Goal: Task Accomplishment & Management: Complete application form

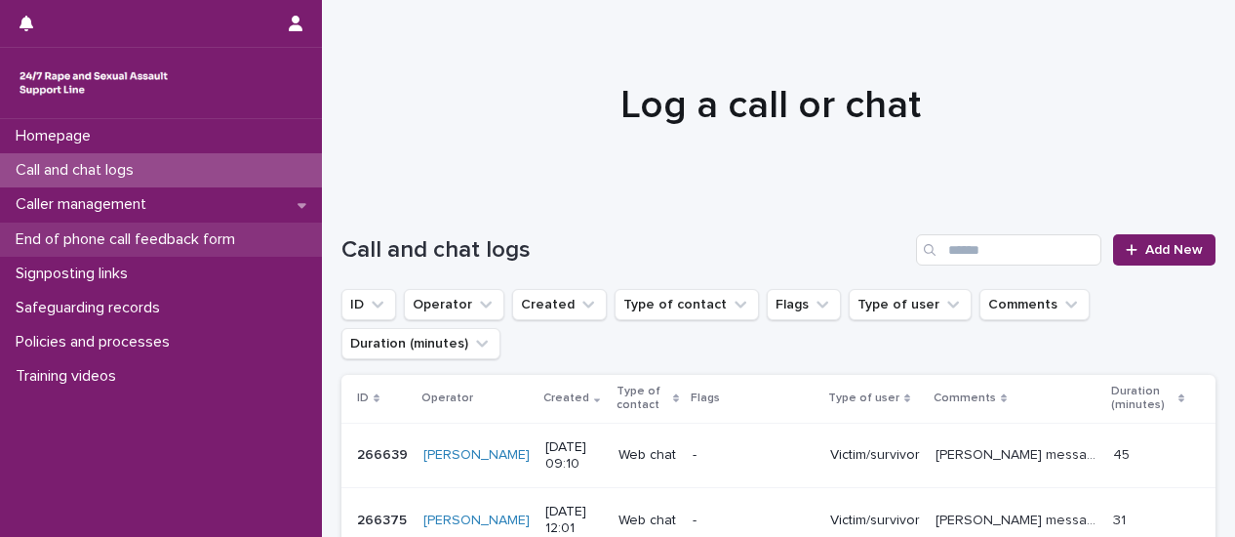
drag, startPoint x: 0, startPoint y: 0, endPoint x: 154, endPoint y: 239, distance: 284.5
click at [154, 239] on p "End of phone call feedback form" at bounding box center [129, 239] width 243 height 19
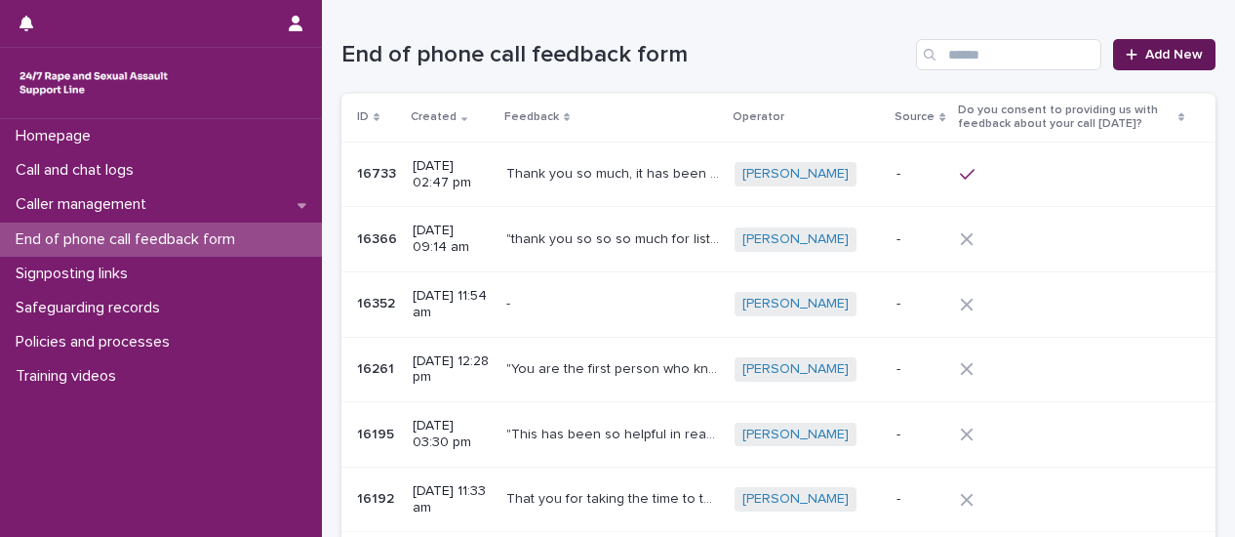
click at [1153, 62] on link "Add New" at bounding box center [1164, 54] width 102 height 31
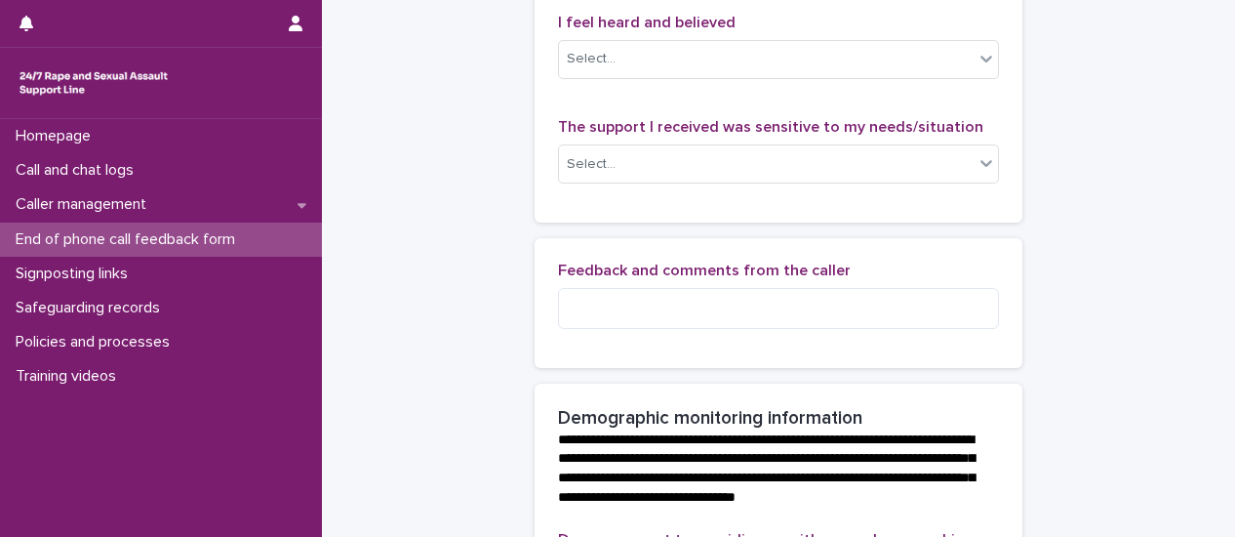
scroll to position [390, 0]
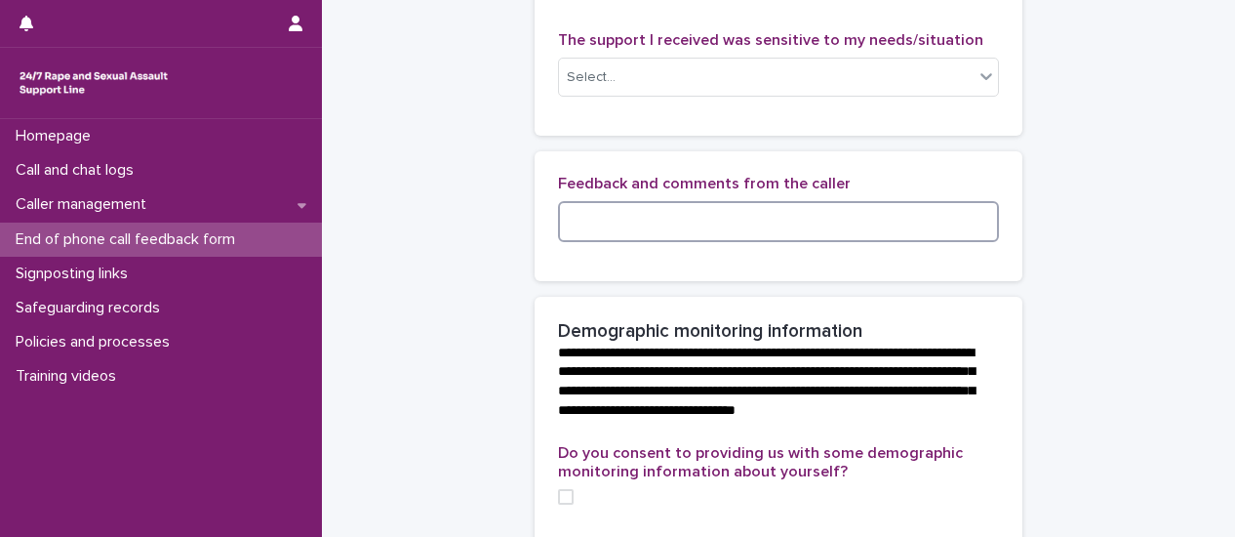
click at [664, 242] on textarea at bounding box center [778, 221] width 441 height 41
paste textarea "**********"
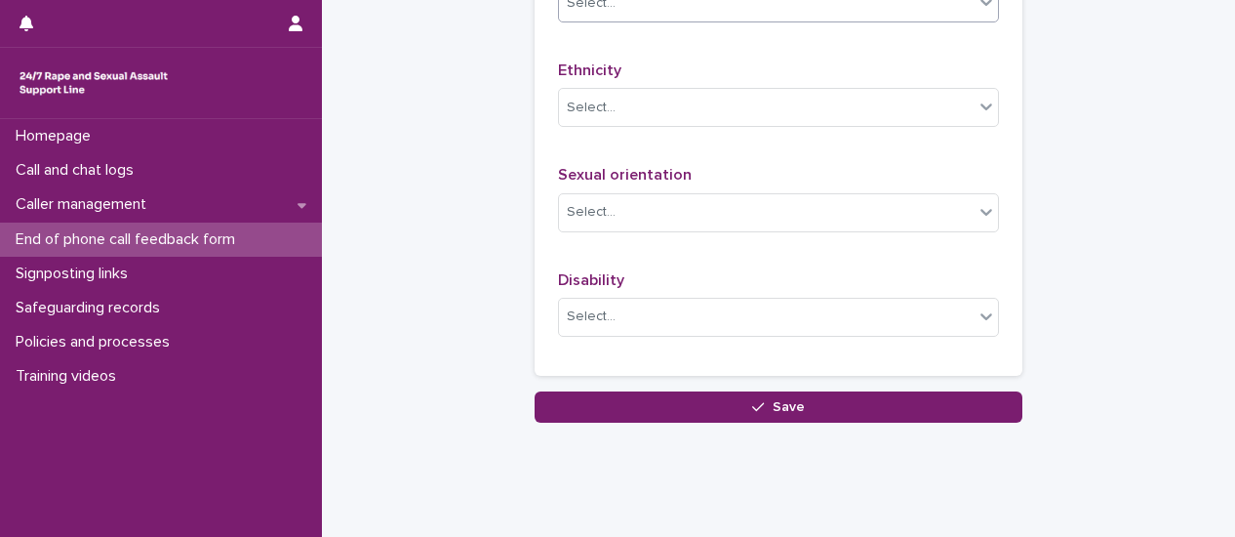
scroll to position [1413, 0]
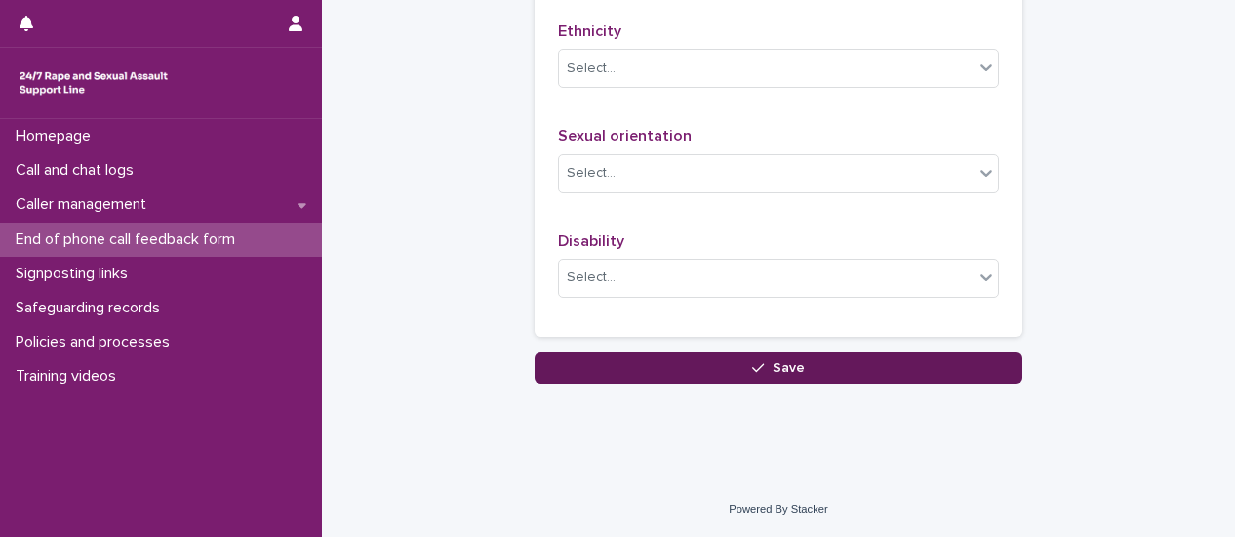
type textarea "**********"
click at [805, 364] on button "Save" at bounding box center [779, 367] width 488 height 31
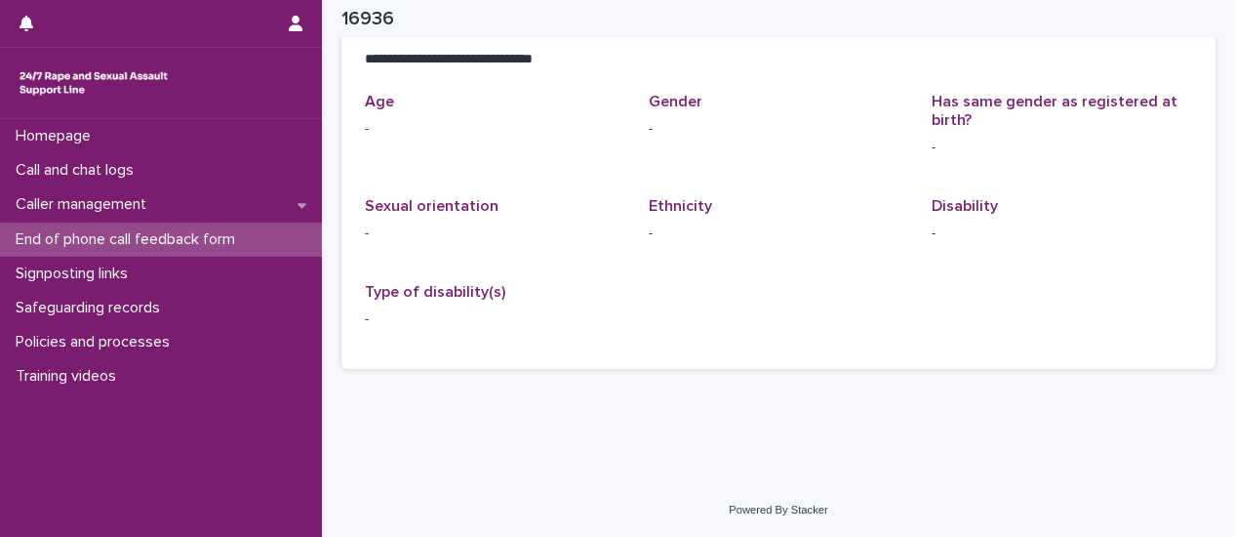
scroll to position [491, 0]
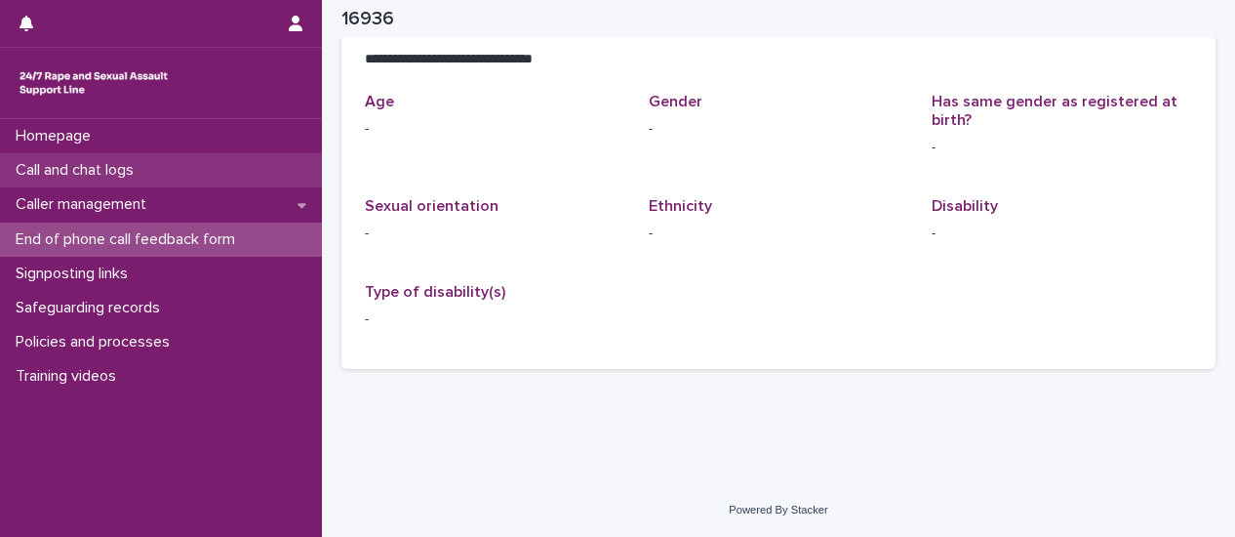
click at [90, 175] on p "Call and chat logs" at bounding box center [78, 170] width 141 height 19
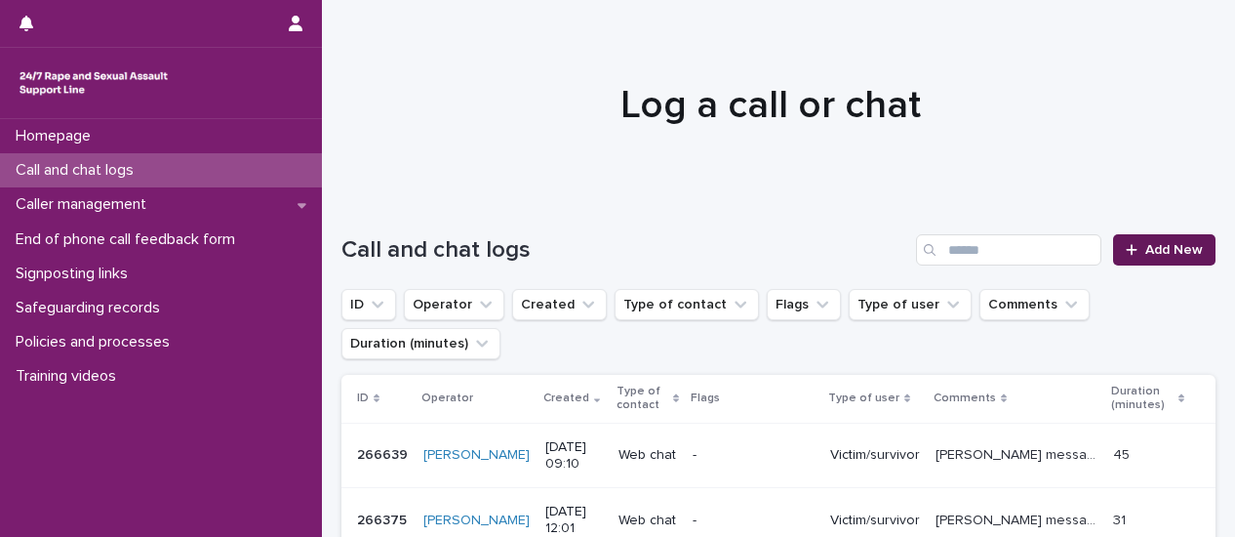
click at [1169, 252] on span "Add New" at bounding box center [1175, 250] width 58 height 14
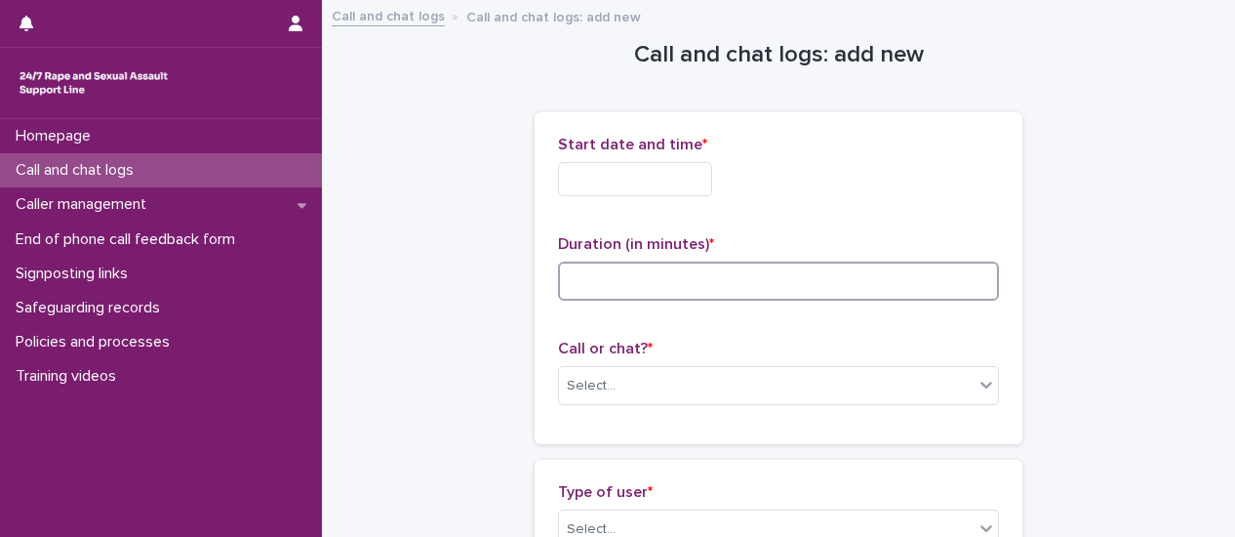
click at [660, 286] on input at bounding box center [778, 281] width 441 height 39
type input "**"
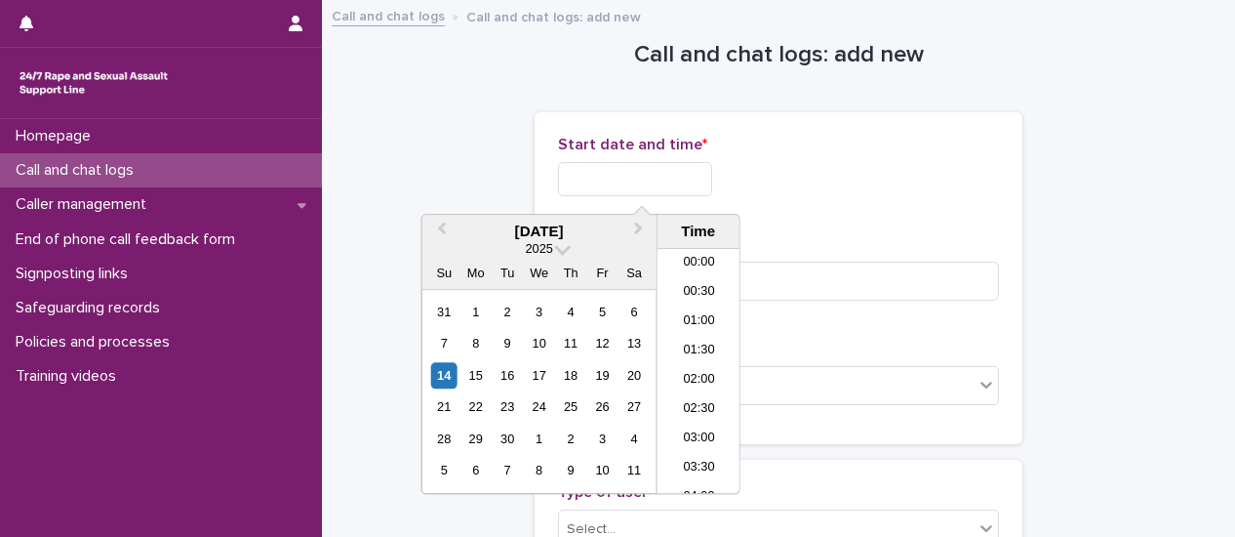
click at [617, 186] on input "text" at bounding box center [635, 179] width 154 height 34
click at [697, 342] on li "09:30" at bounding box center [699, 341] width 83 height 29
type input "**********"
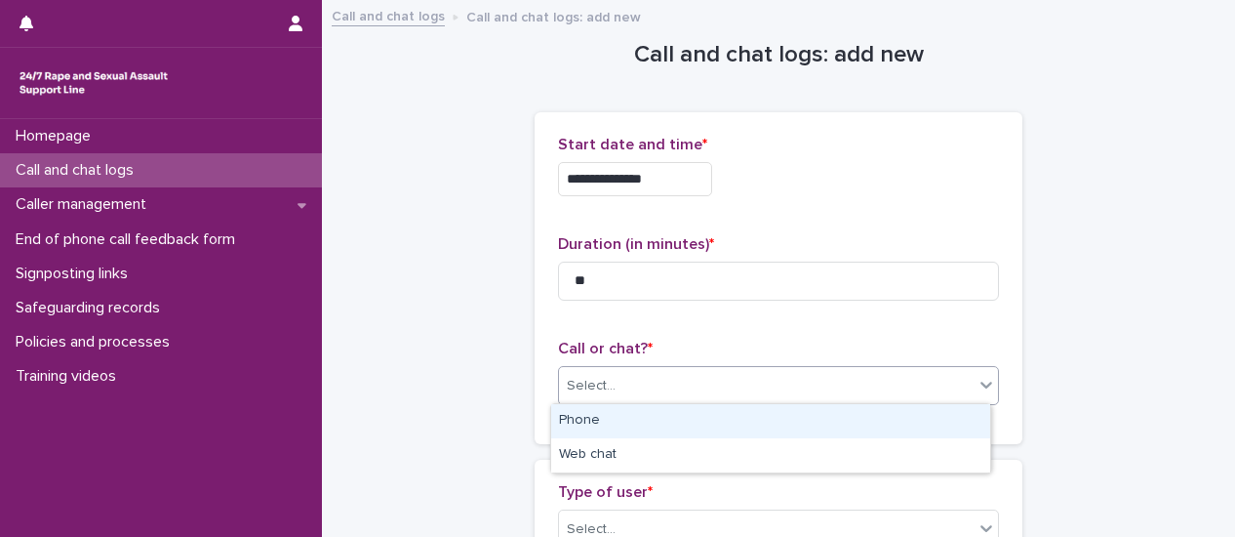
click at [984, 398] on div at bounding box center [986, 384] width 23 height 35
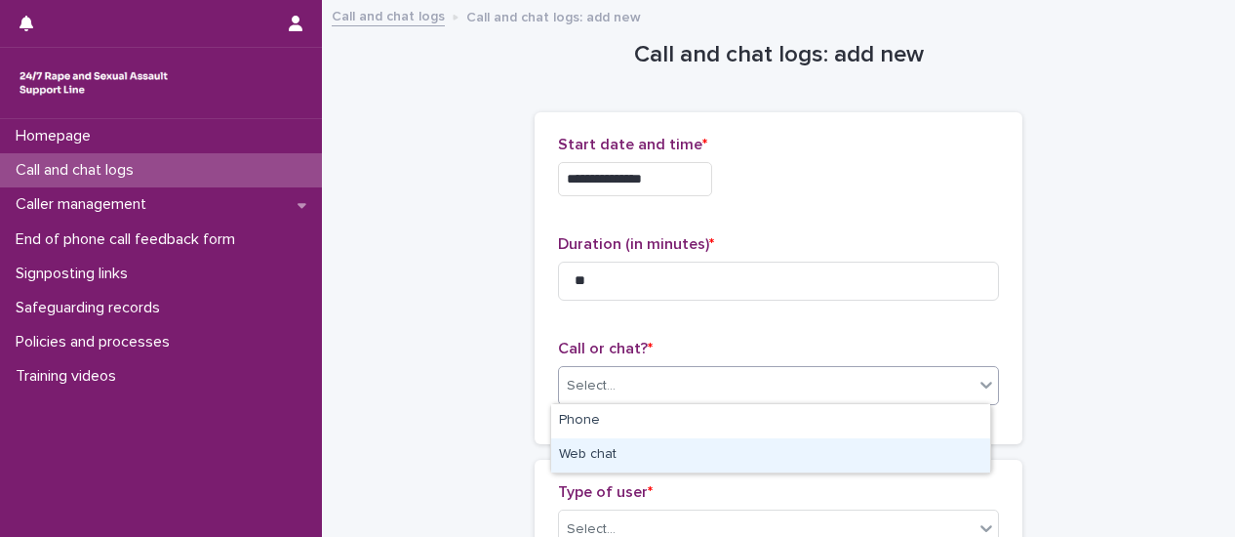
click at [849, 448] on div "Web chat" at bounding box center [770, 455] width 439 height 34
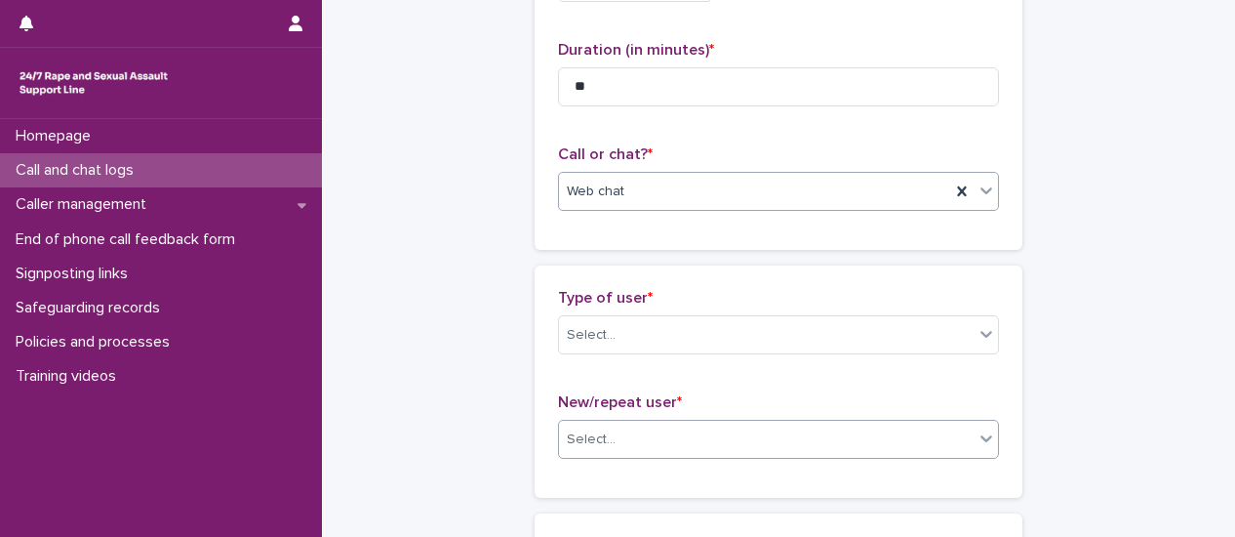
scroll to position [195, 0]
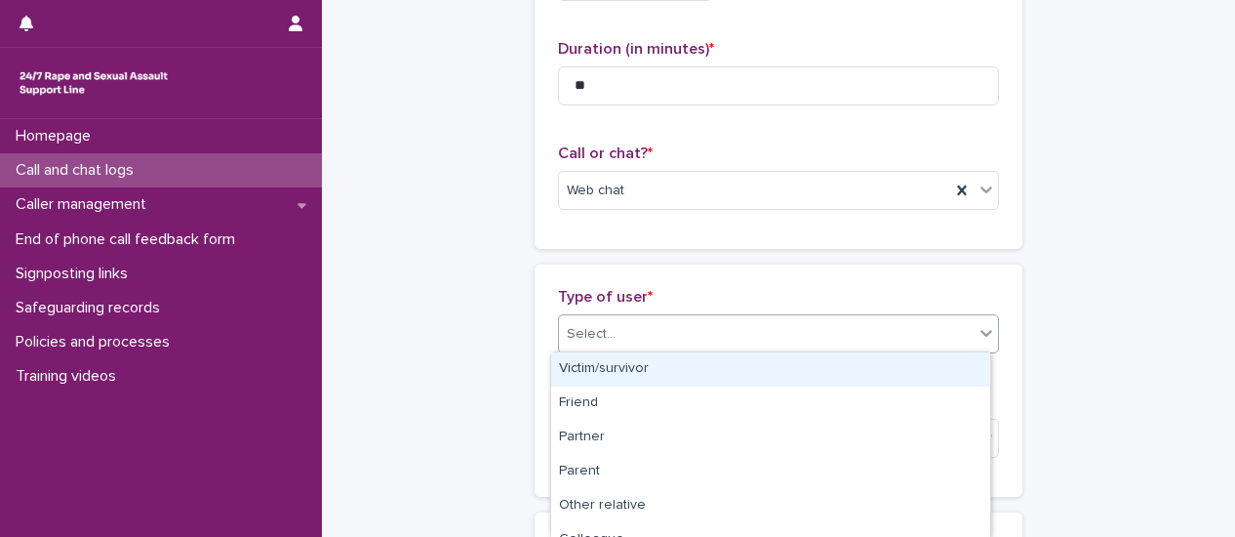
click at [976, 346] on div at bounding box center [986, 332] width 23 height 35
click at [935, 370] on div "Victim/survivor" at bounding box center [770, 369] width 439 height 34
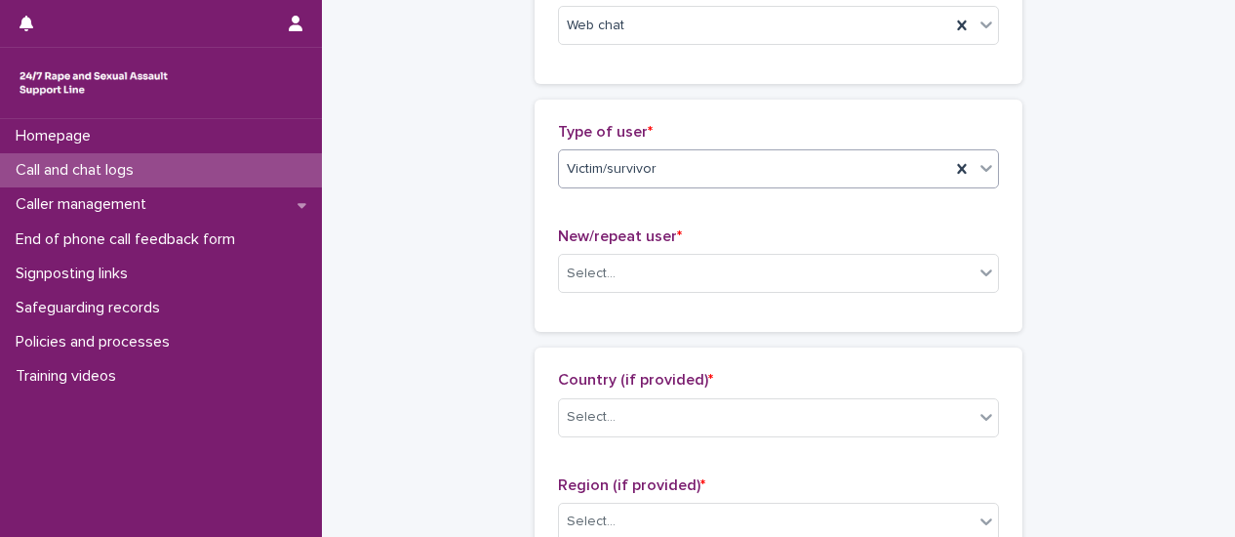
scroll to position [488, 0]
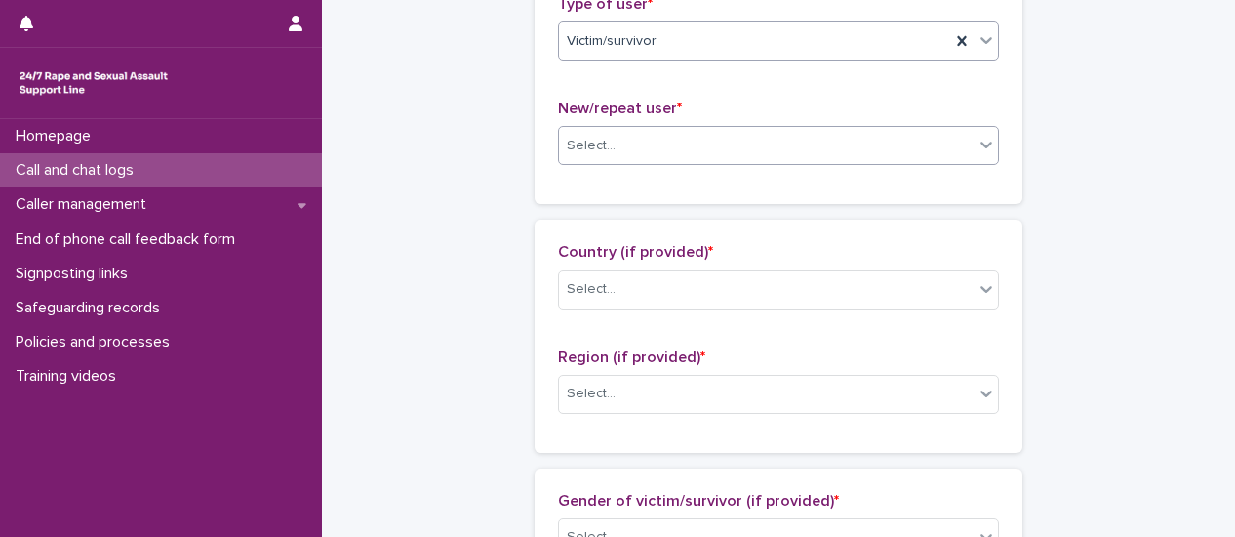
click at [981, 150] on icon at bounding box center [987, 145] width 20 height 20
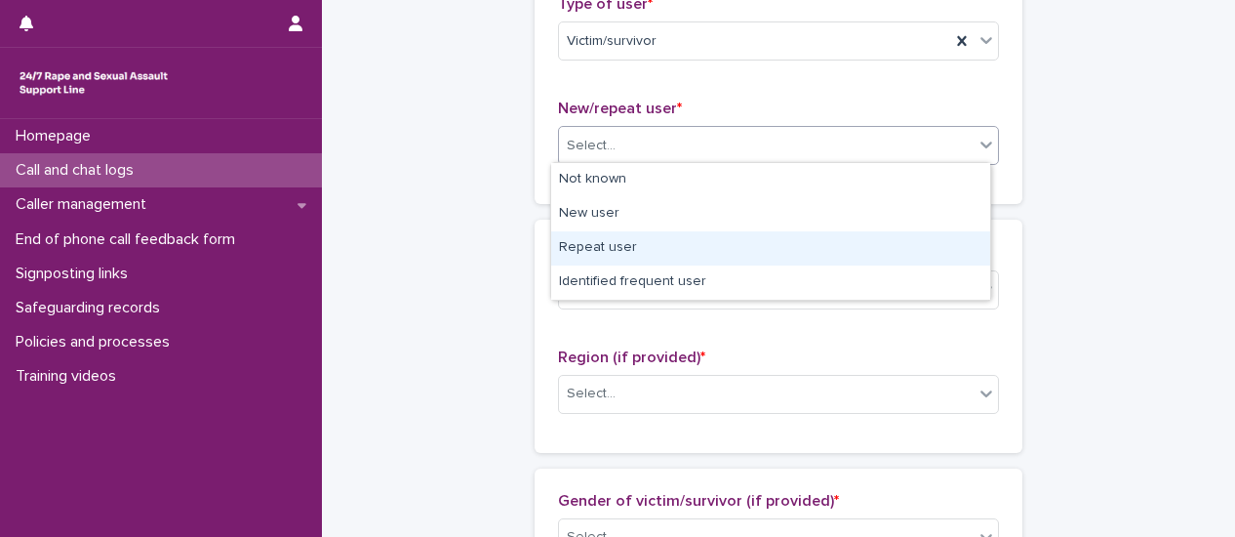
click at [931, 239] on div "Repeat user" at bounding box center [770, 248] width 439 height 34
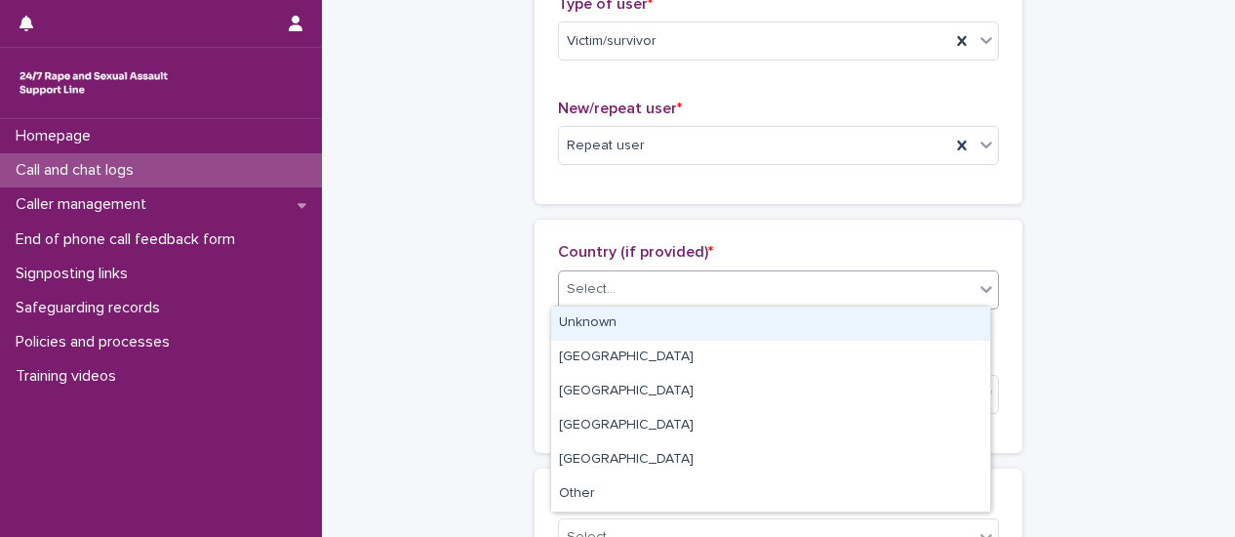
click at [977, 294] on icon at bounding box center [987, 289] width 20 height 20
click at [927, 327] on div "Unknown" at bounding box center [770, 323] width 439 height 34
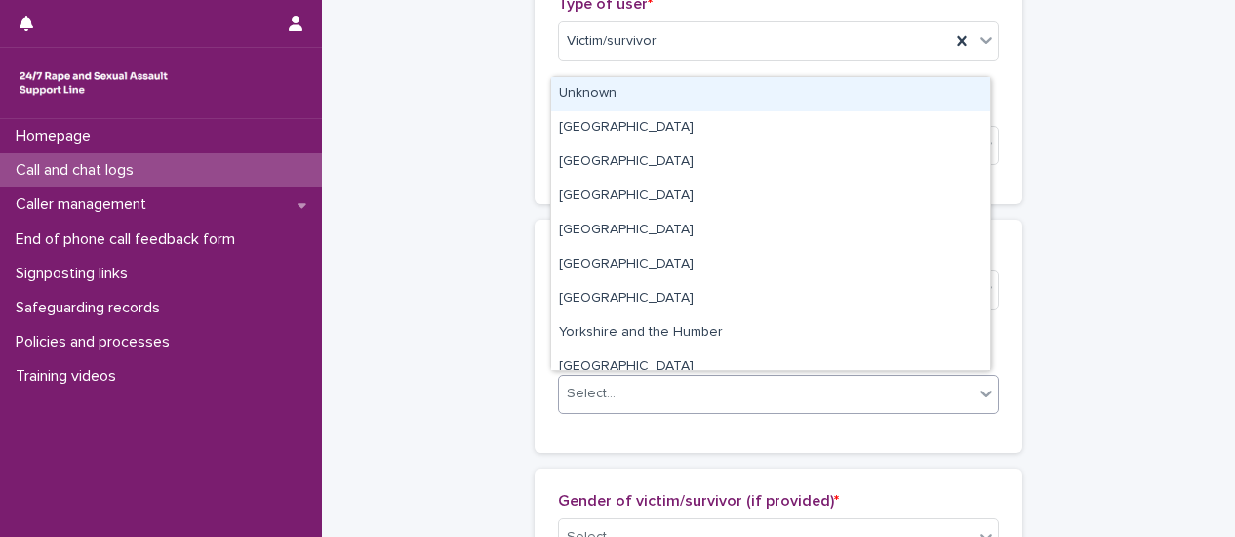
click at [977, 391] on icon at bounding box center [987, 394] width 20 height 20
click at [695, 99] on div "Unknown" at bounding box center [770, 94] width 439 height 34
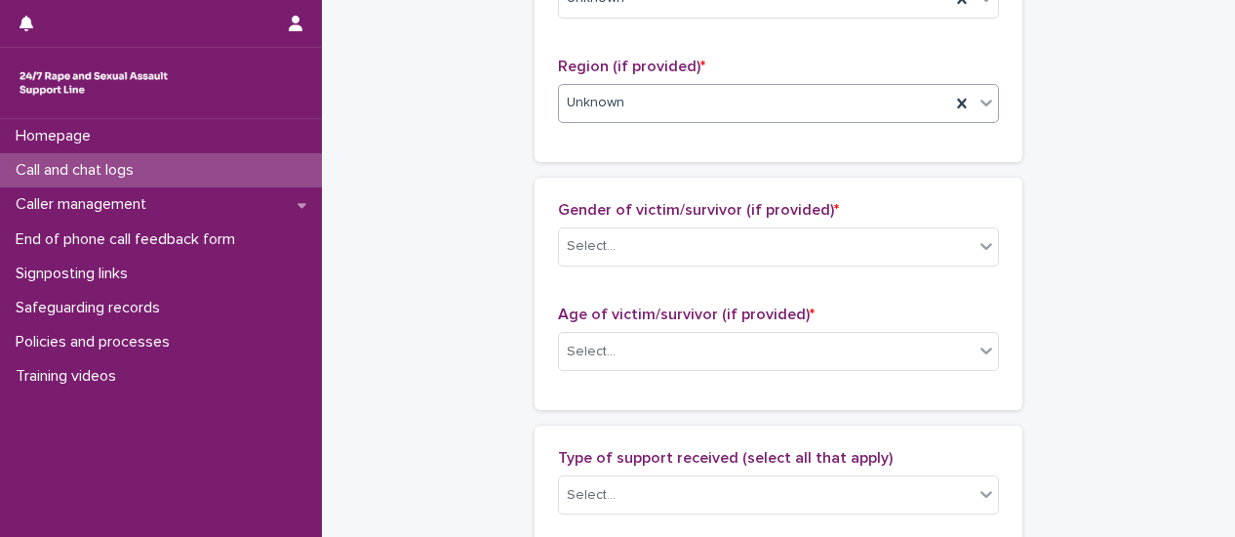
scroll to position [781, 0]
click at [977, 251] on div at bounding box center [986, 243] width 23 height 35
click at [982, 247] on icon at bounding box center [987, 244] width 20 height 20
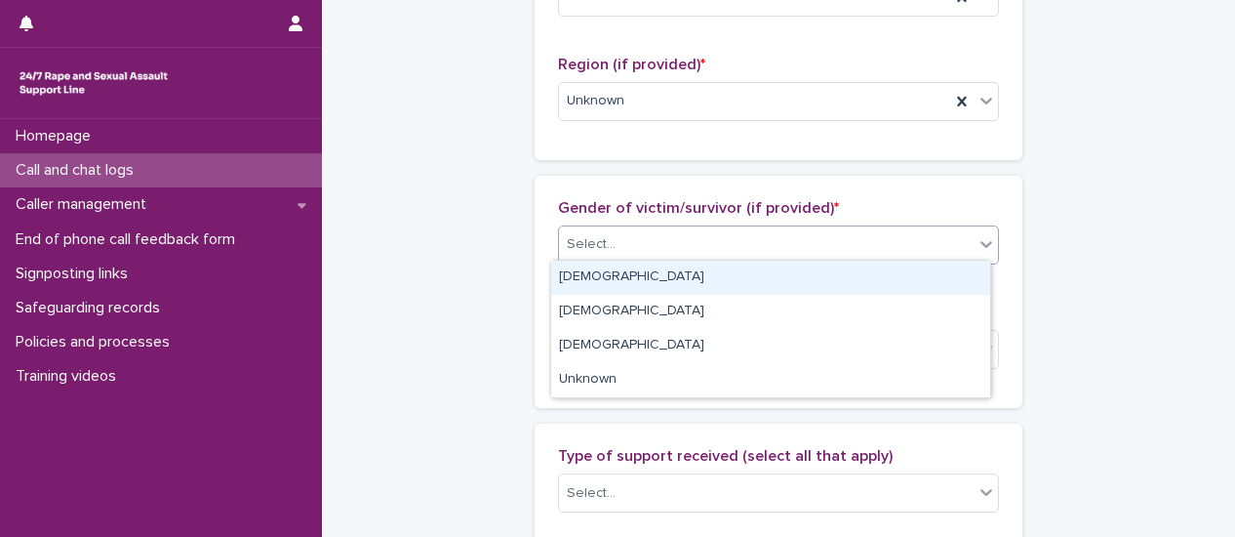
click at [934, 275] on div "[DEMOGRAPHIC_DATA]" at bounding box center [770, 278] width 439 height 34
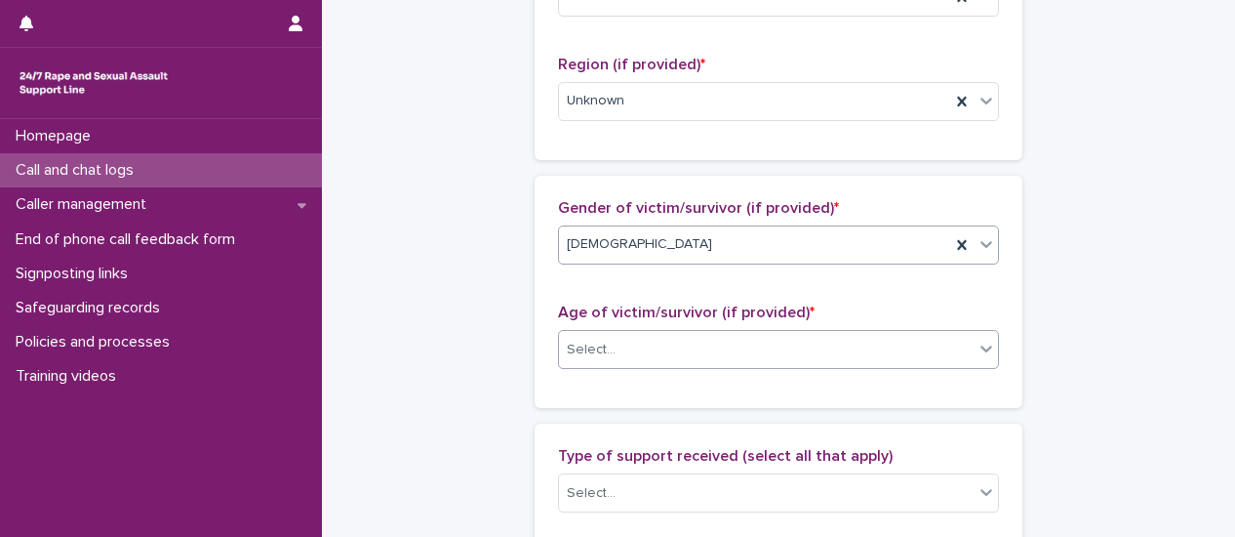
click at [988, 349] on icon at bounding box center [987, 349] width 20 height 20
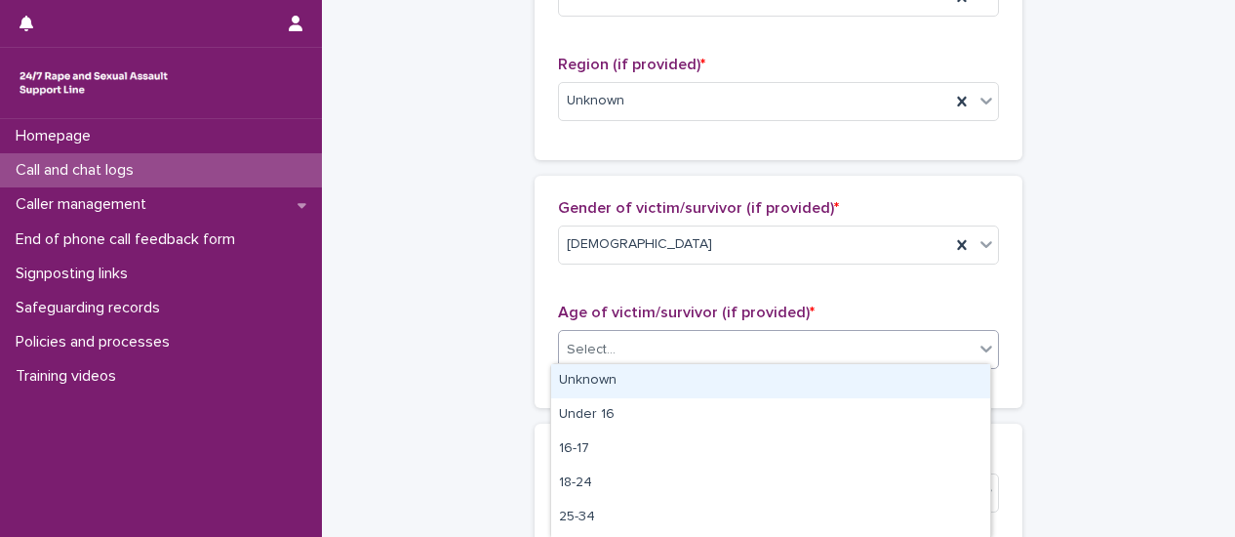
click at [820, 385] on div "Unknown" at bounding box center [770, 381] width 439 height 34
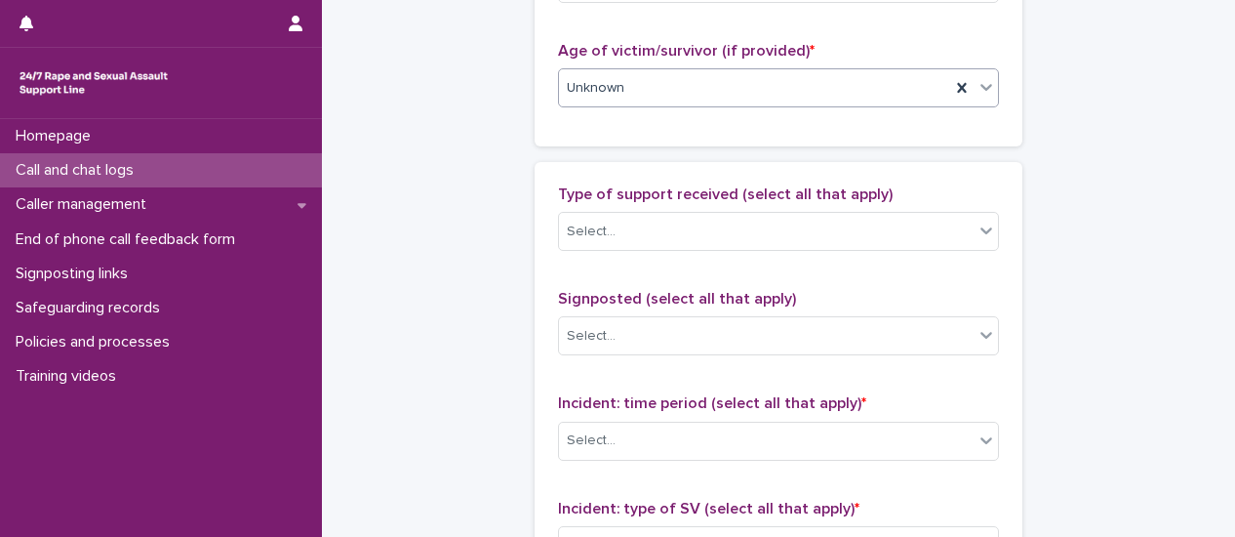
scroll to position [1073, 0]
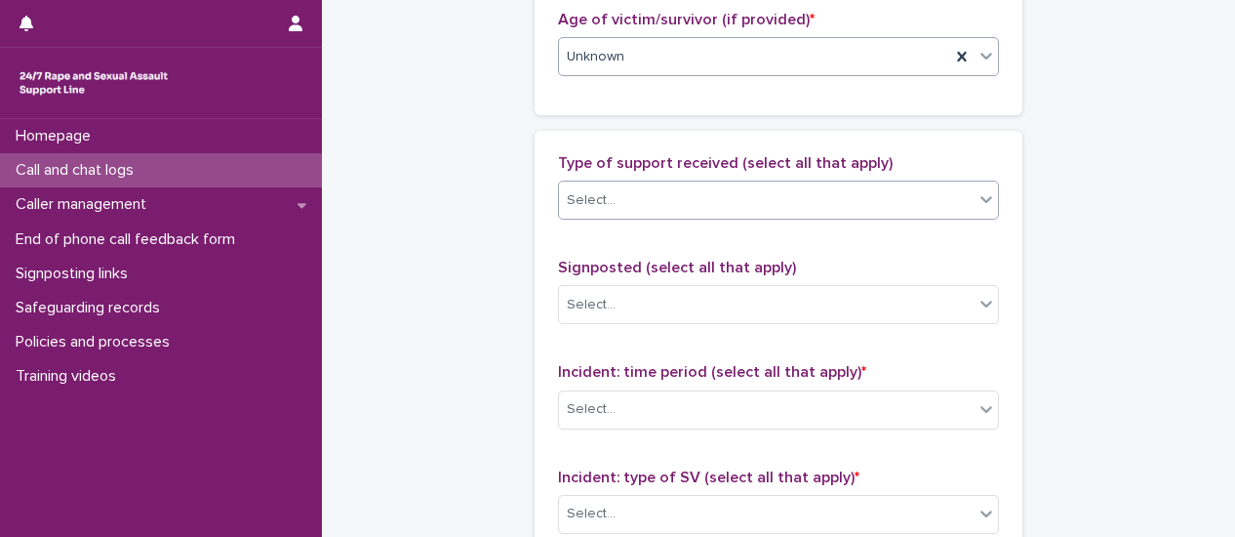
click at [983, 200] on icon at bounding box center [987, 199] width 20 height 20
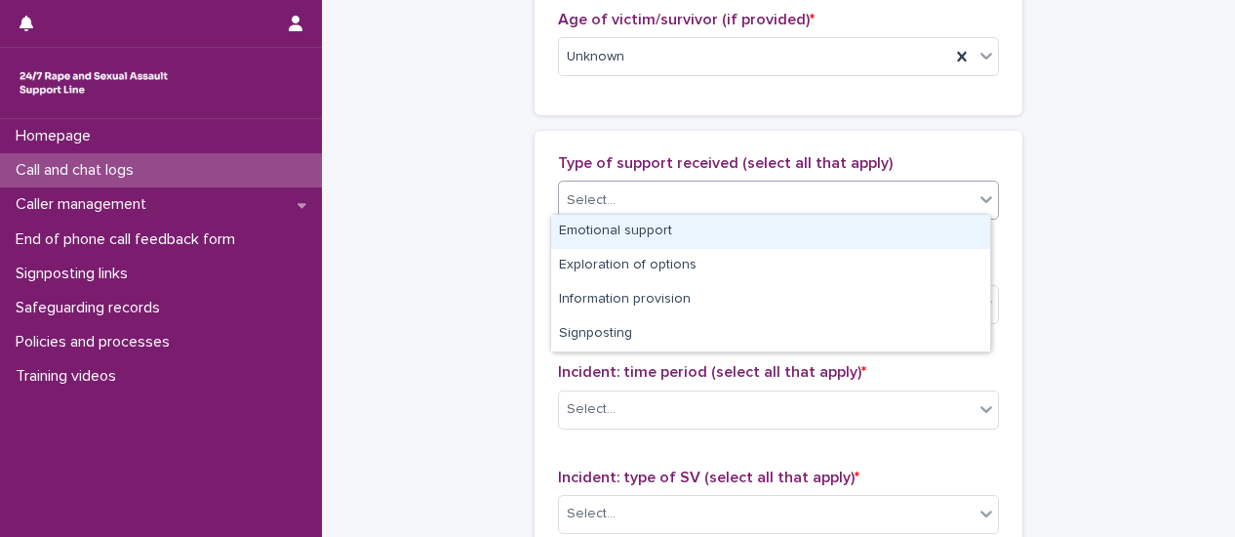
drag, startPoint x: 966, startPoint y: 225, endPoint x: 995, endPoint y: 198, distance: 40.0
click at [967, 225] on div "Emotional support" at bounding box center [770, 232] width 439 height 34
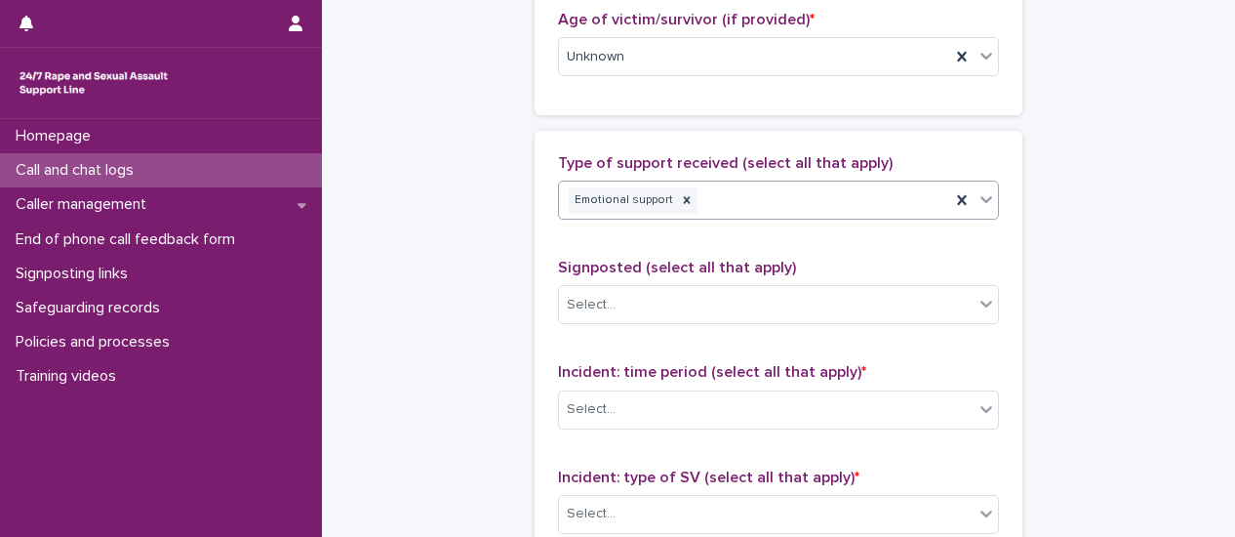
click at [985, 200] on icon at bounding box center [987, 199] width 20 height 20
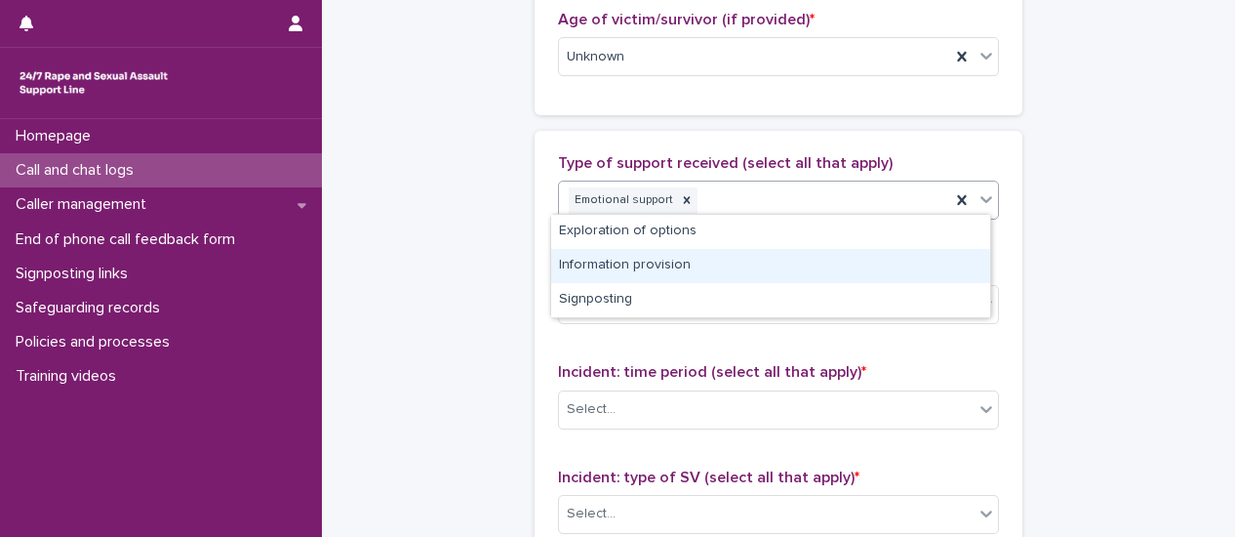
click at [956, 263] on div "Information provision" at bounding box center [770, 266] width 439 height 34
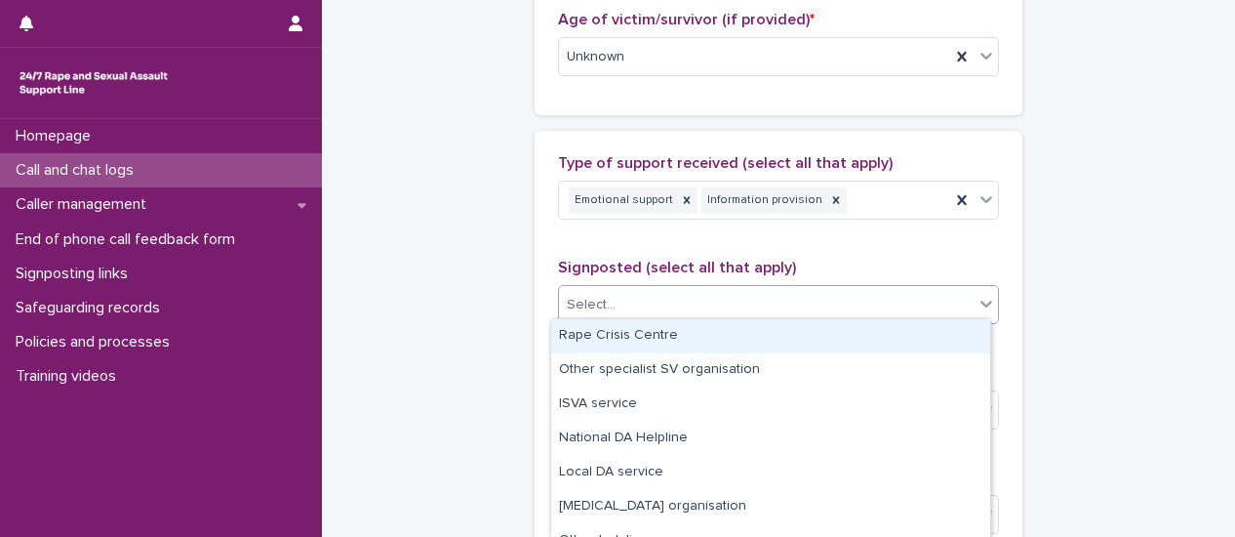
click at [978, 308] on div at bounding box center [986, 303] width 23 height 35
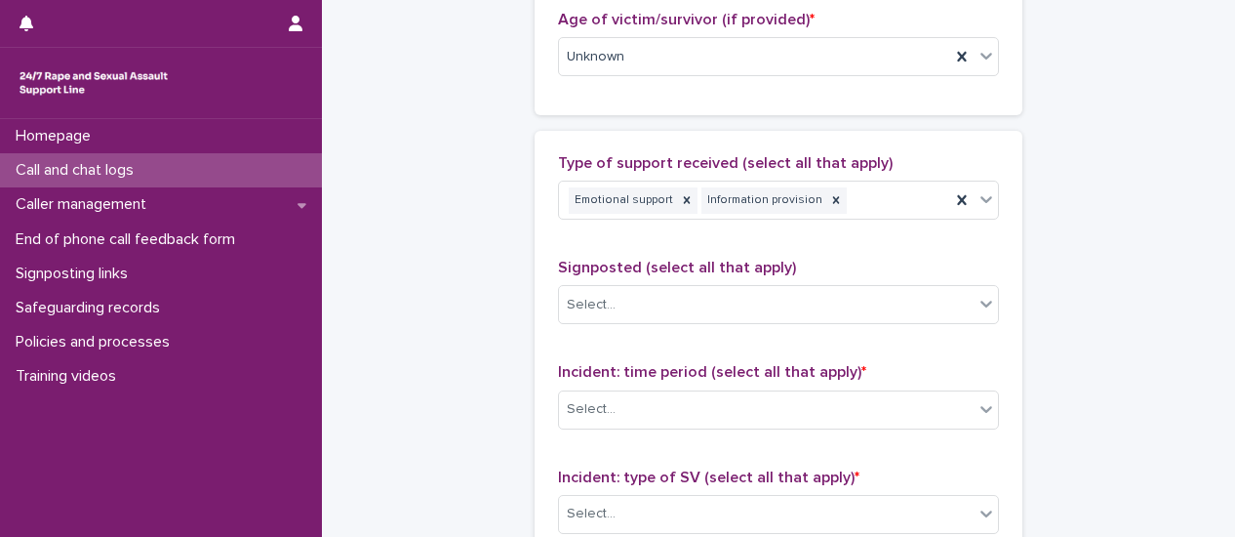
drag, startPoint x: 1062, startPoint y: 325, endPoint x: 991, endPoint y: 356, distance: 76.9
click at [980, 408] on icon at bounding box center [987, 409] width 20 height 20
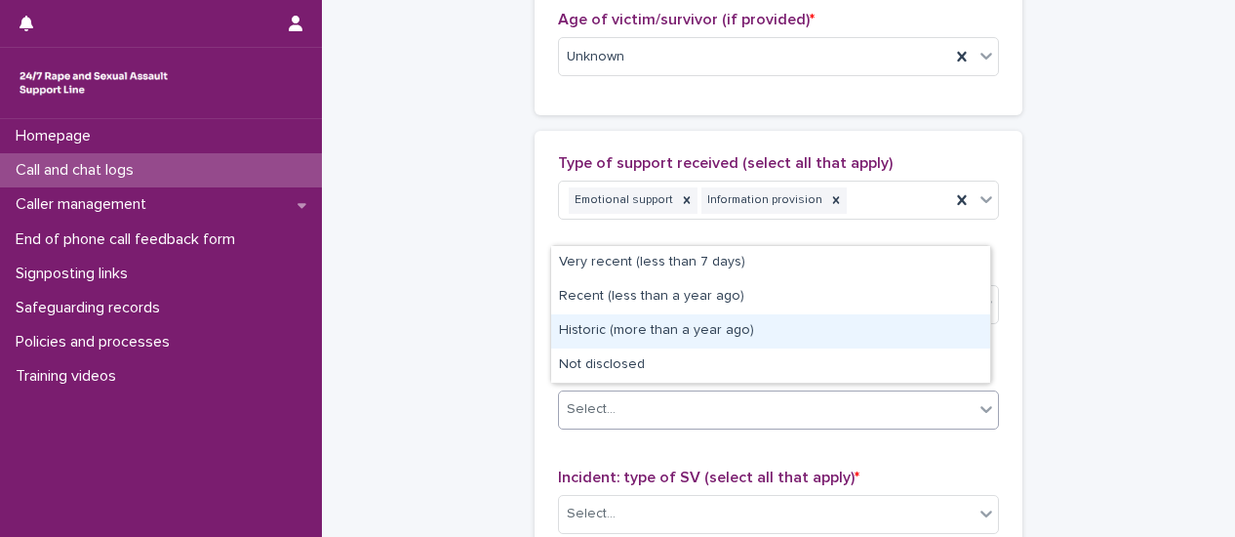
click at [781, 329] on div "Historic (more than a year ago)" at bounding box center [770, 331] width 439 height 34
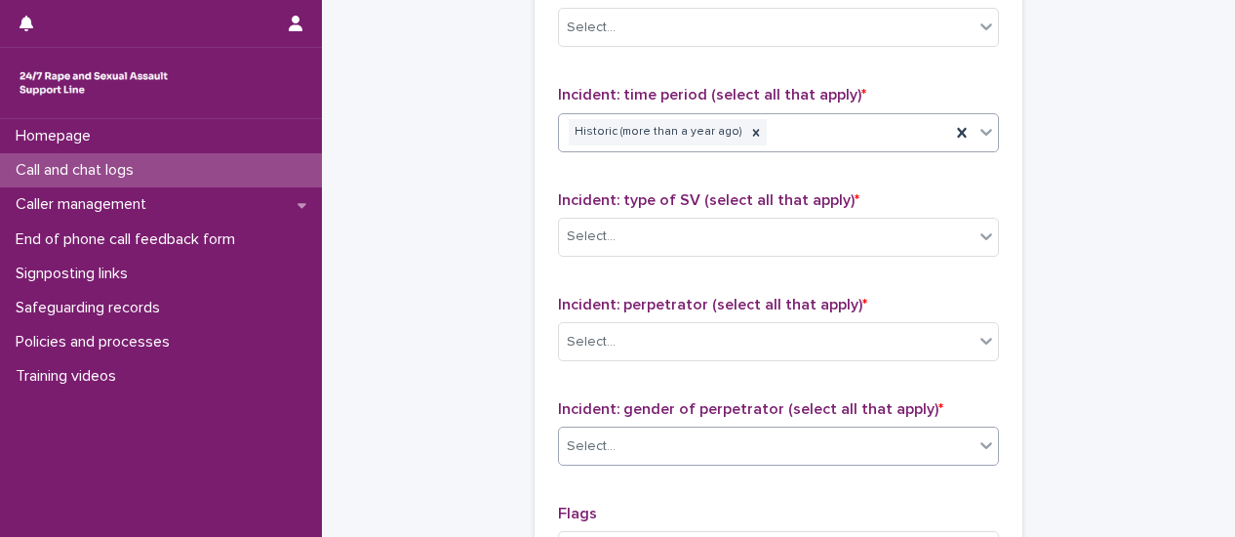
scroll to position [1366, 0]
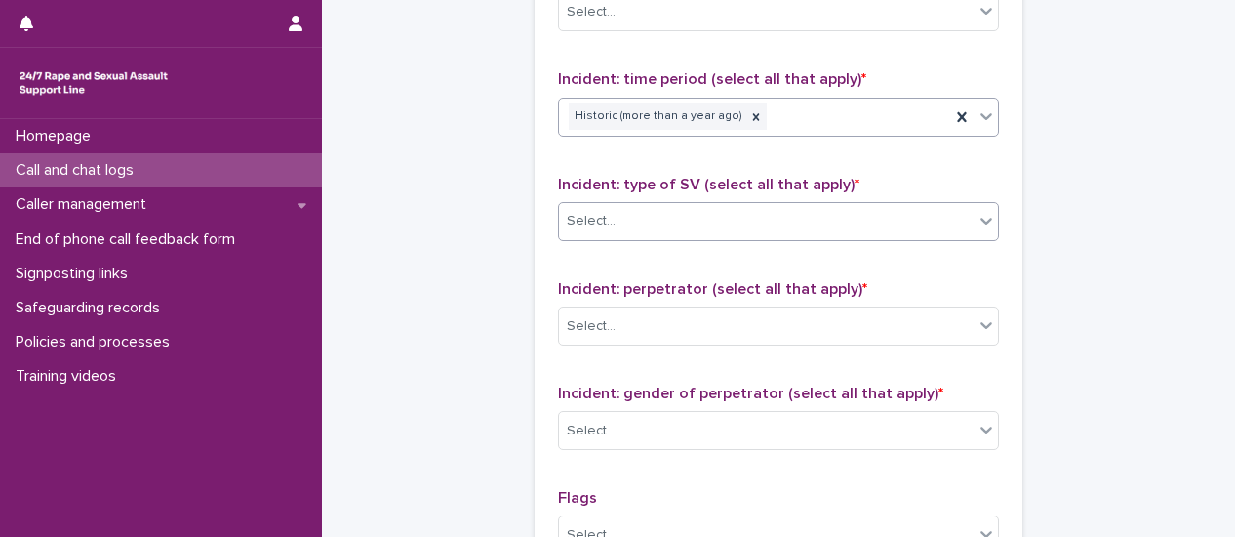
click at [982, 224] on div at bounding box center [986, 220] width 23 height 35
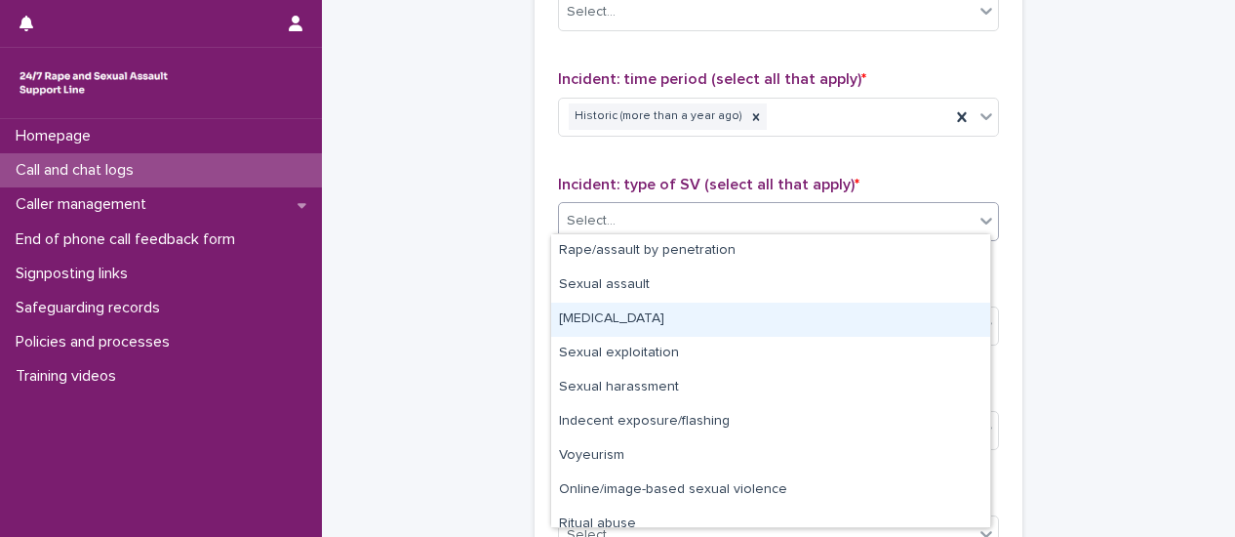
click at [935, 317] on div "[MEDICAL_DATA]" at bounding box center [770, 320] width 439 height 34
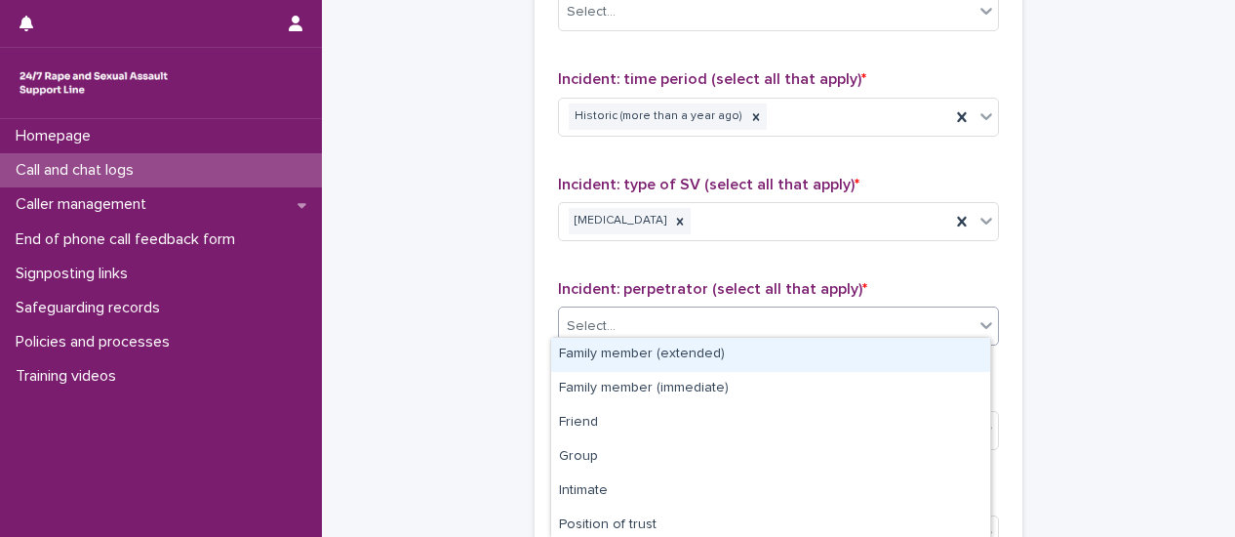
click at [976, 327] on div at bounding box center [986, 324] width 23 height 35
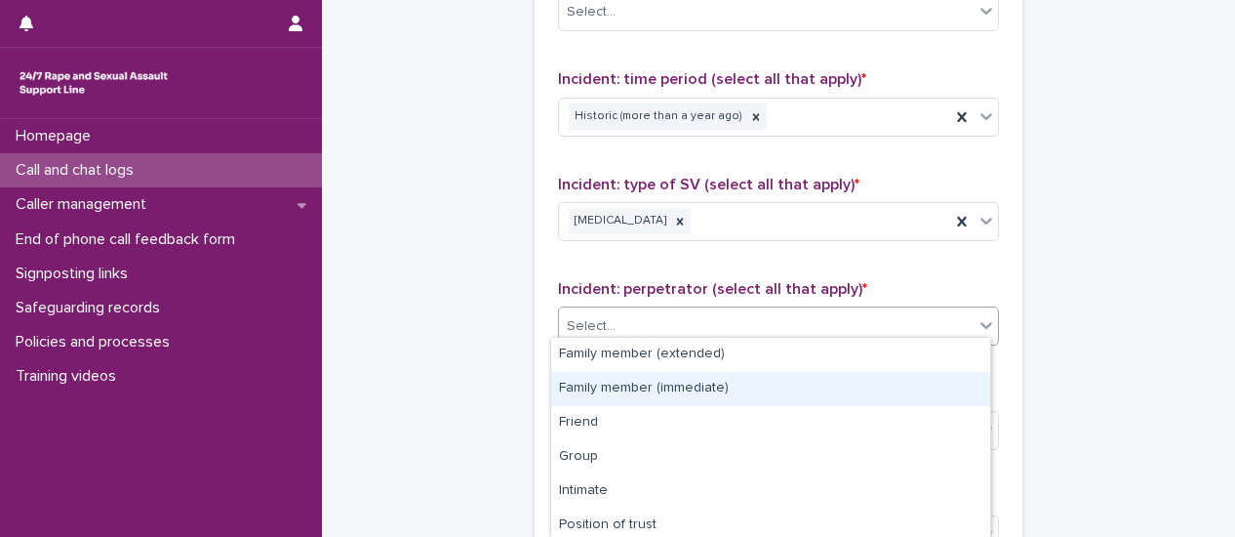
click at [896, 384] on div "Family member (immediate)" at bounding box center [770, 389] width 439 height 34
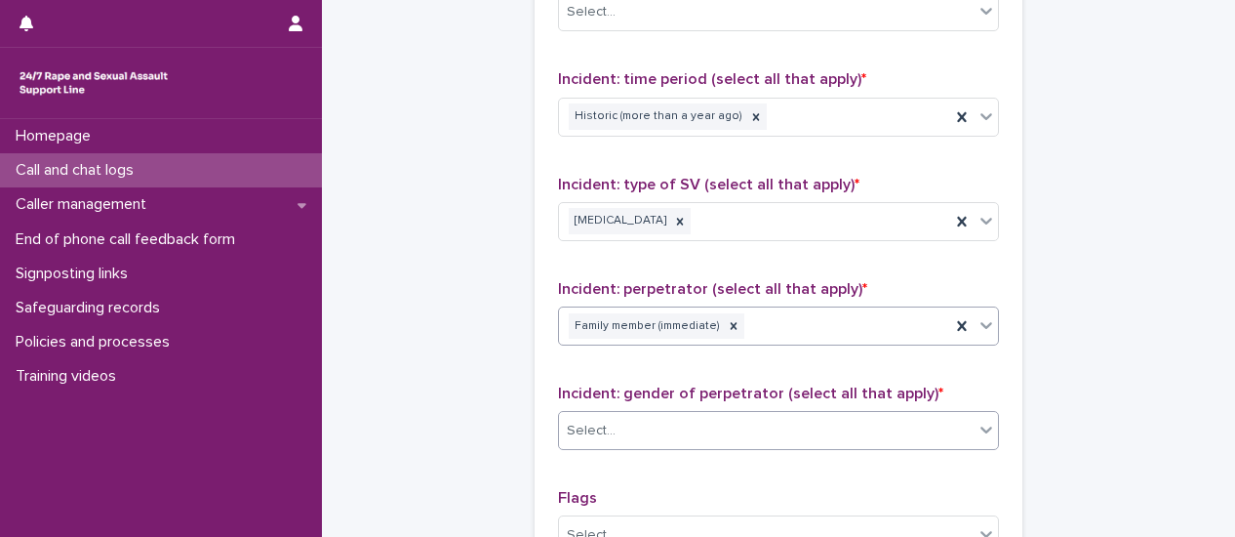
click at [982, 420] on icon at bounding box center [987, 430] width 20 height 20
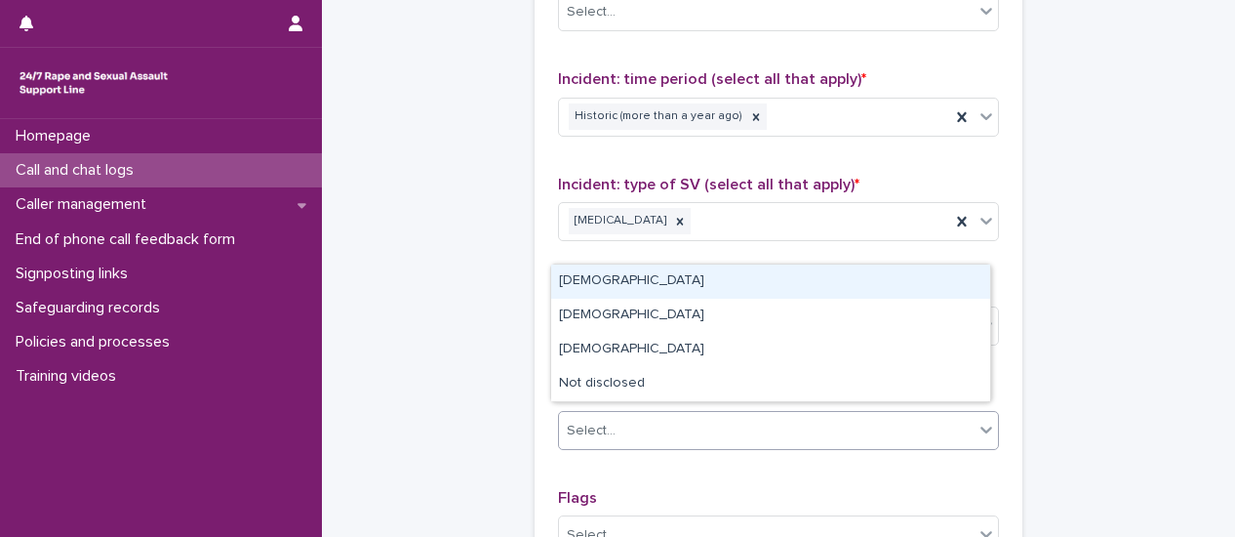
click at [622, 284] on div "[DEMOGRAPHIC_DATA]" at bounding box center [770, 281] width 439 height 34
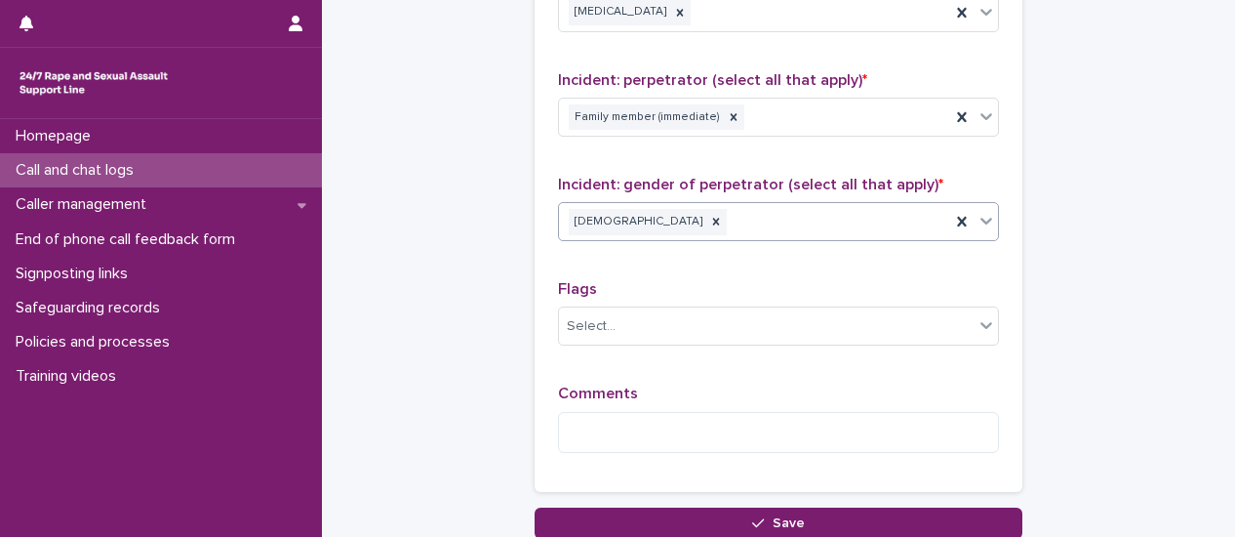
scroll to position [1659, 0]
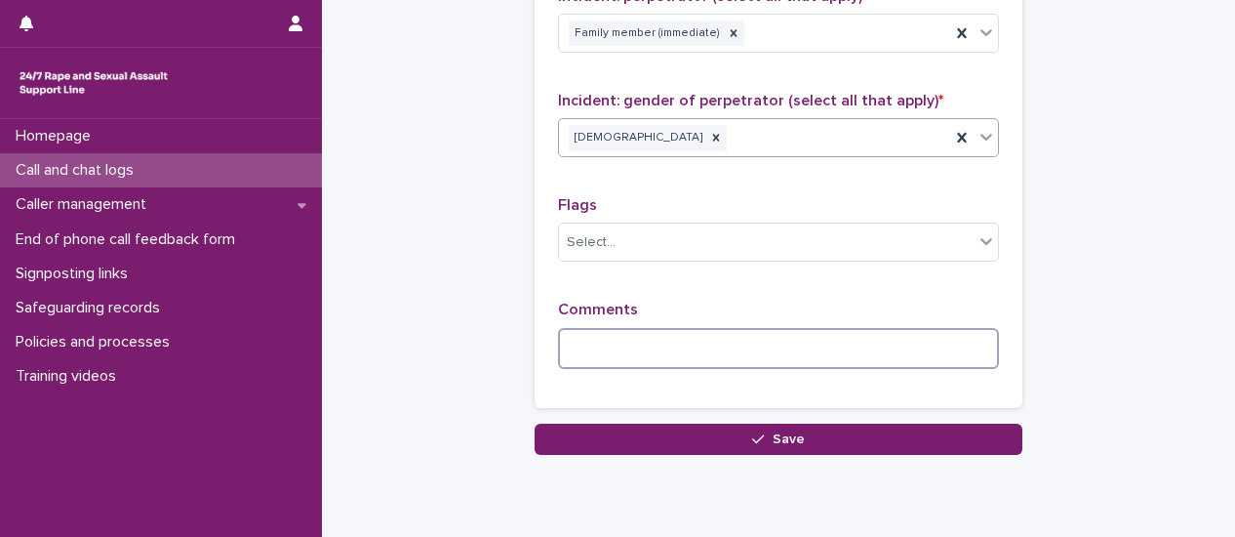
click at [645, 336] on textarea at bounding box center [778, 348] width 441 height 41
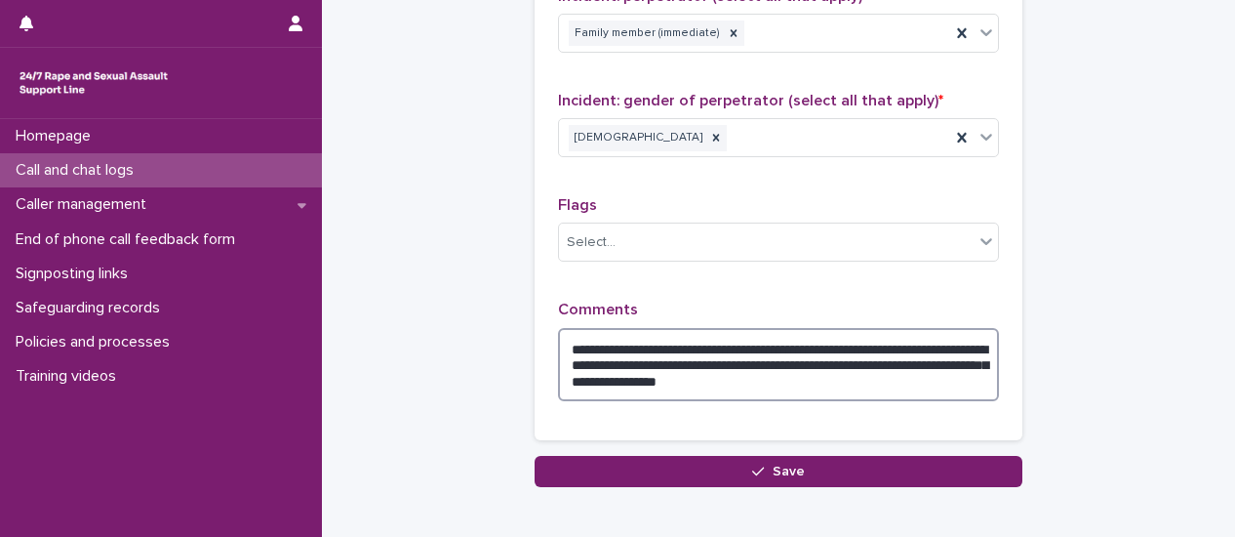
click at [948, 368] on textarea "**********" at bounding box center [778, 364] width 441 height 73
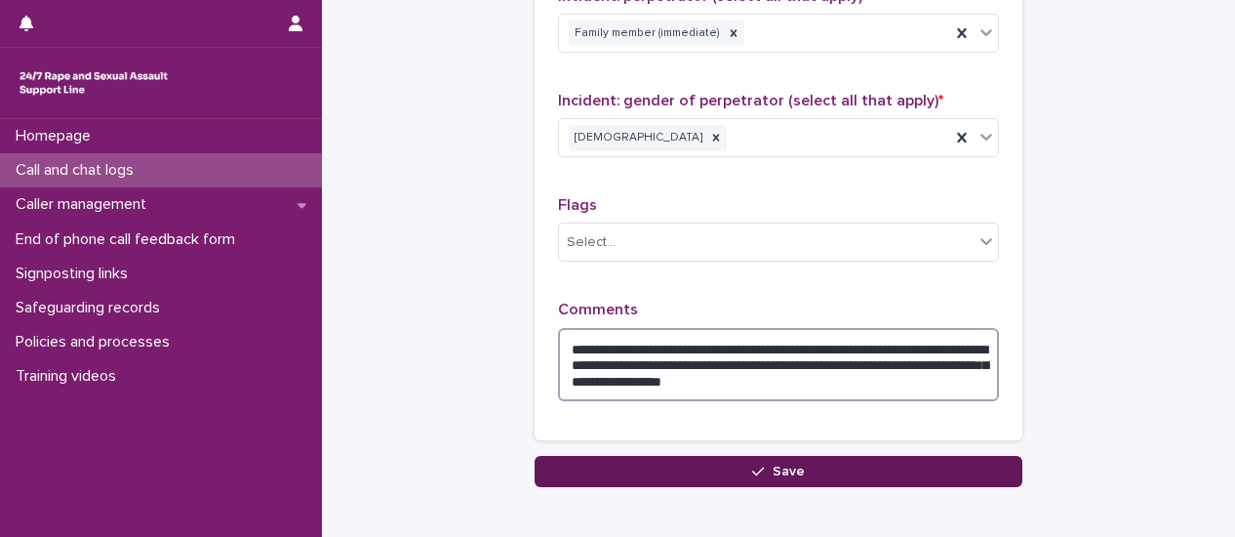
type textarea "**********"
click at [800, 462] on button "Save" at bounding box center [779, 471] width 488 height 31
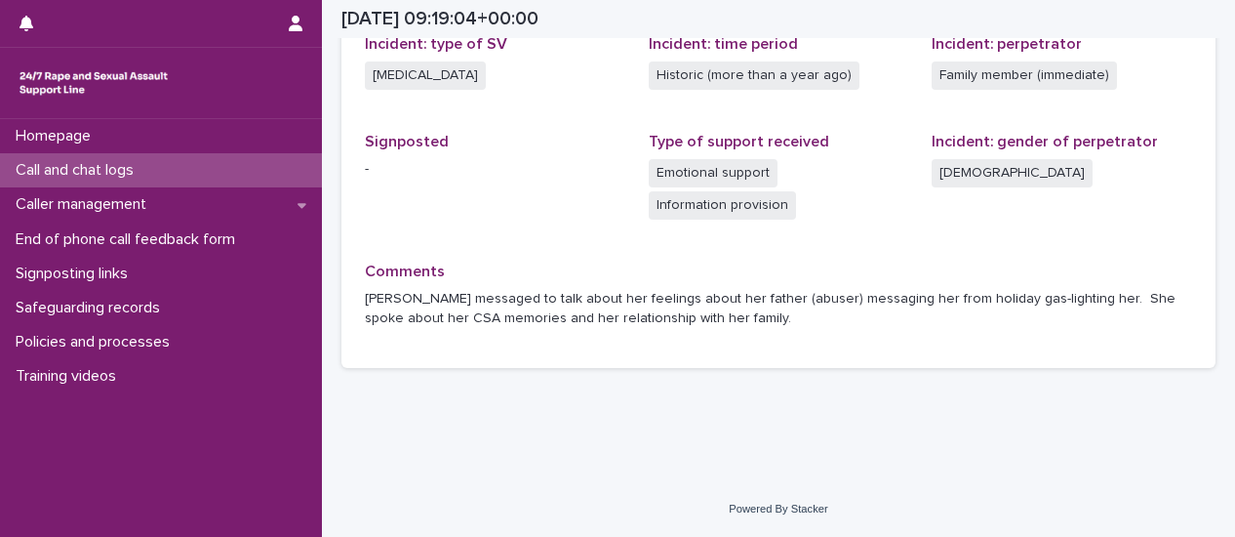
scroll to position [552, 0]
drag, startPoint x: 53, startPoint y: 192, endPoint x: 45, endPoint y: 175, distance: 19.2
click at [45, 175] on p "Call and chat logs" at bounding box center [78, 170] width 141 height 19
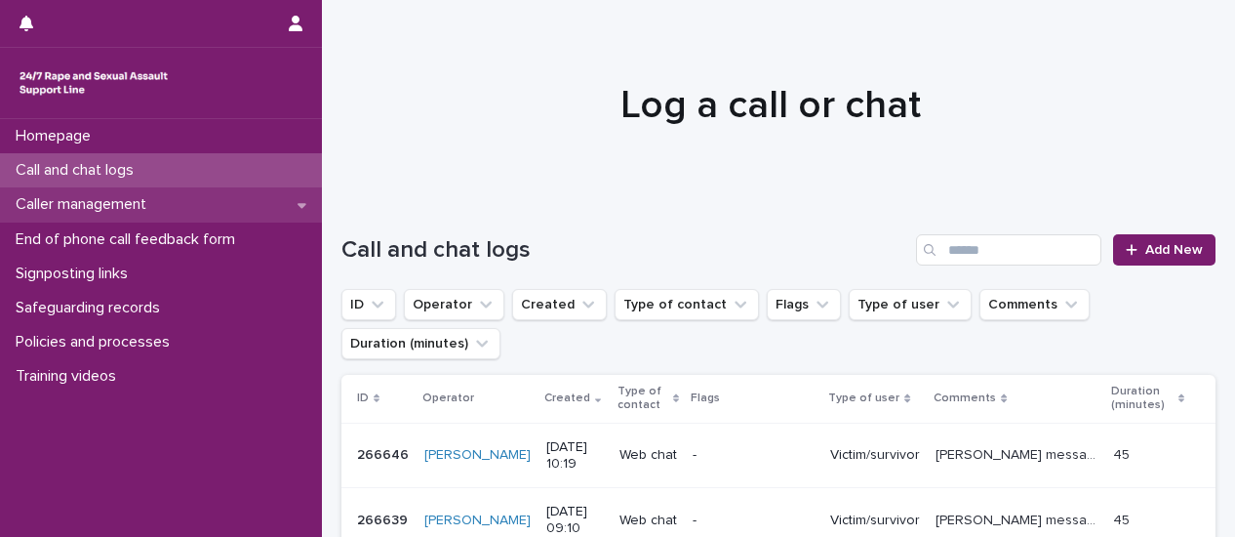
click at [154, 210] on p "Caller management" at bounding box center [85, 204] width 154 height 19
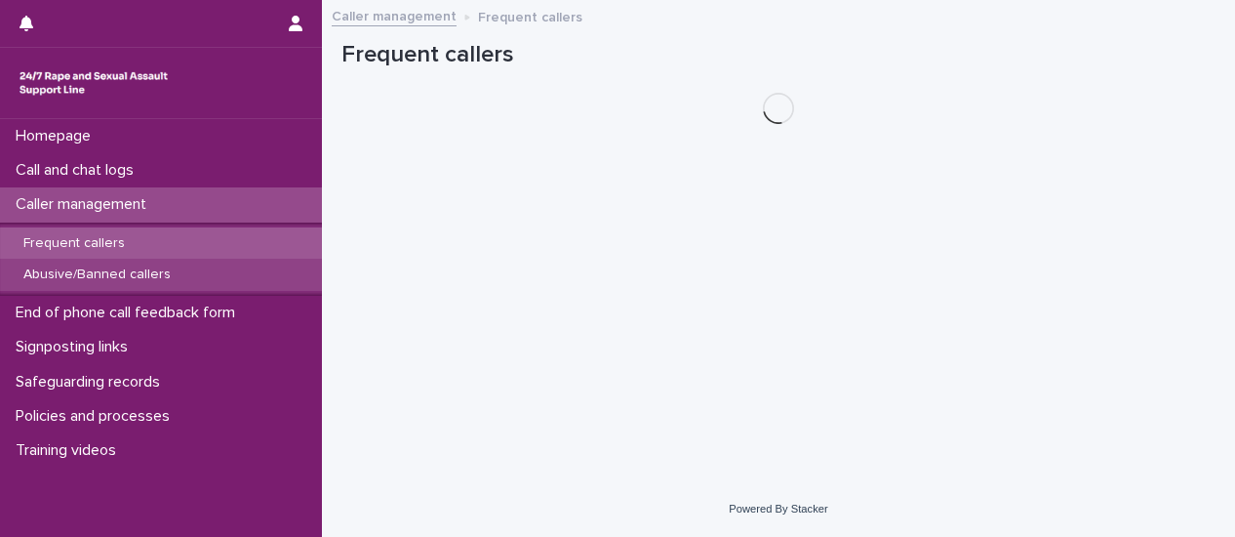
click at [156, 277] on p "Abusive/Banned callers" at bounding box center [97, 274] width 179 height 17
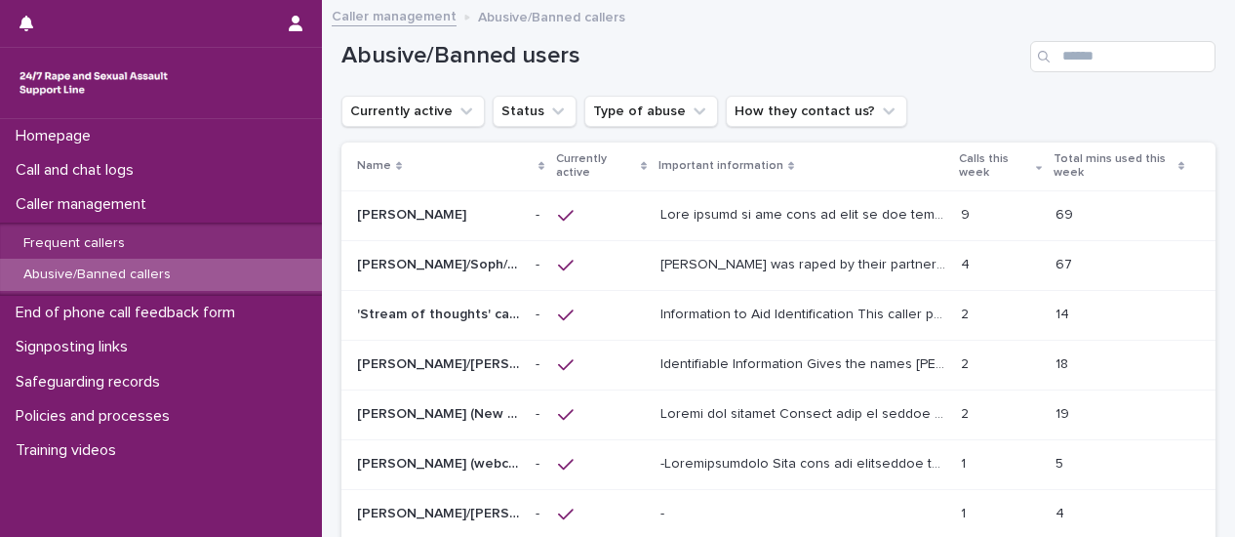
click at [751, 266] on p "[PERSON_NAME] was raped by their partner last year and they're currently facing…" at bounding box center [806, 263] width 290 height 20
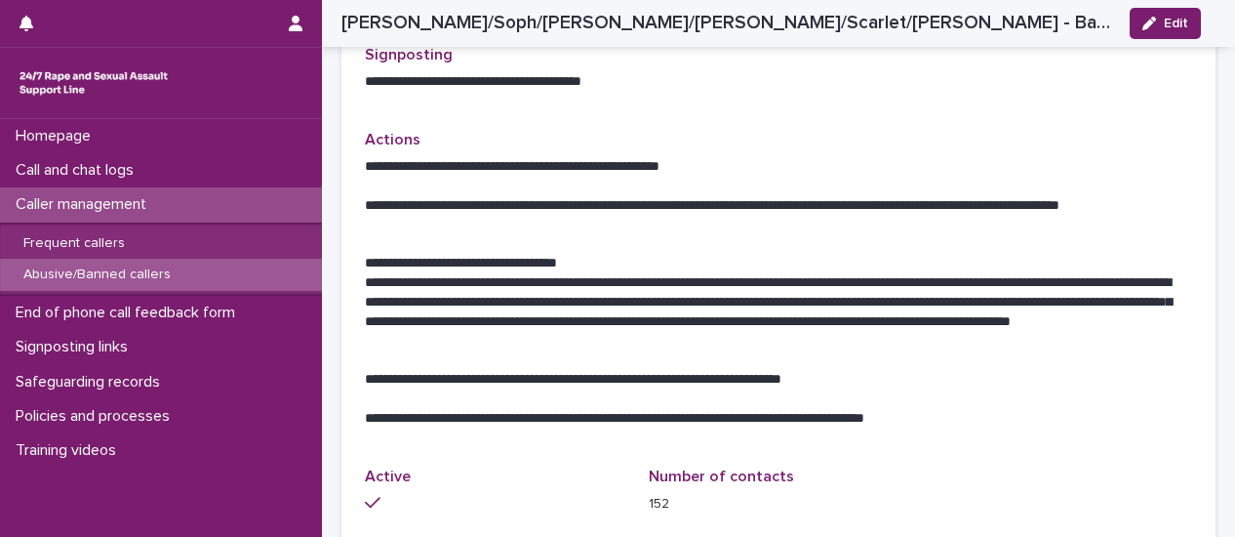
scroll to position [1366, 0]
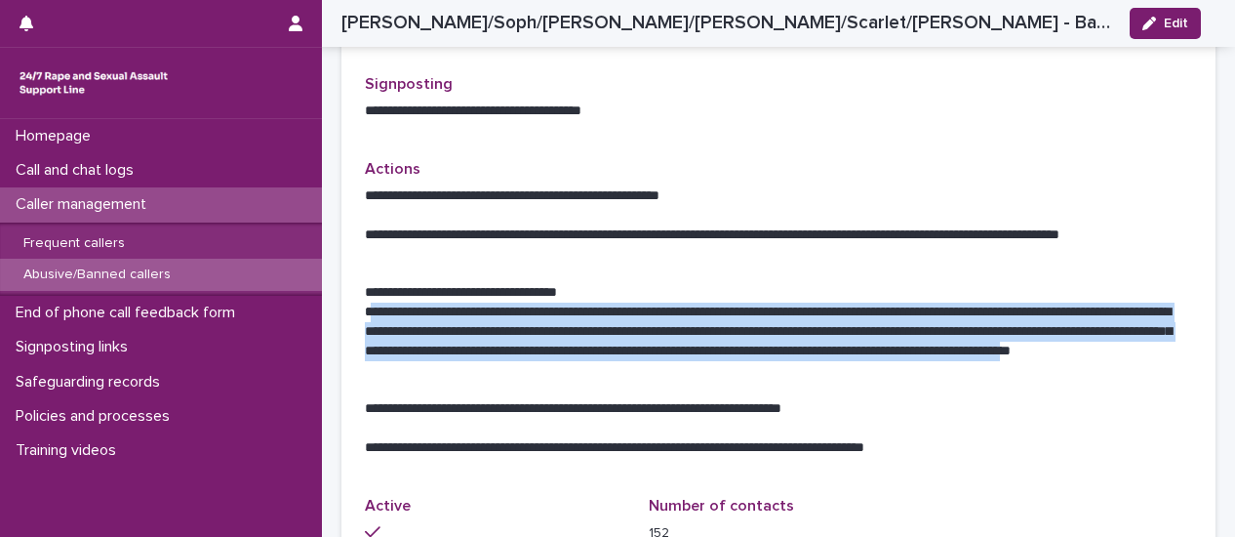
drag, startPoint x: 369, startPoint y: 266, endPoint x: 712, endPoint y: 309, distance: 346.2
click at [785, 320] on p "**********" at bounding box center [771, 342] width 813 height 78
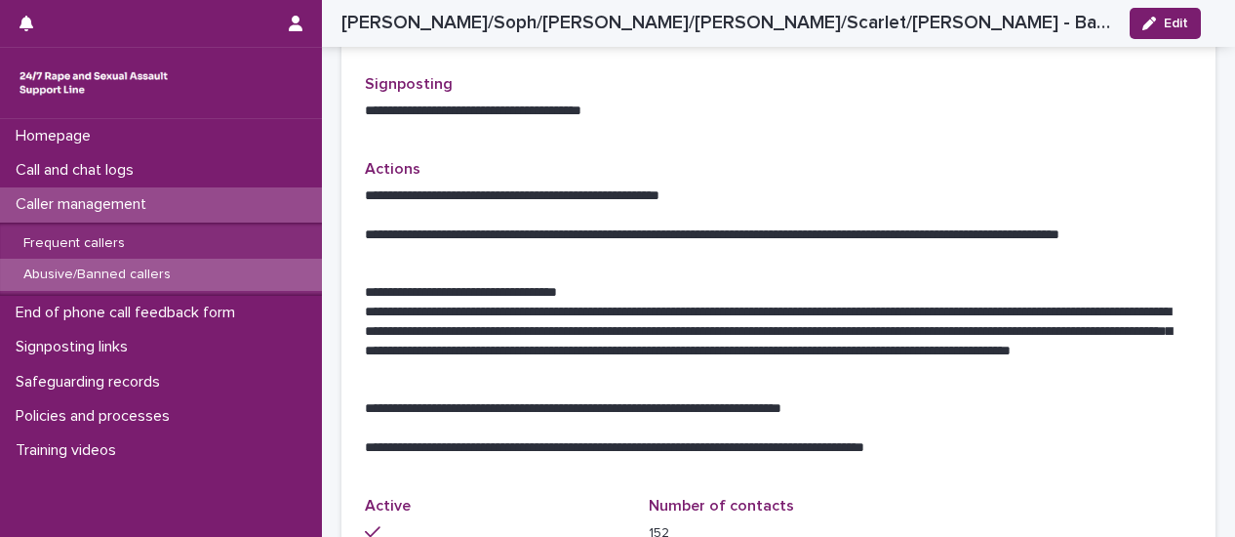
click at [814, 381] on p at bounding box center [779, 391] width 828 height 20
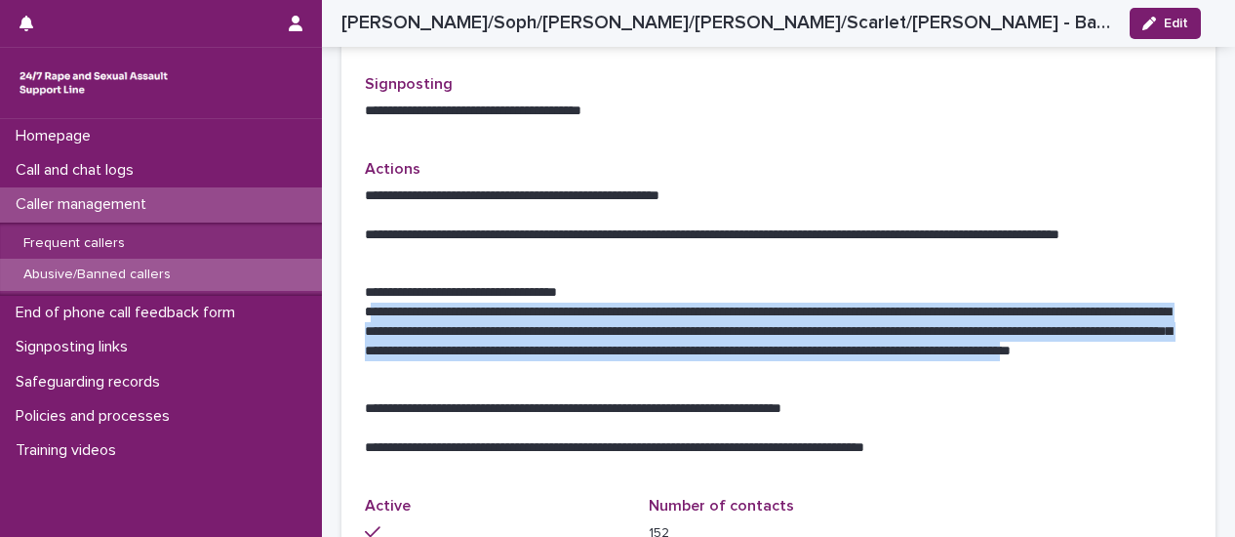
drag, startPoint x: 787, startPoint y: 326, endPoint x: 375, endPoint y: 267, distance: 416.0
click at [368, 303] on p "**********" at bounding box center [771, 342] width 813 height 78
copy p "**********"
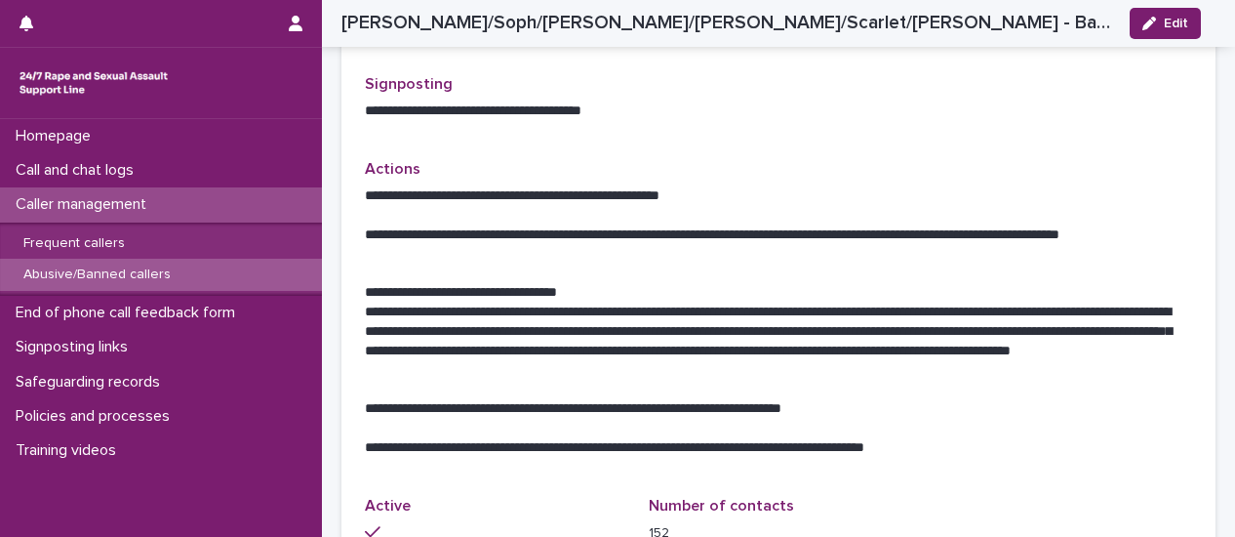
click at [1191, 20] on button "Edit" at bounding box center [1165, 23] width 71 height 31
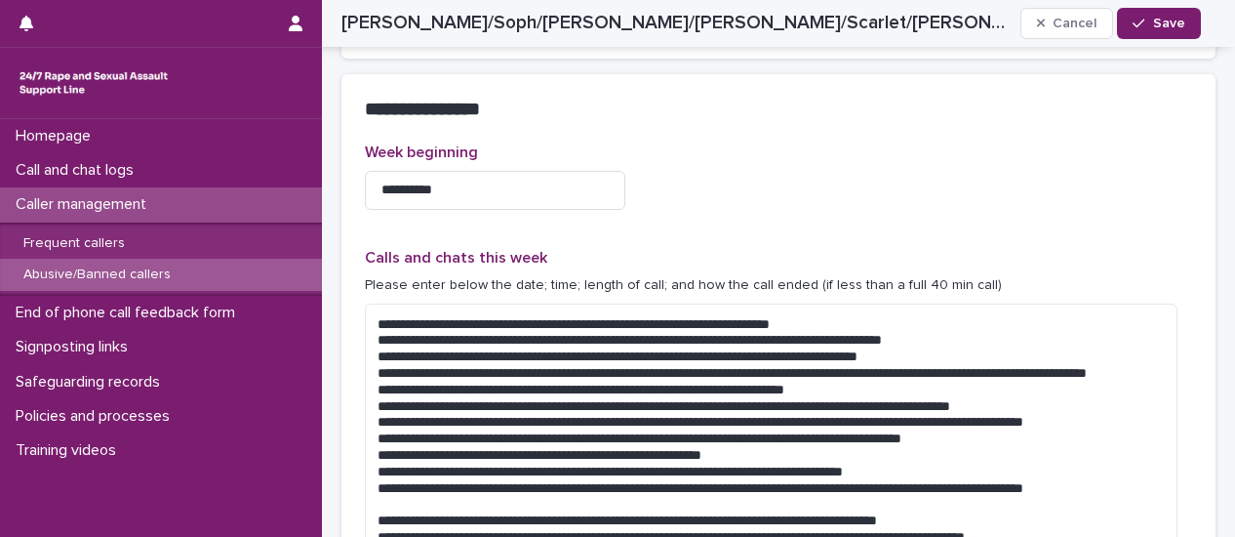
scroll to position [2203, 0]
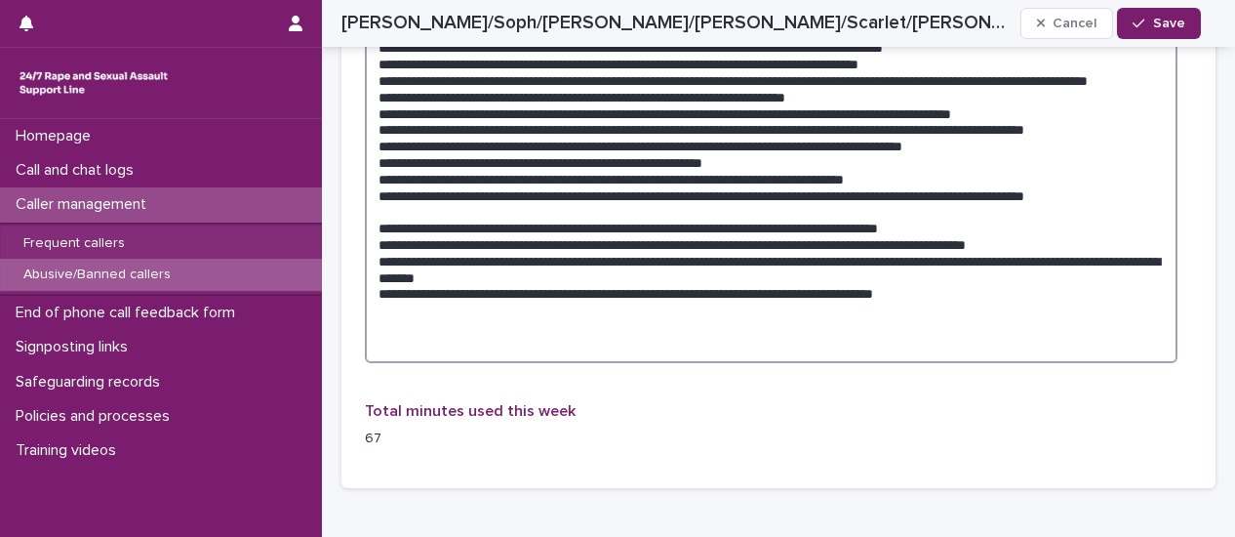
click at [1031, 296] on textarea at bounding box center [771, 187] width 813 height 352
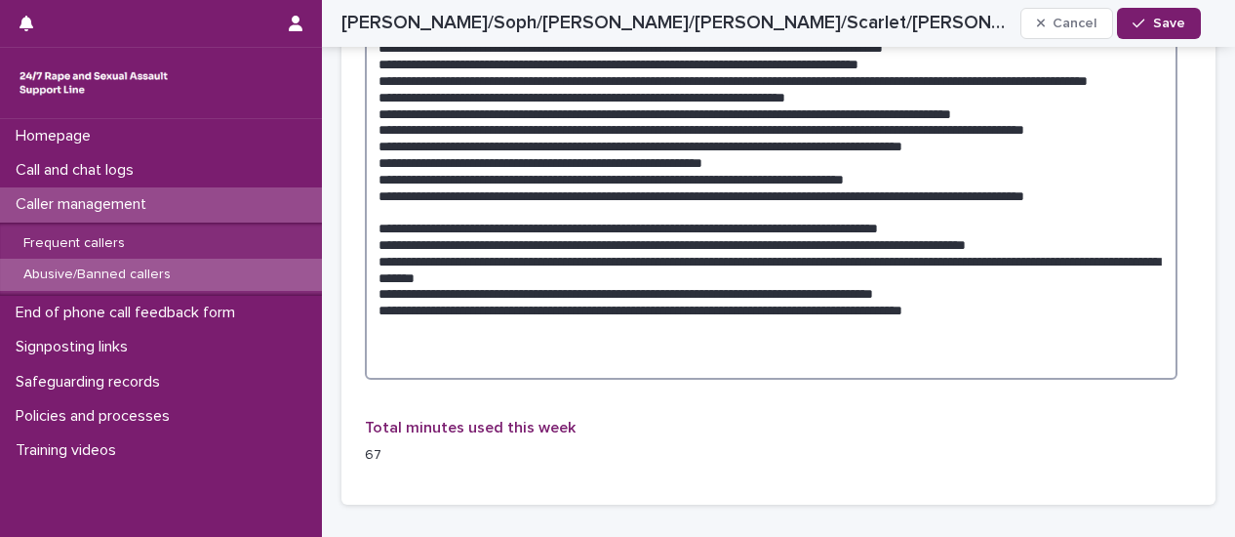
click at [902, 313] on textarea at bounding box center [771, 195] width 813 height 369
click at [1107, 317] on textarea at bounding box center [771, 195] width 813 height 369
type textarea "**********"
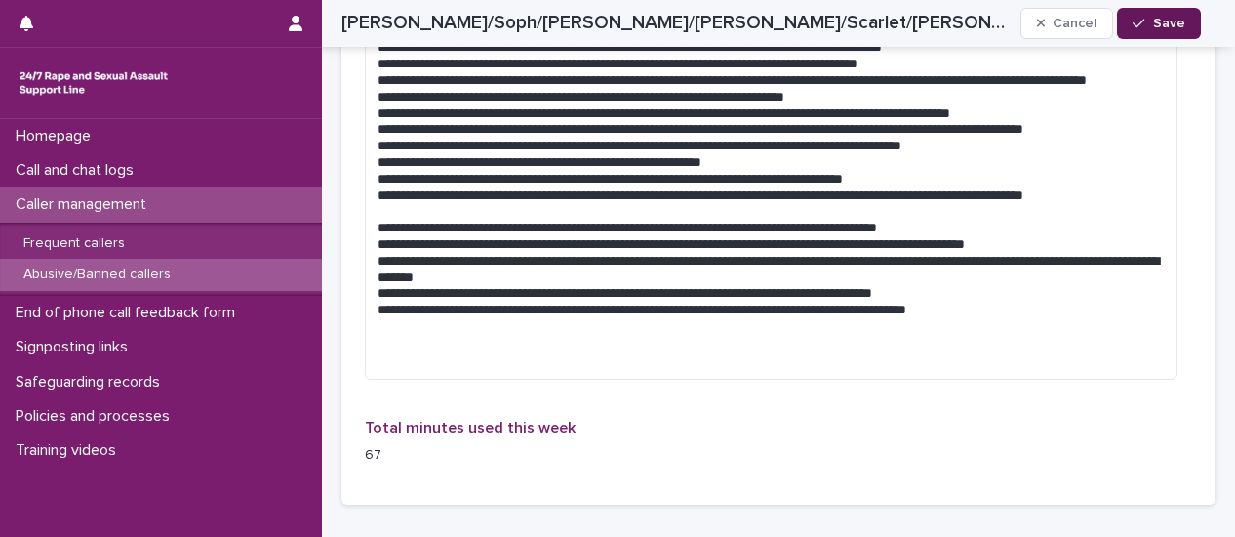
click at [1179, 20] on span "Save" at bounding box center [1169, 24] width 32 height 14
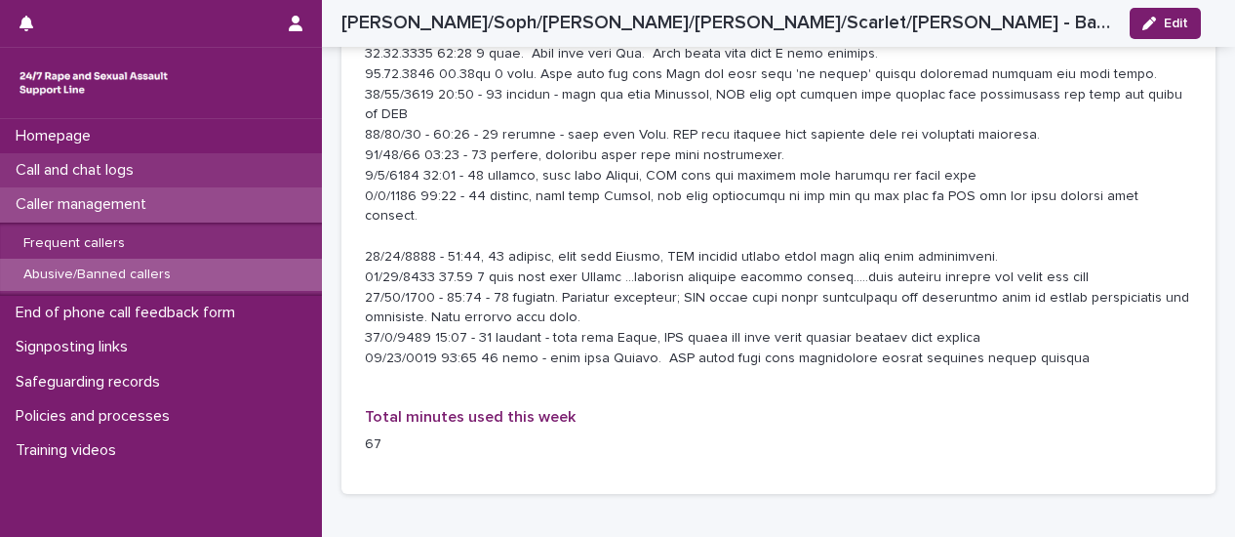
click at [230, 175] on div "Call and chat logs" at bounding box center [161, 170] width 322 height 34
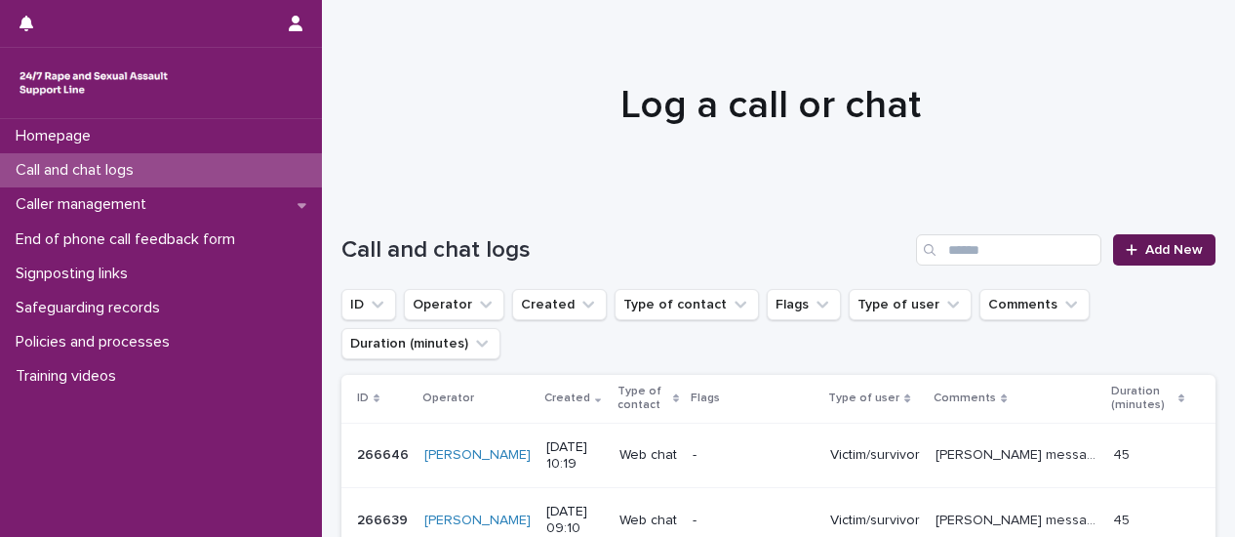
click at [1161, 256] on span "Add New" at bounding box center [1175, 250] width 58 height 14
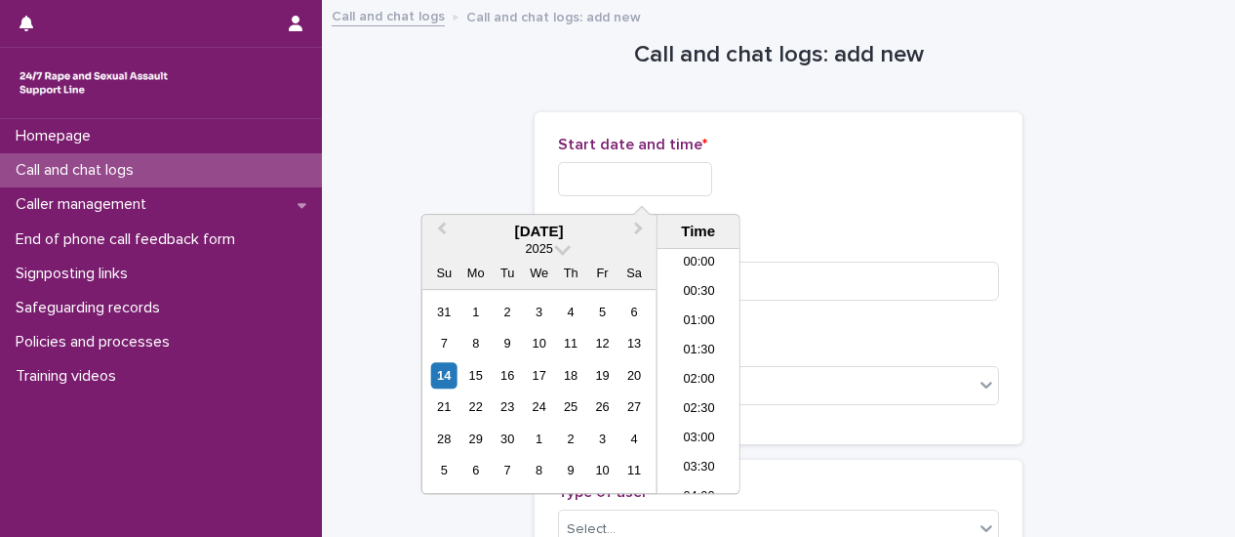
click at [656, 185] on input "text" at bounding box center [635, 179] width 154 height 34
click at [701, 343] on li "10:30" at bounding box center [699, 341] width 83 height 29
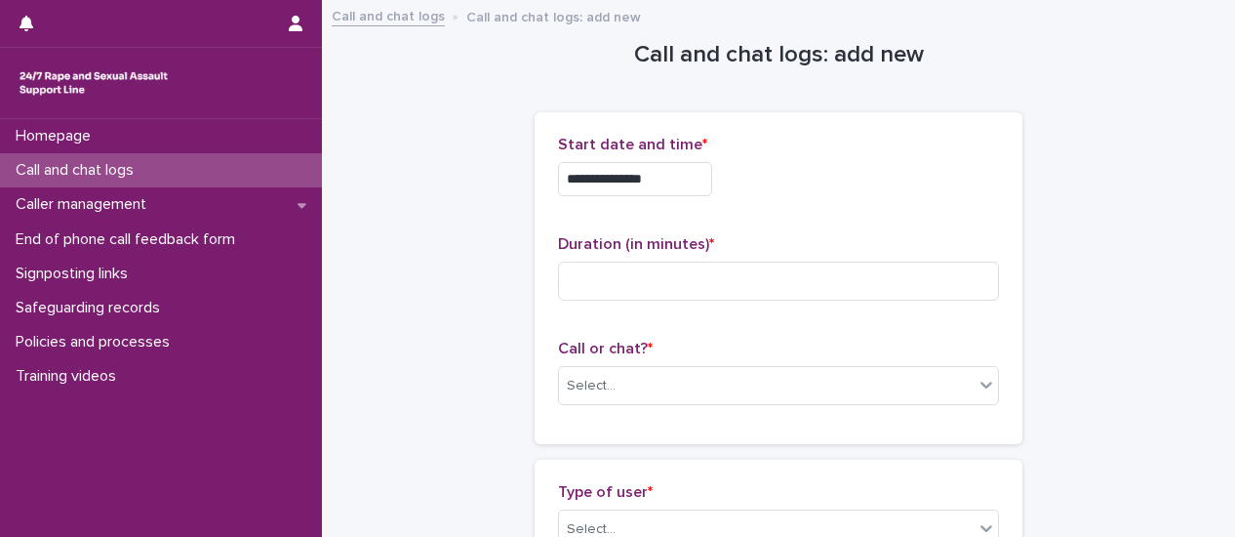
drag, startPoint x: 665, startPoint y: 186, endPoint x: 722, endPoint y: 171, distance: 59.7
click at [674, 183] on input "**********" at bounding box center [635, 179] width 154 height 34
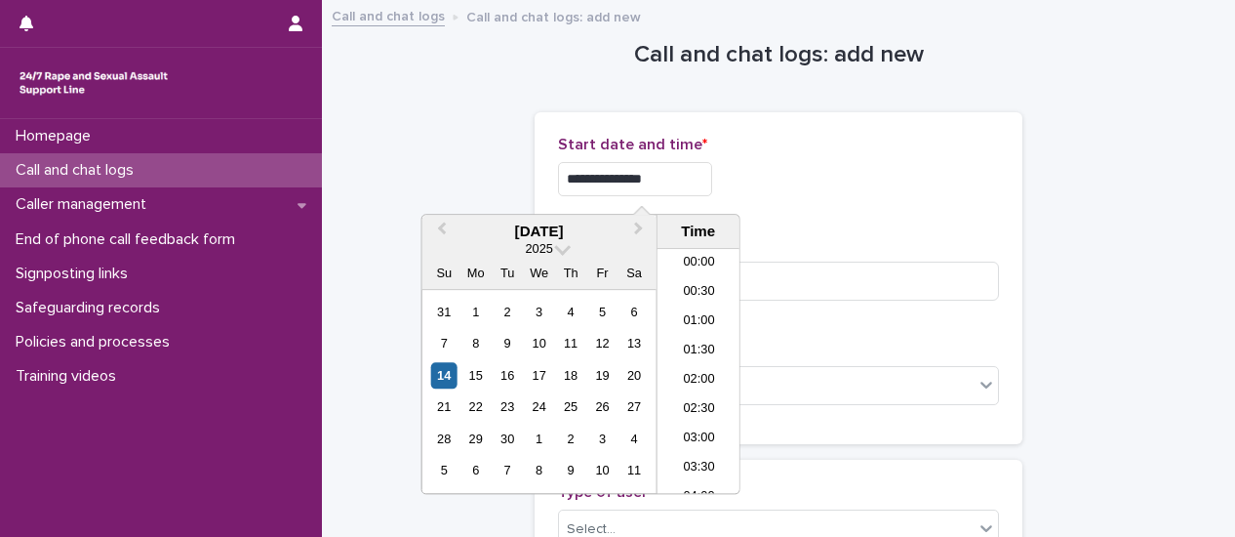
scroll to position [507, 0]
type input "**********"
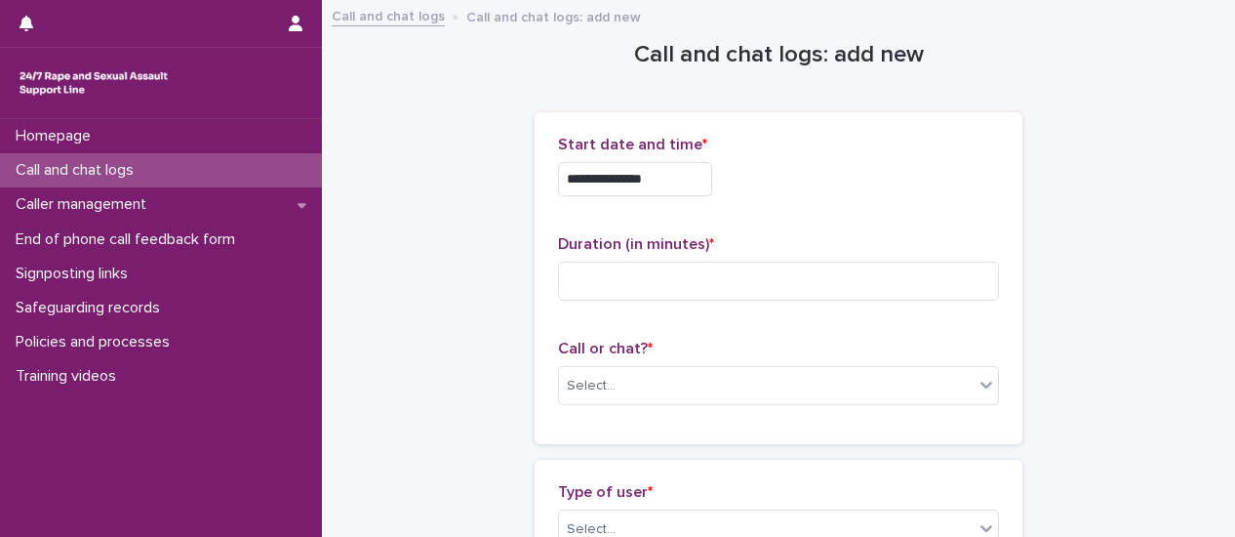
click at [846, 225] on div "**********" at bounding box center [778, 278] width 441 height 285
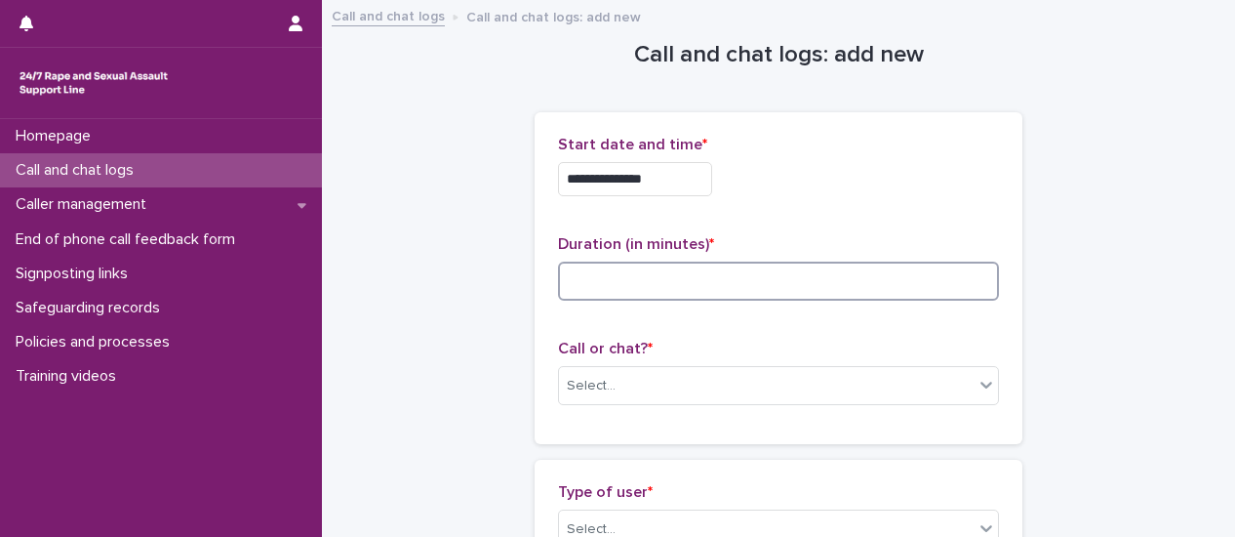
click at [802, 264] on input at bounding box center [778, 281] width 441 height 39
type input "**"
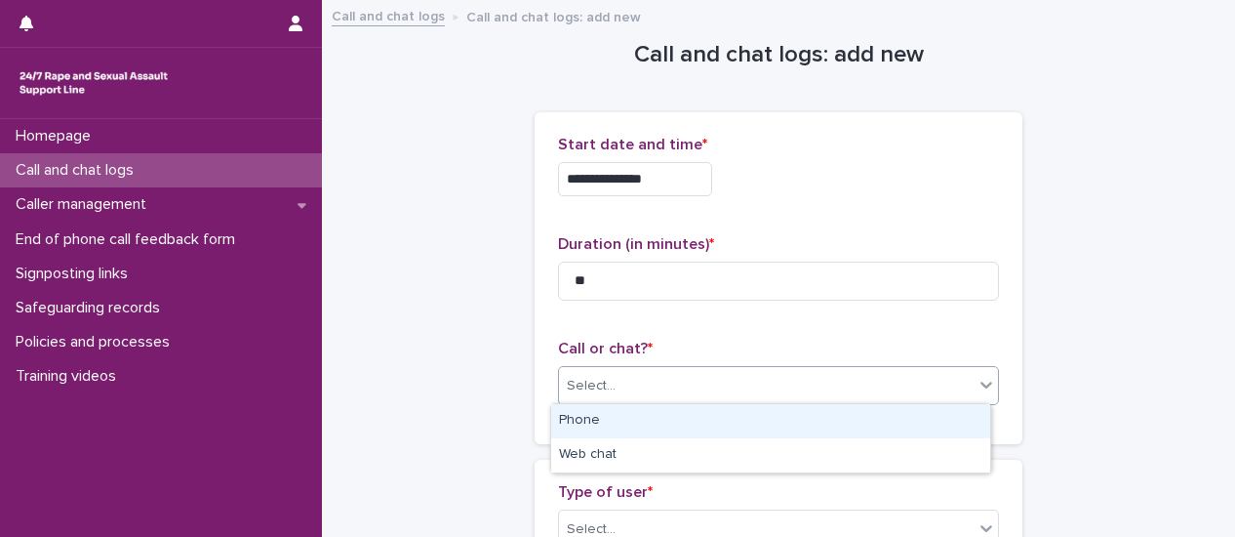
click at [986, 383] on icon at bounding box center [987, 385] width 20 height 20
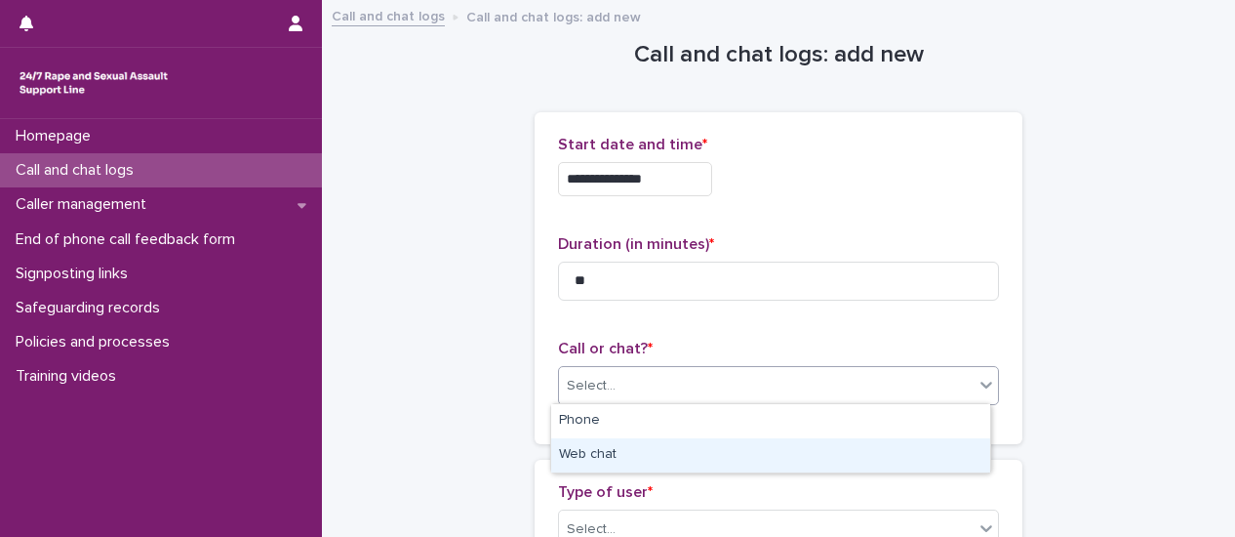
click at [950, 444] on div "Web chat" at bounding box center [770, 455] width 439 height 34
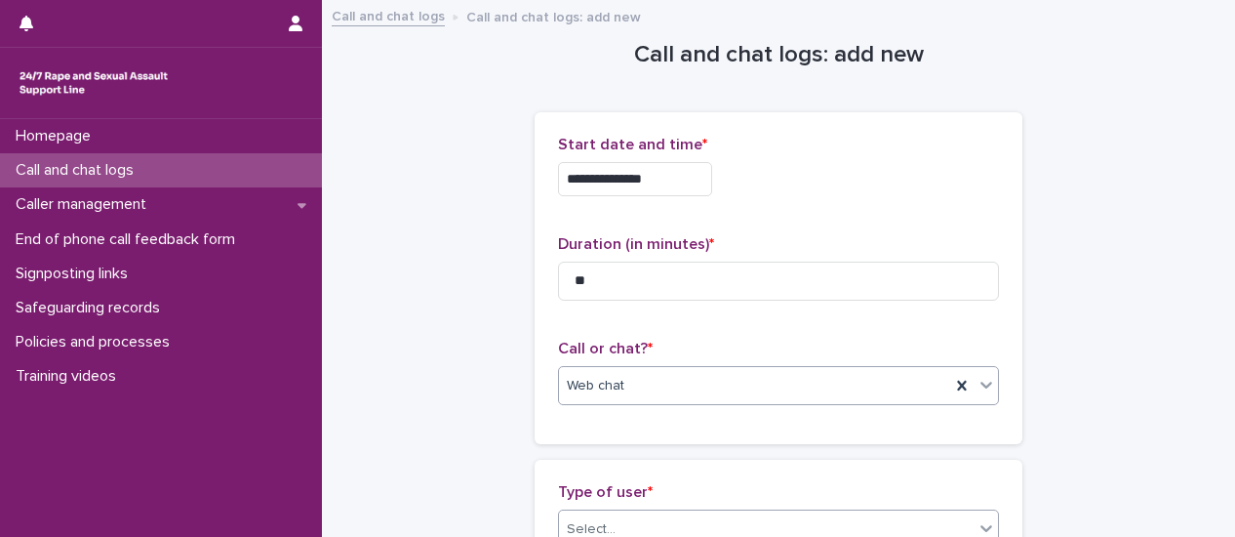
click at [981, 526] on icon at bounding box center [987, 528] width 12 height 7
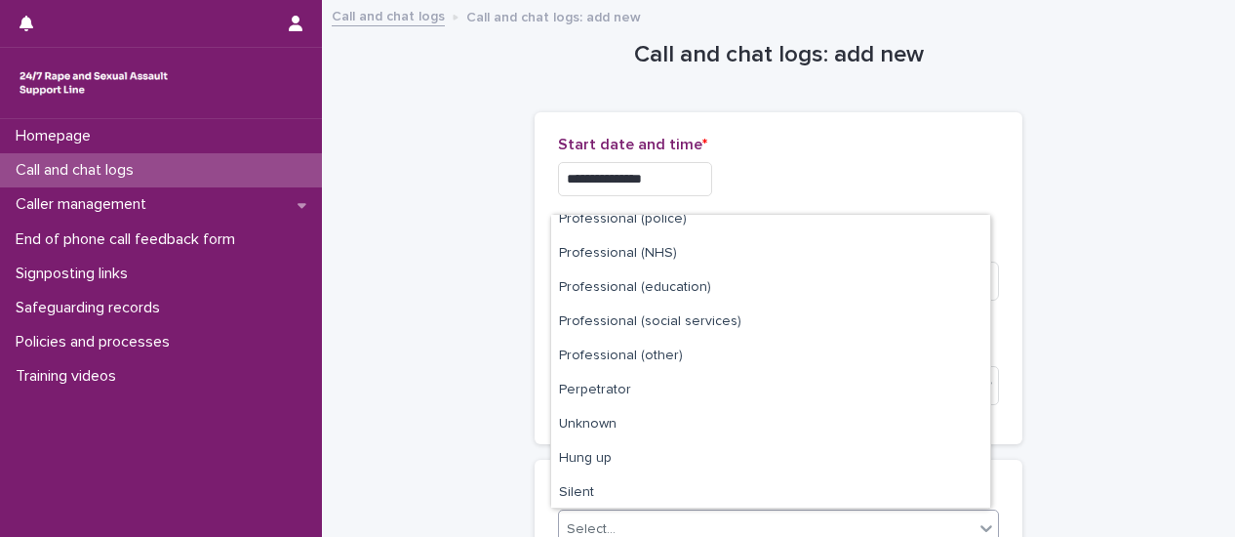
scroll to position [220, 0]
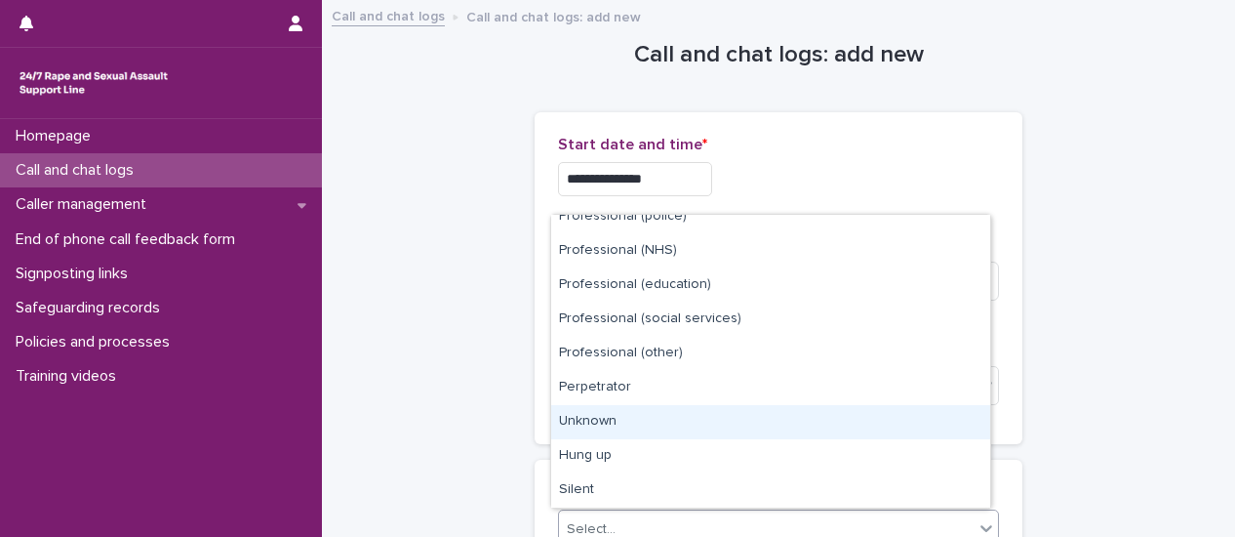
click at [736, 421] on div "Unknown" at bounding box center [770, 422] width 439 height 34
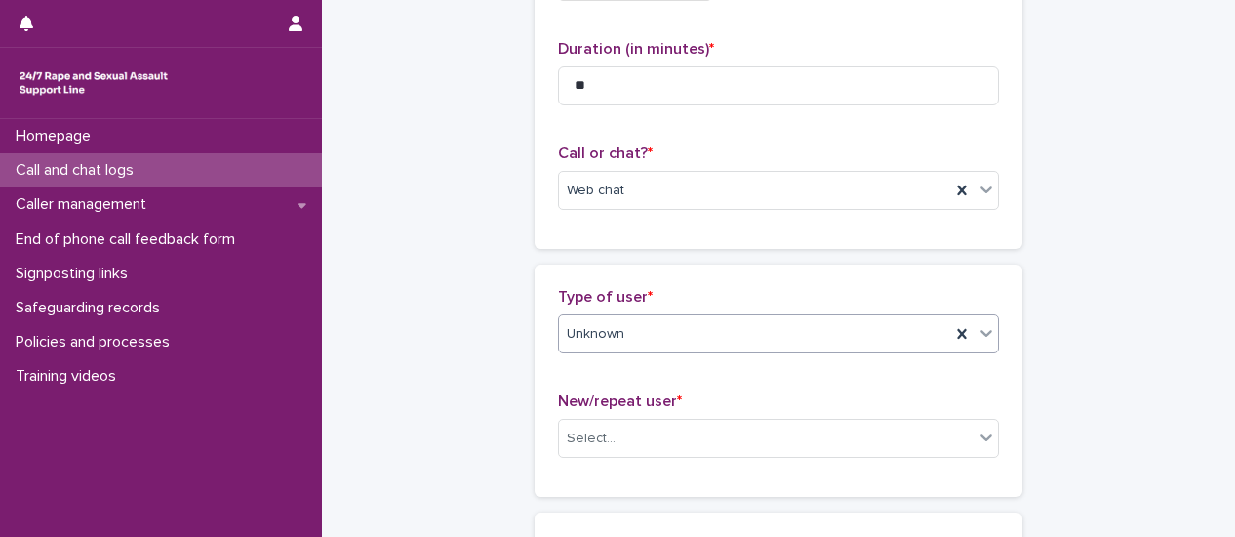
scroll to position [390, 0]
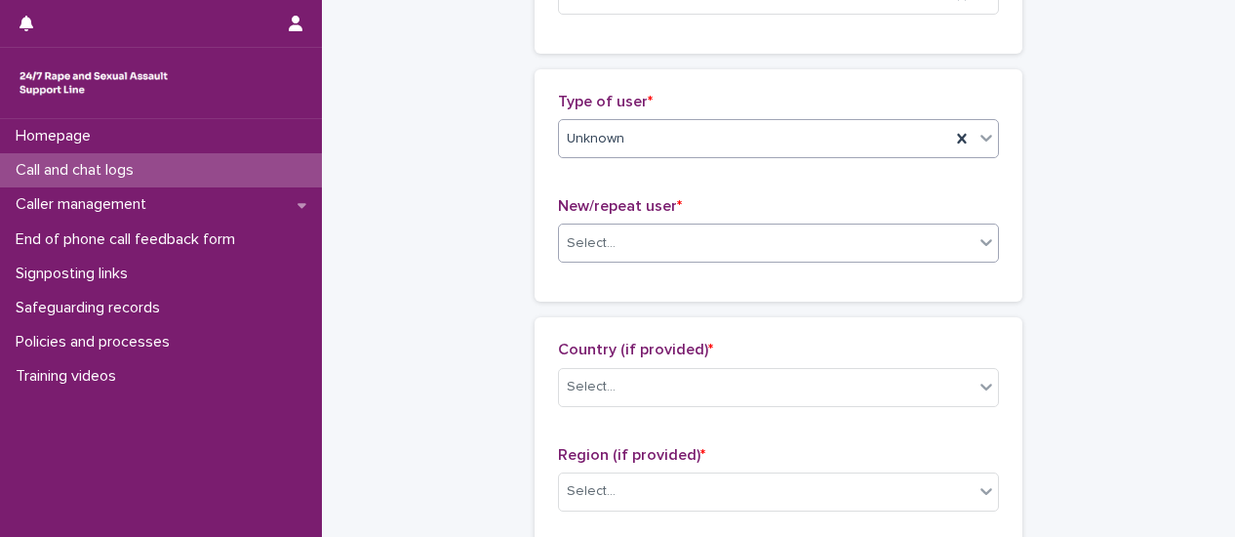
click at [986, 244] on icon at bounding box center [987, 242] width 20 height 20
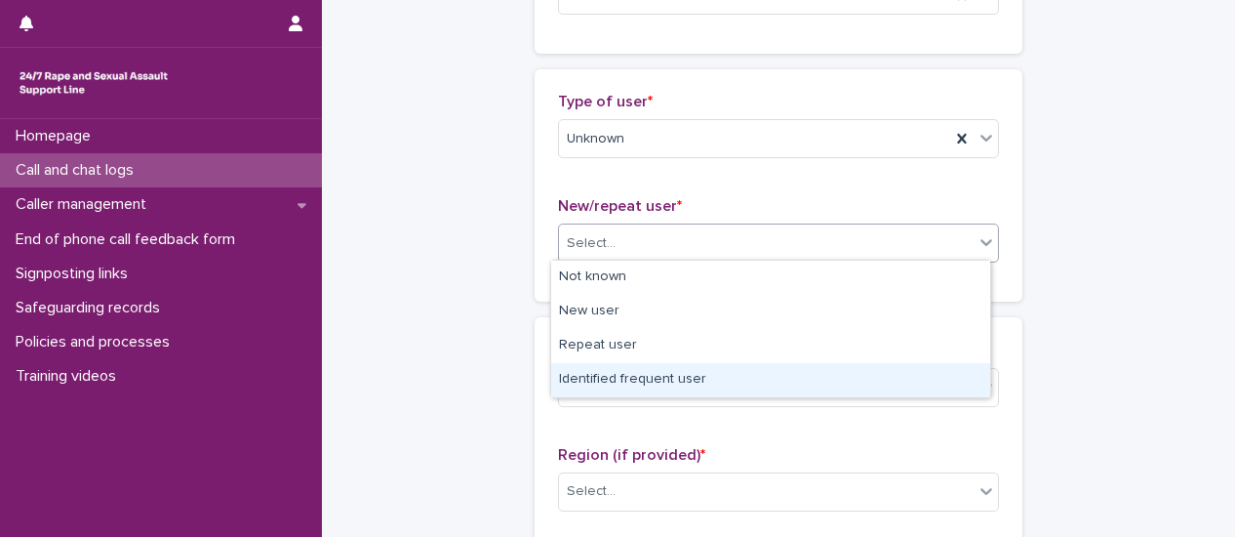
click at [937, 378] on div "Identified frequent user" at bounding box center [770, 380] width 439 height 34
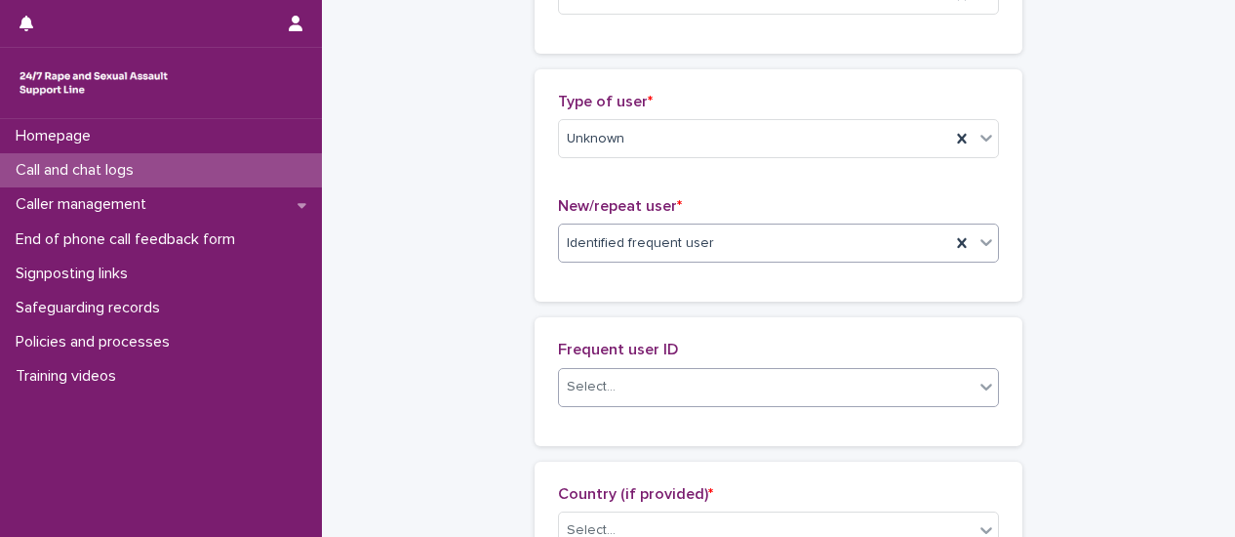
click at [979, 392] on div at bounding box center [986, 386] width 23 height 35
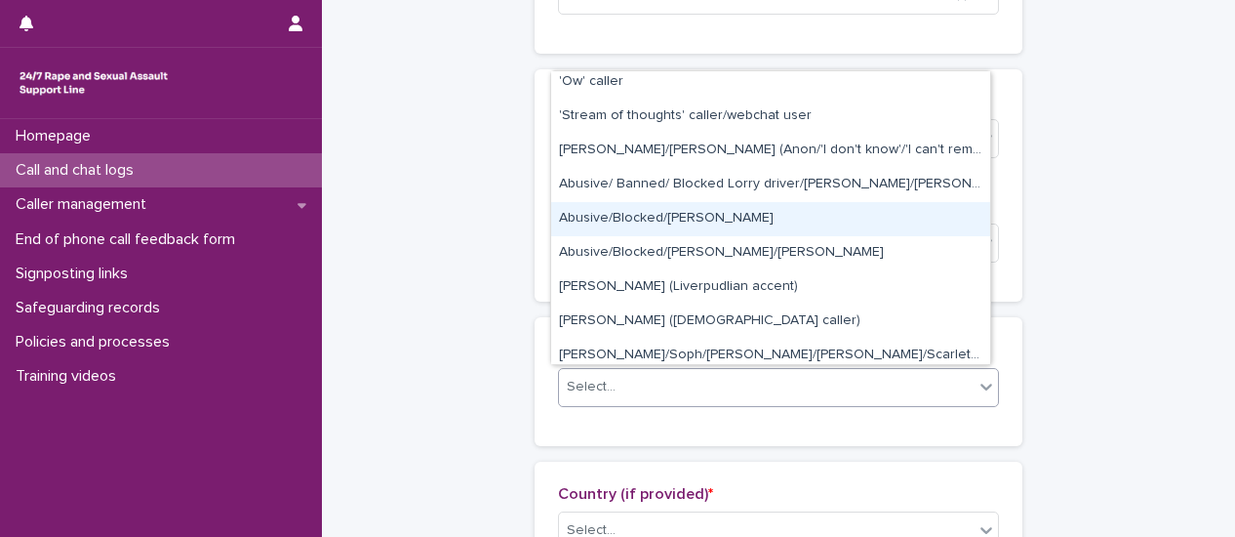
scroll to position [98, 0]
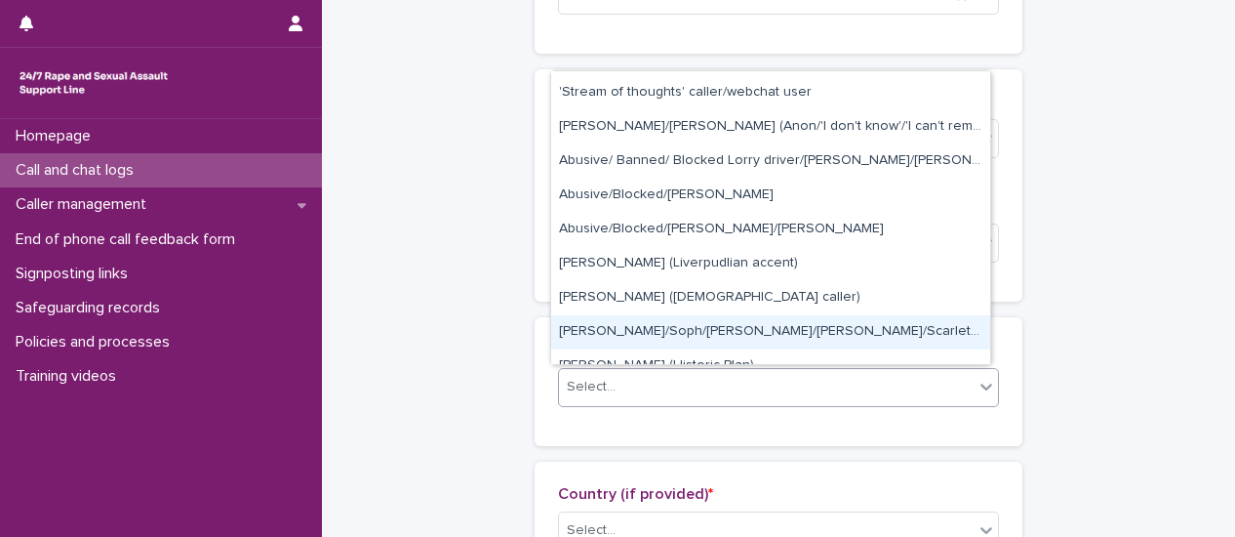
click at [844, 335] on div "[PERSON_NAME]/Soph/[PERSON_NAME]/[PERSON_NAME]/Scarlet/[PERSON_NAME] - Banned/W…" at bounding box center [770, 332] width 439 height 34
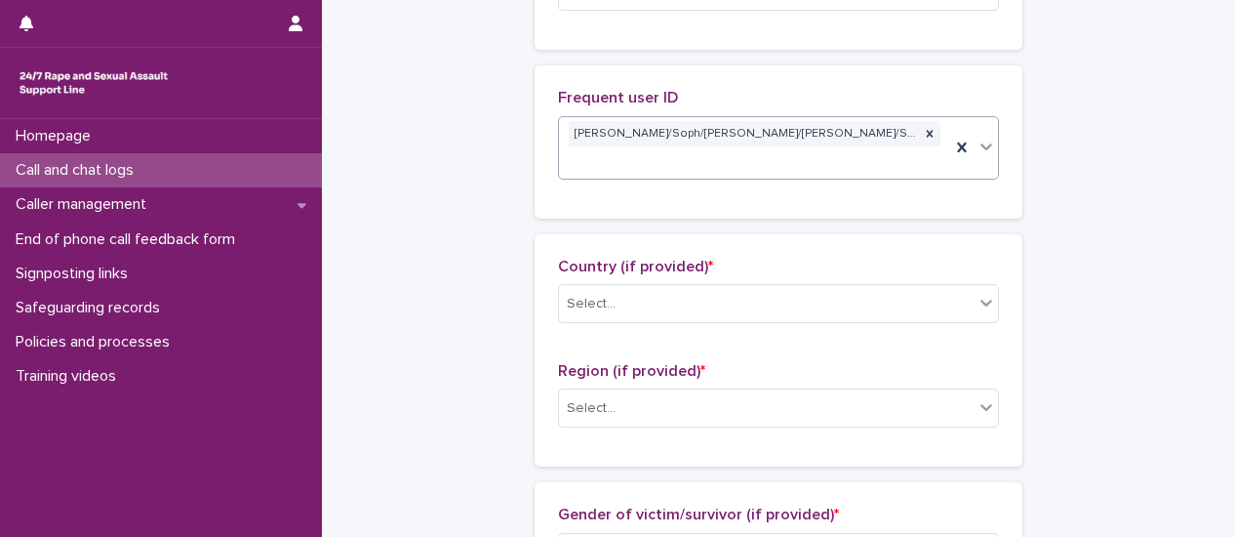
scroll to position [683, 0]
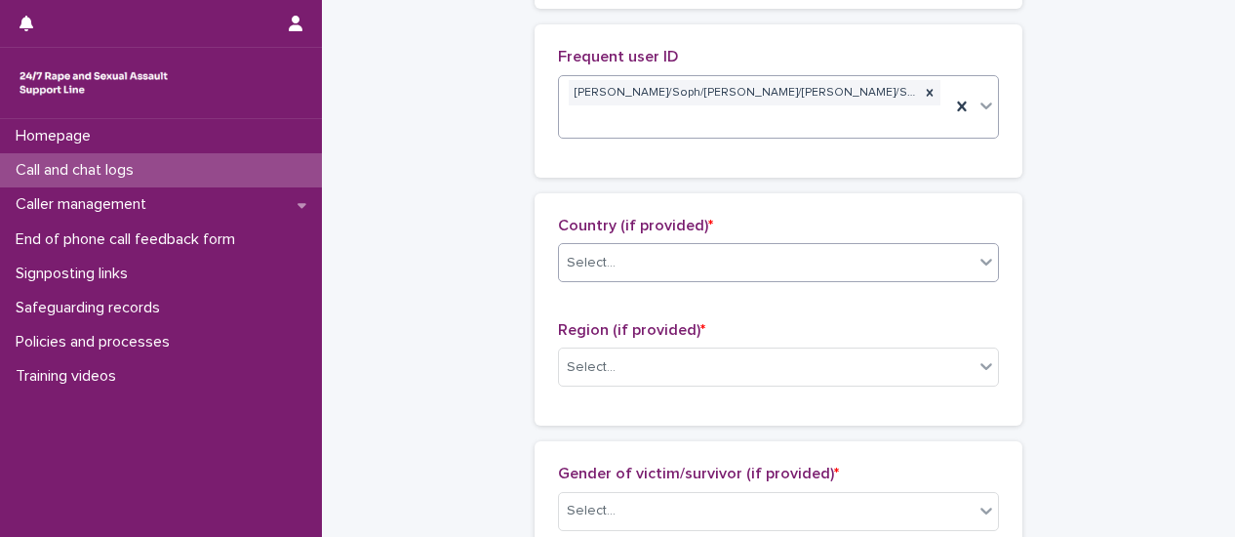
click at [981, 252] on icon at bounding box center [987, 262] width 20 height 20
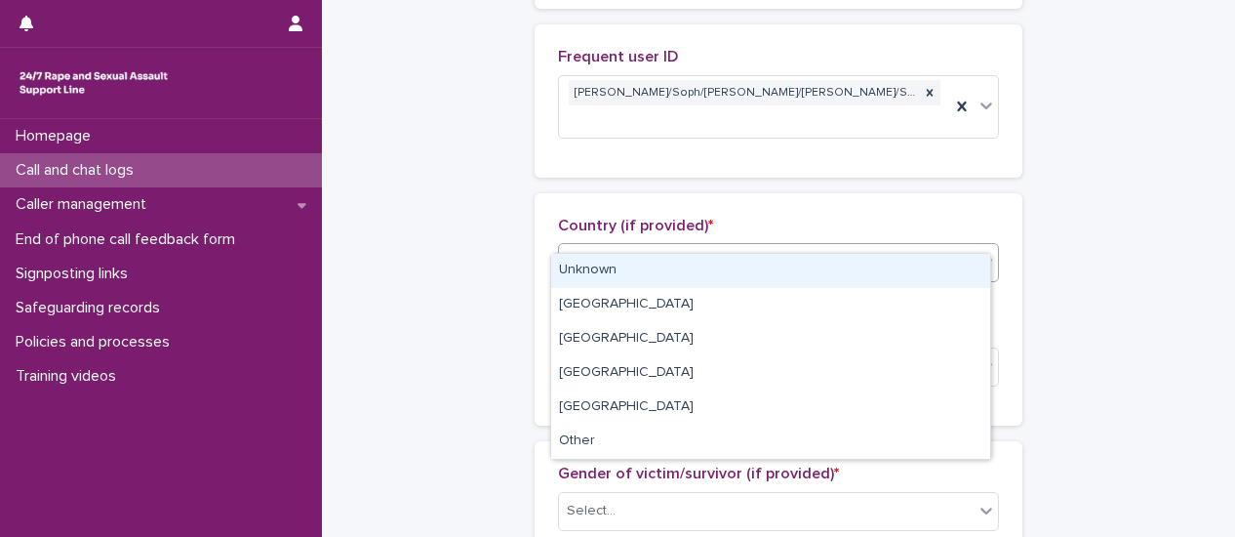
click at [967, 264] on div "Unknown" at bounding box center [770, 271] width 439 height 34
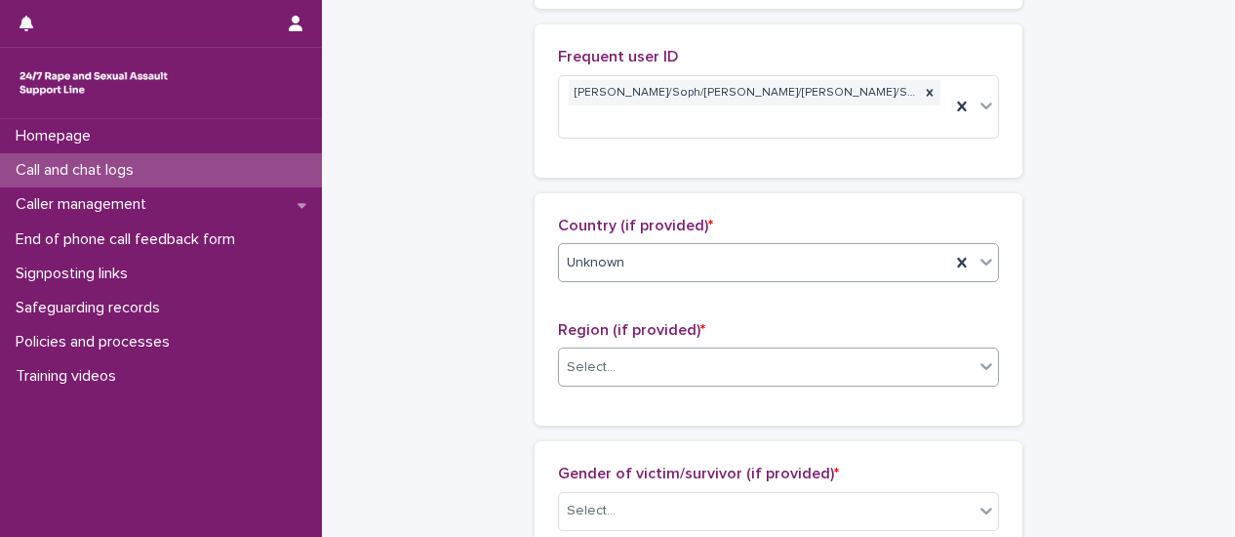
click at [980, 356] on icon at bounding box center [987, 366] width 20 height 20
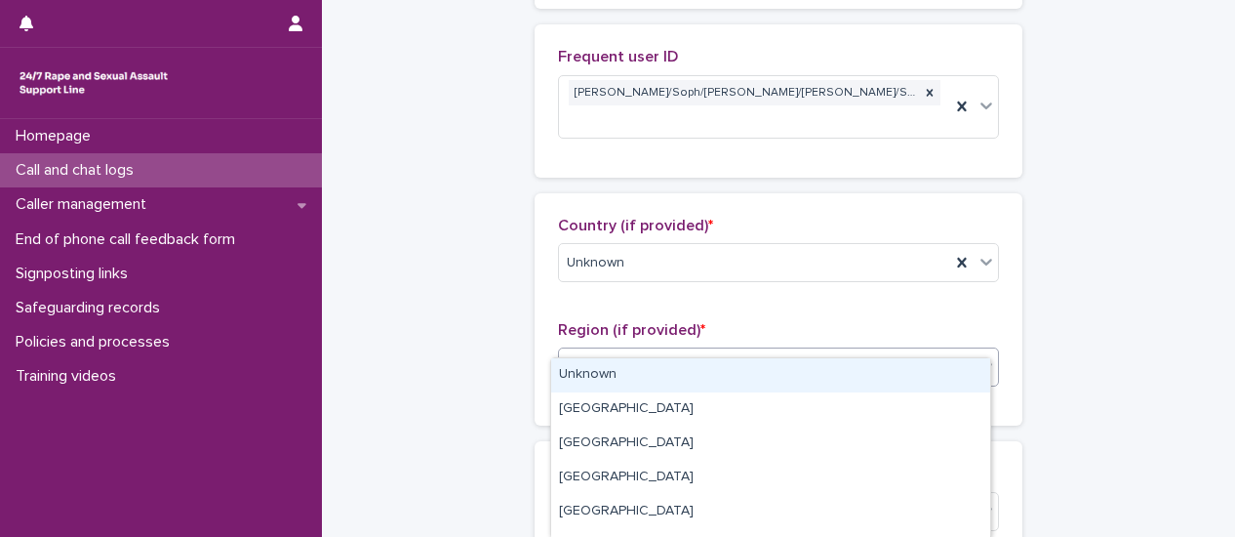
click at [814, 384] on div "Unknown" at bounding box center [770, 375] width 439 height 34
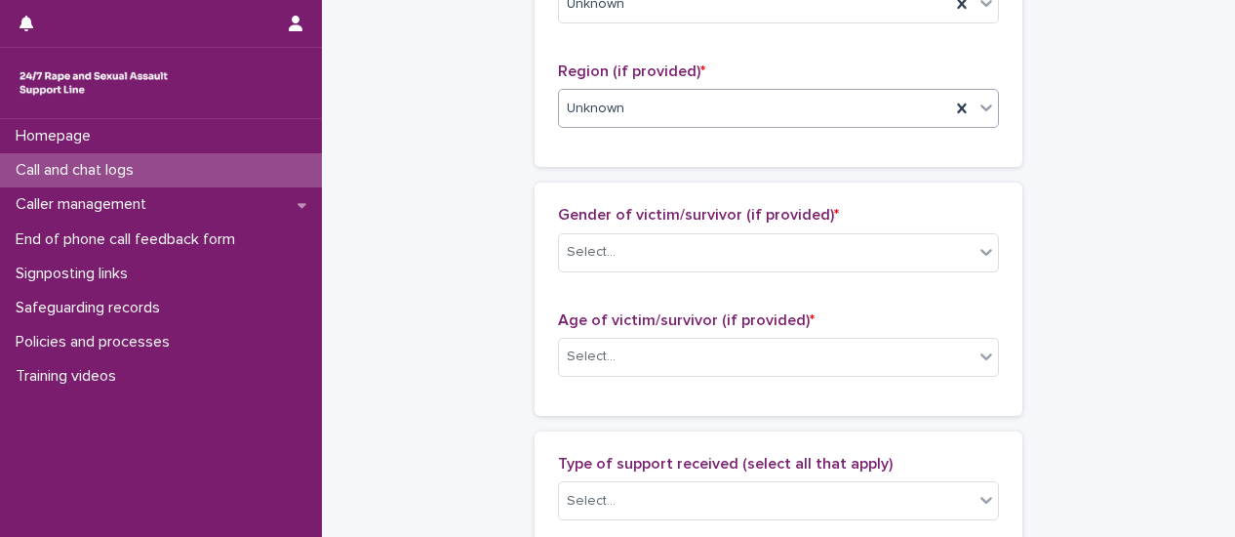
scroll to position [976, 0]
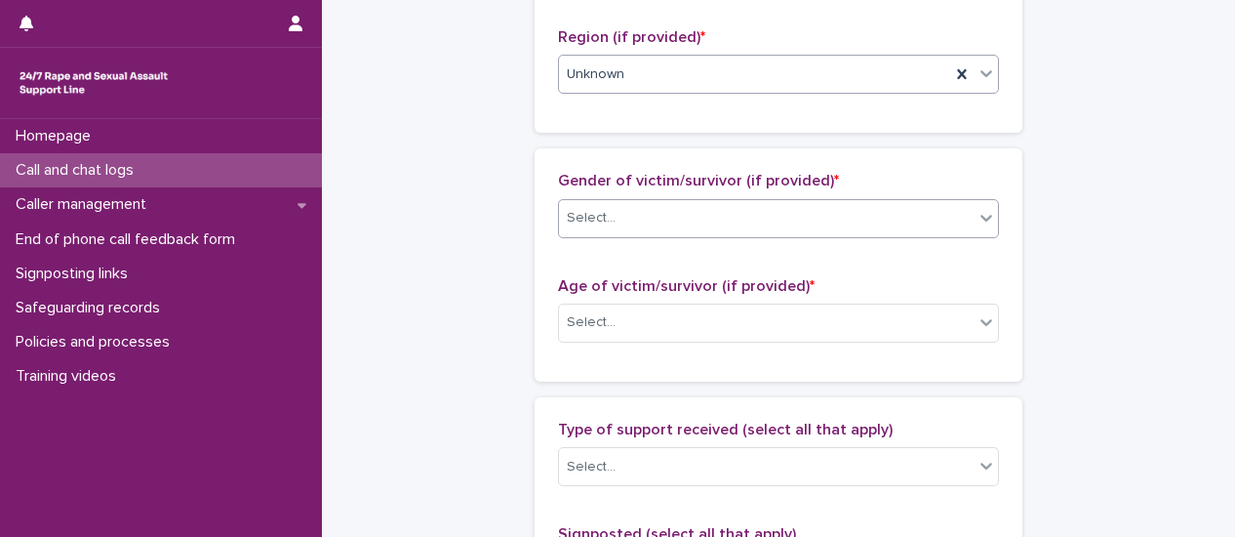
click at [984, 208] on icon at bounding box center [987, 218] width 20 height 20
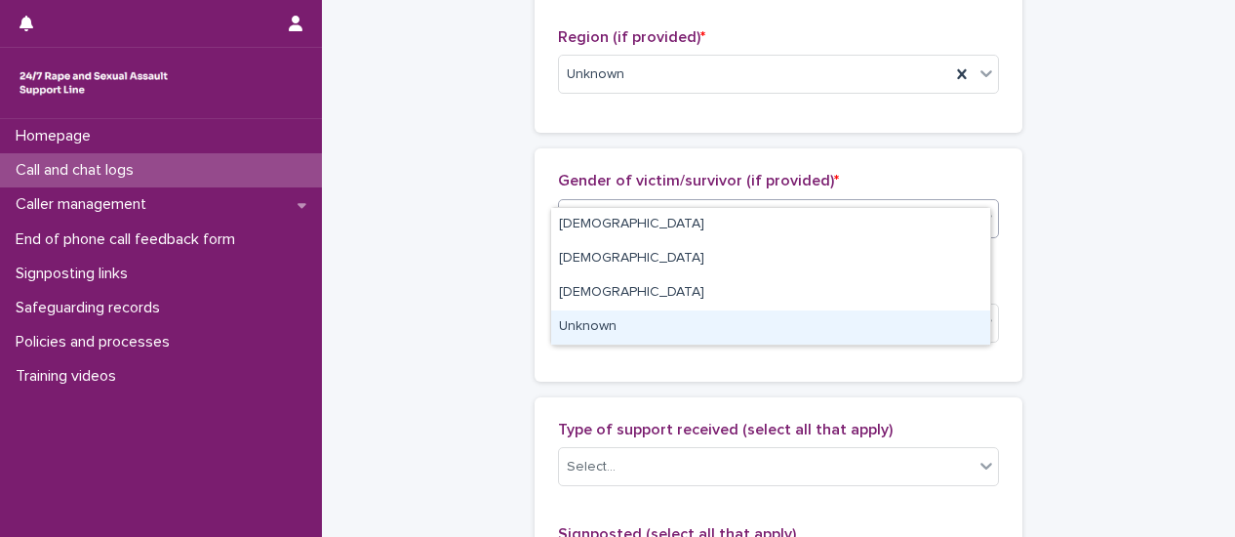
click at [930, 329] on div "Unknown" at bounding box center [770, 327] width 439 height 34
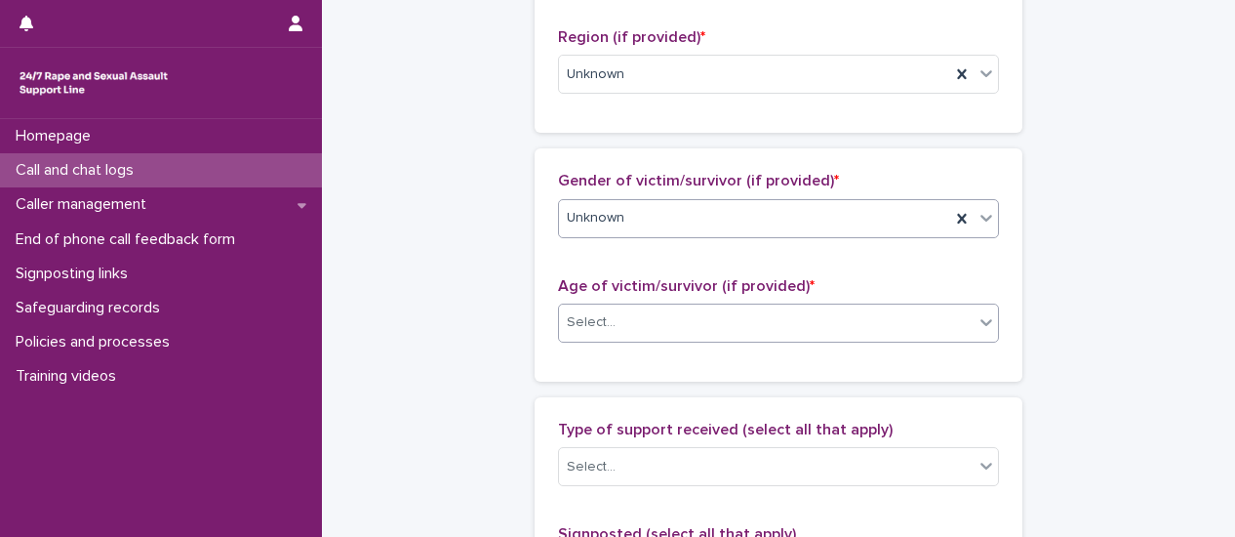
click at [976, 306] on div at bounding box center [986, 321] width 23 height 35
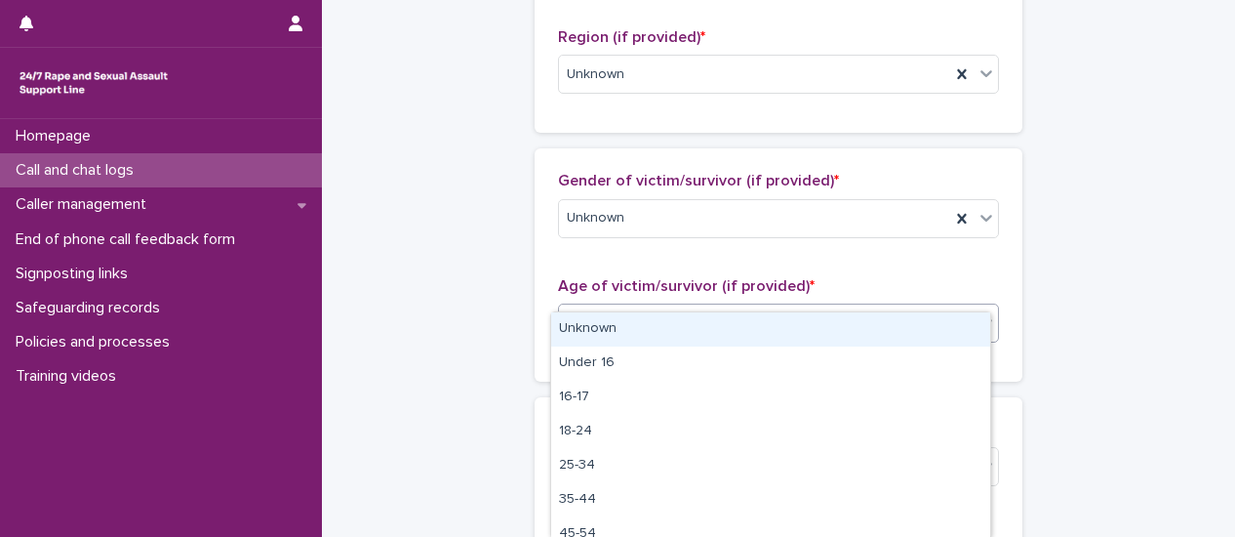
click at [949, 341] on div "Unknown" at bounding box center [770, 329] width 439 height 34
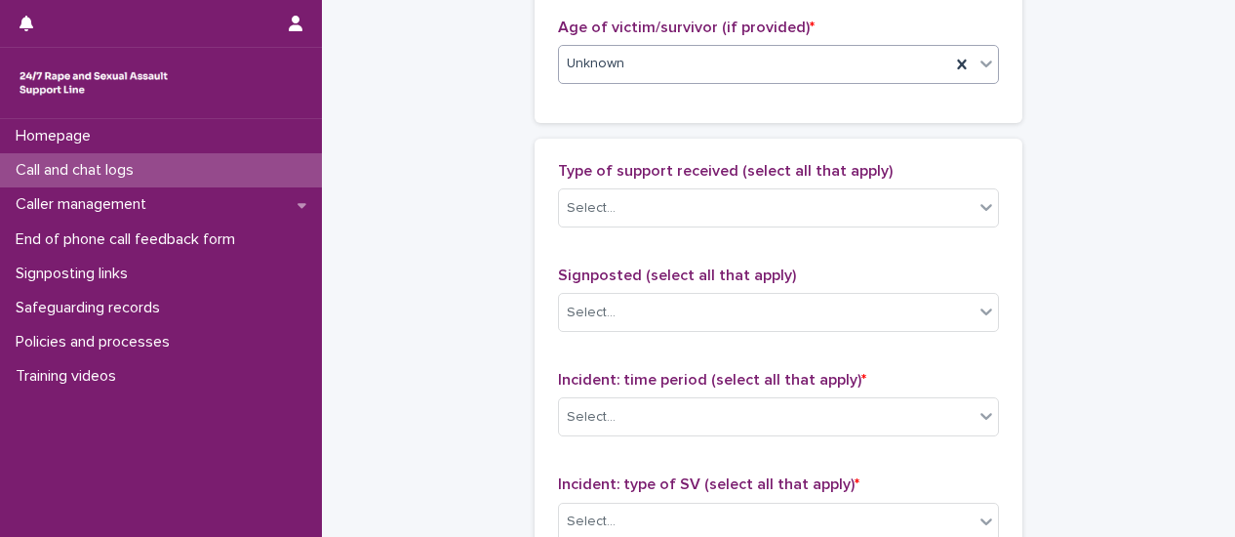
scroll to position [1269, 0]
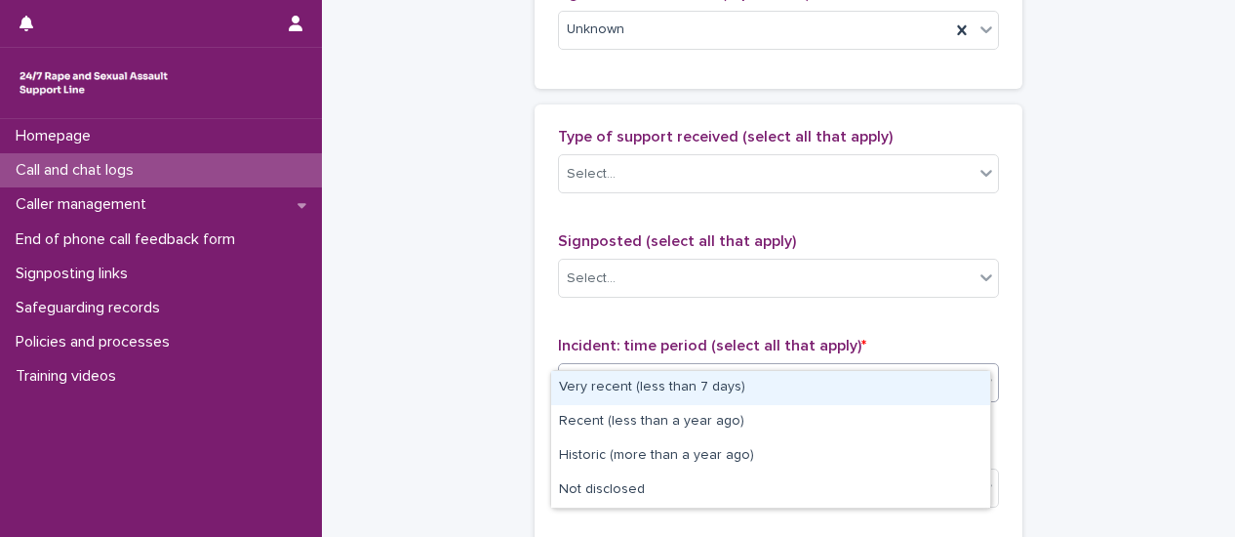
click at [982, 365] on div at bounding box center [986, 381] width 23 height 35
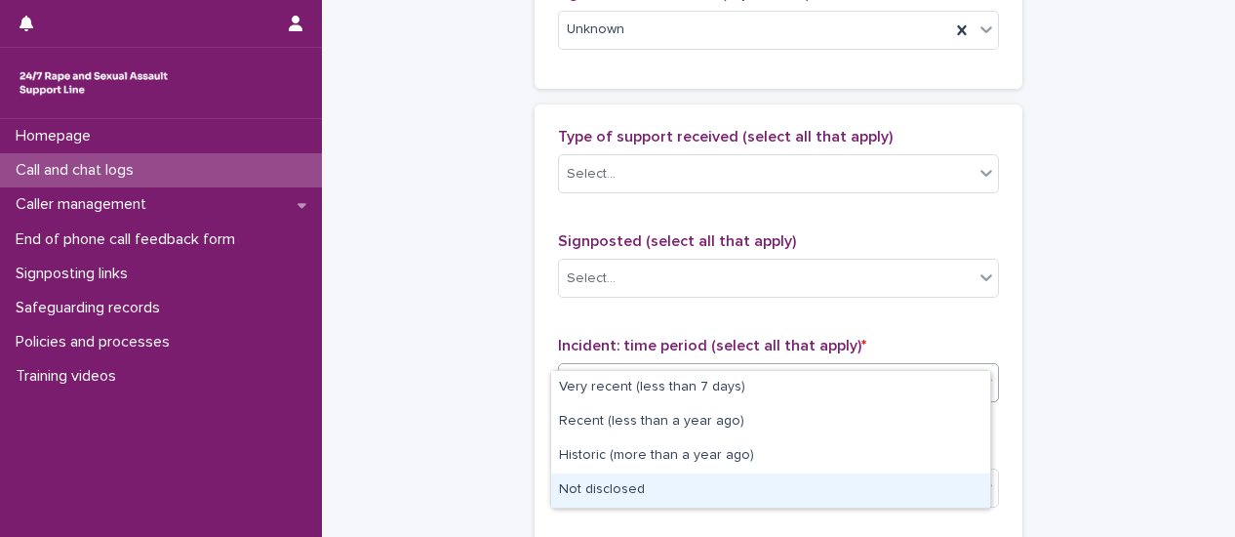
click at [949, 473] on div "Not disclosed" at bounding box center [770, 490] width 439 height 34
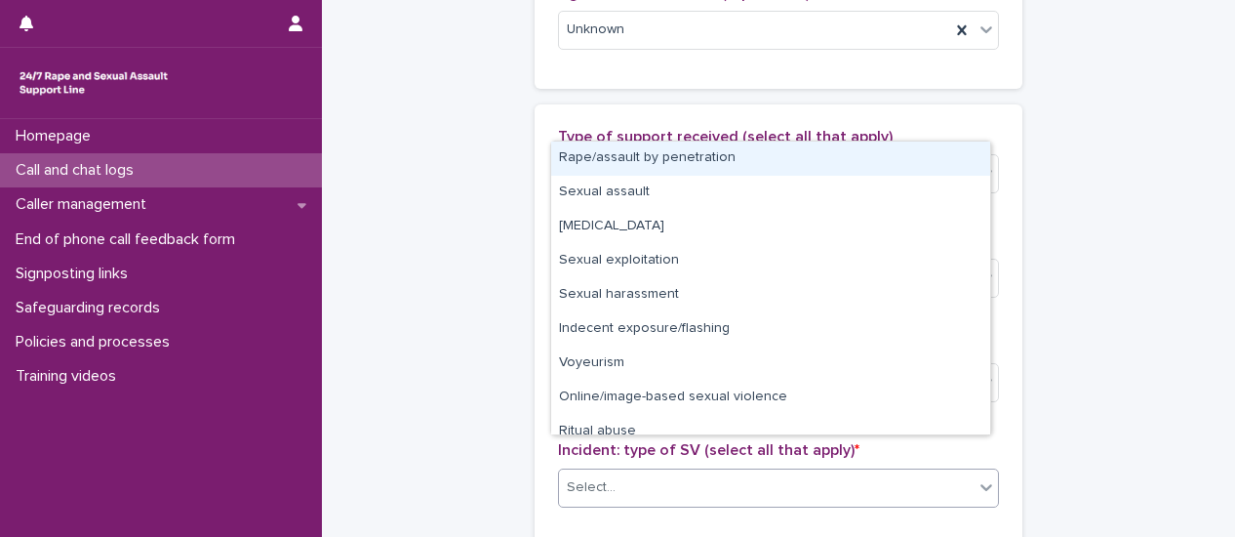
click at [987, 477] on icon at bounding box center [987, 487] width 20 height 20
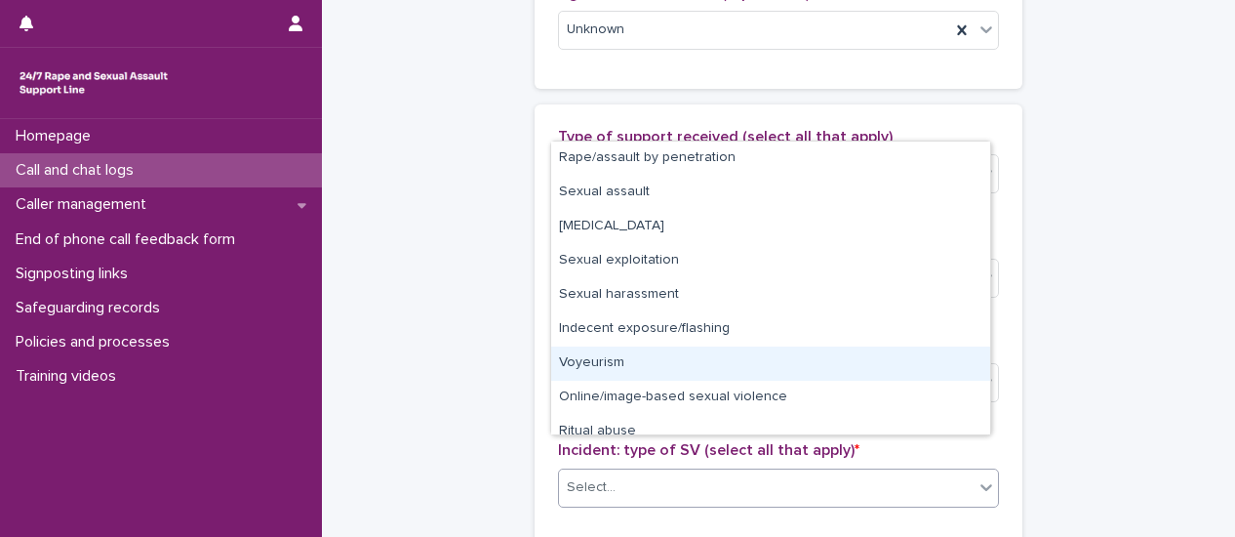
scroll to position [49, 0]
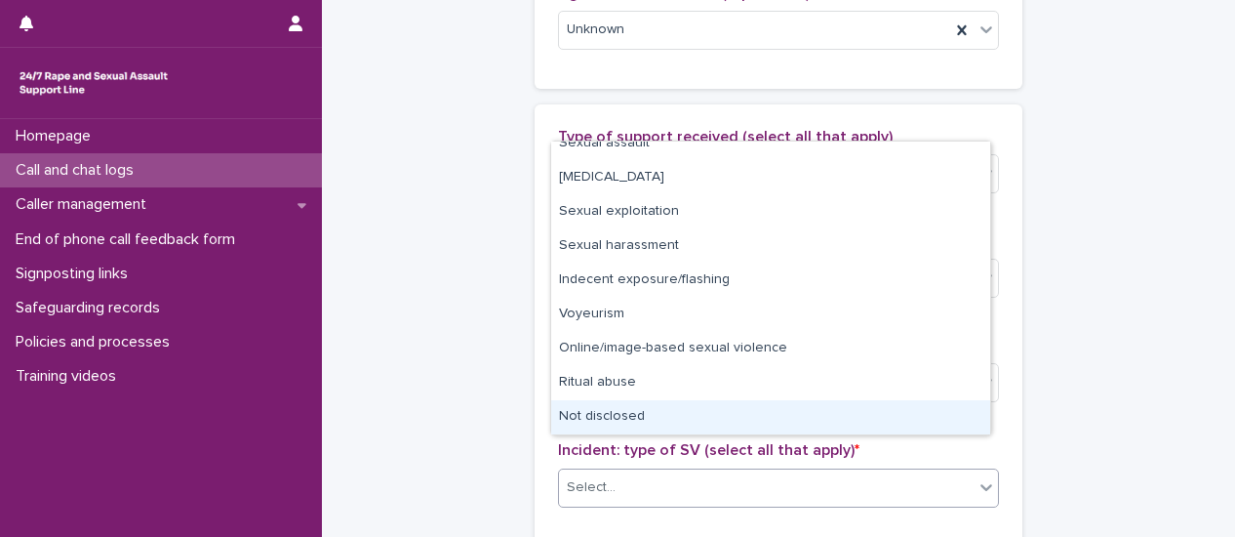
click at [936, 417] on div "Not disclosed" at bounding box center [770, 417] width 439 height 34
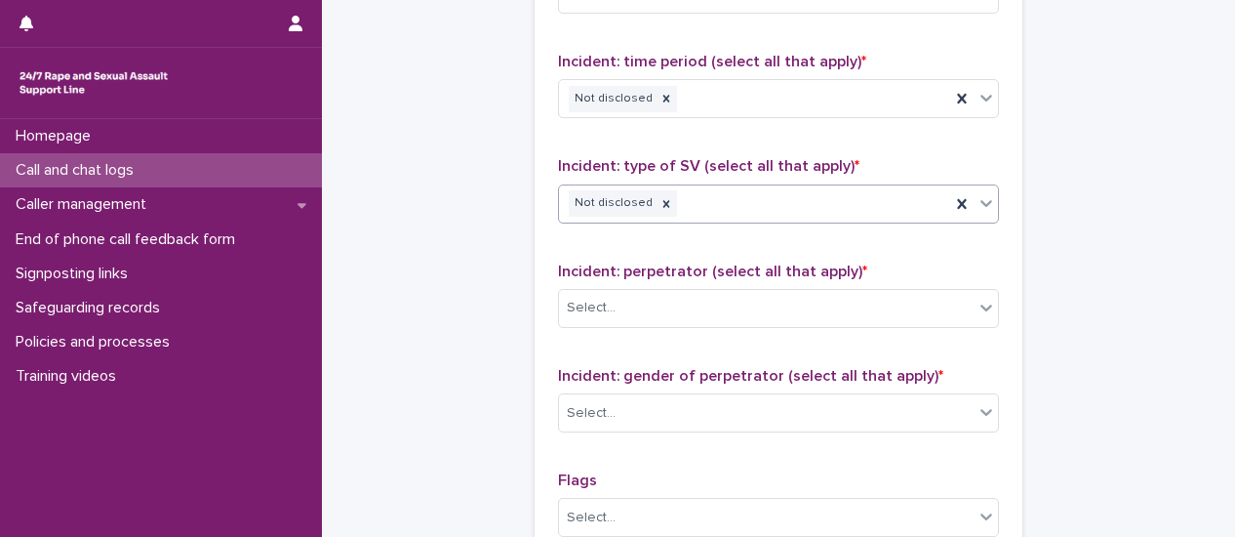
scroll to position [1561, 0]
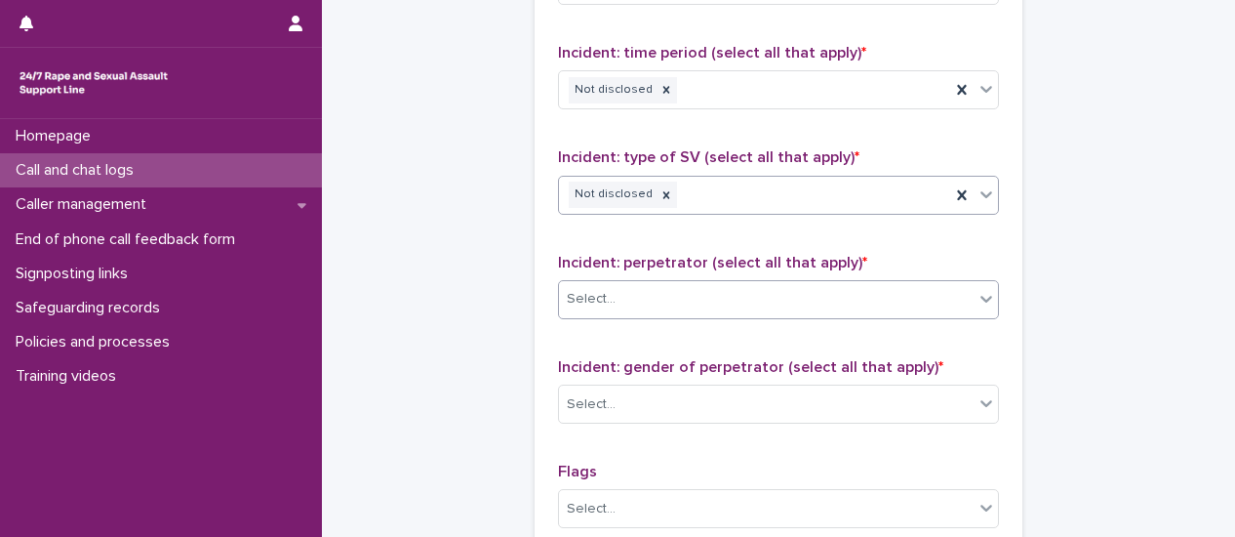
click at [983, 289] on icon at bounding box center [987, 299] width 20 height 20
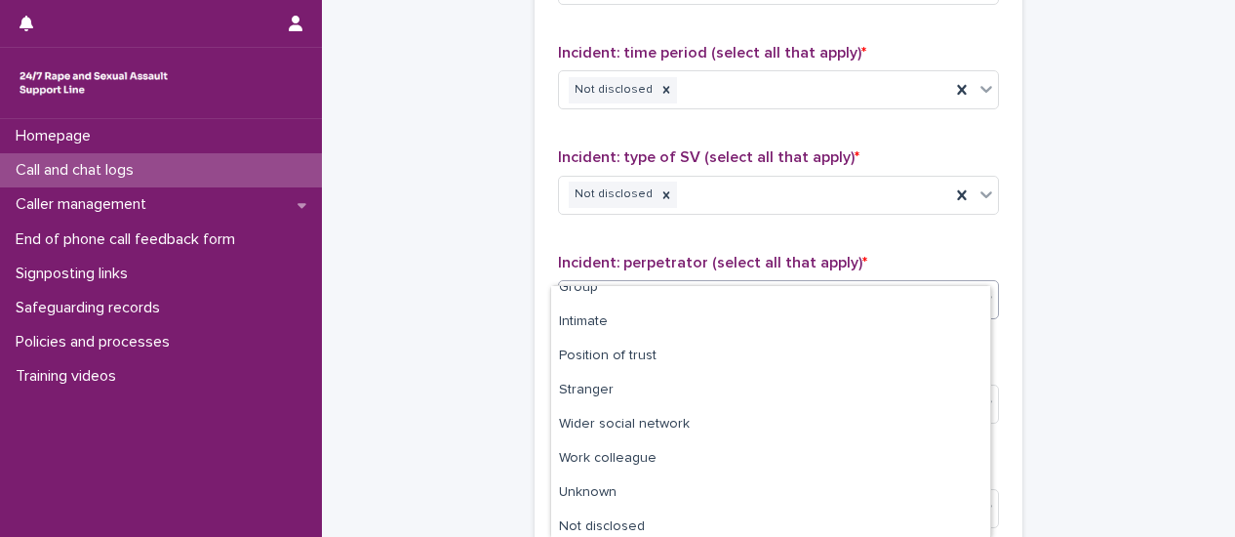
scroll to position [124, 0]
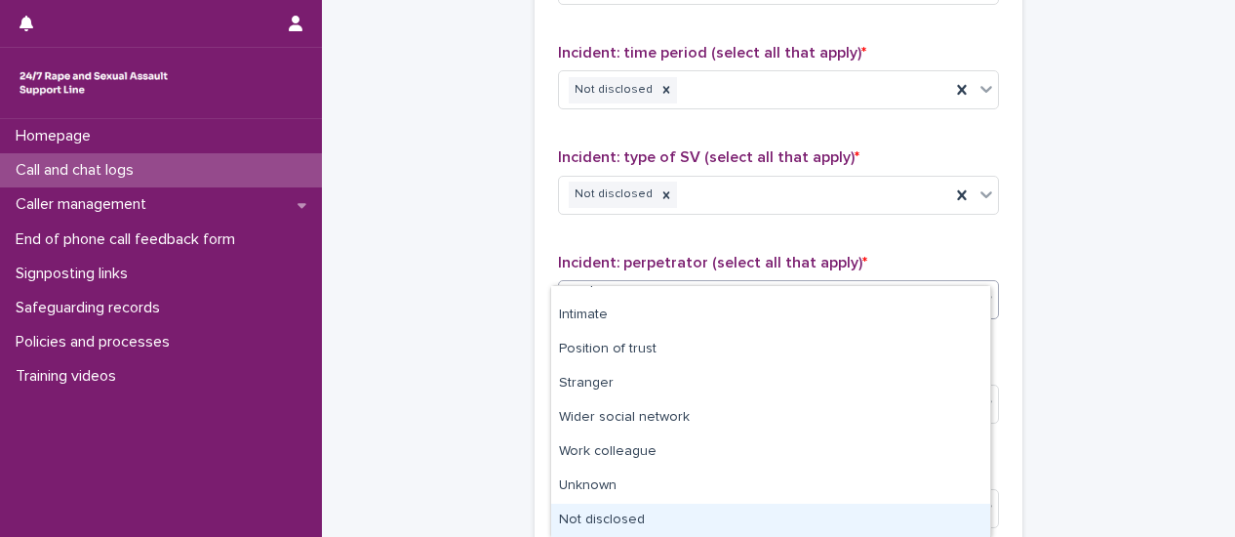
click at [935, 512] on div "Not disclosed" at bounding box center [770, 521] width 439 height 34
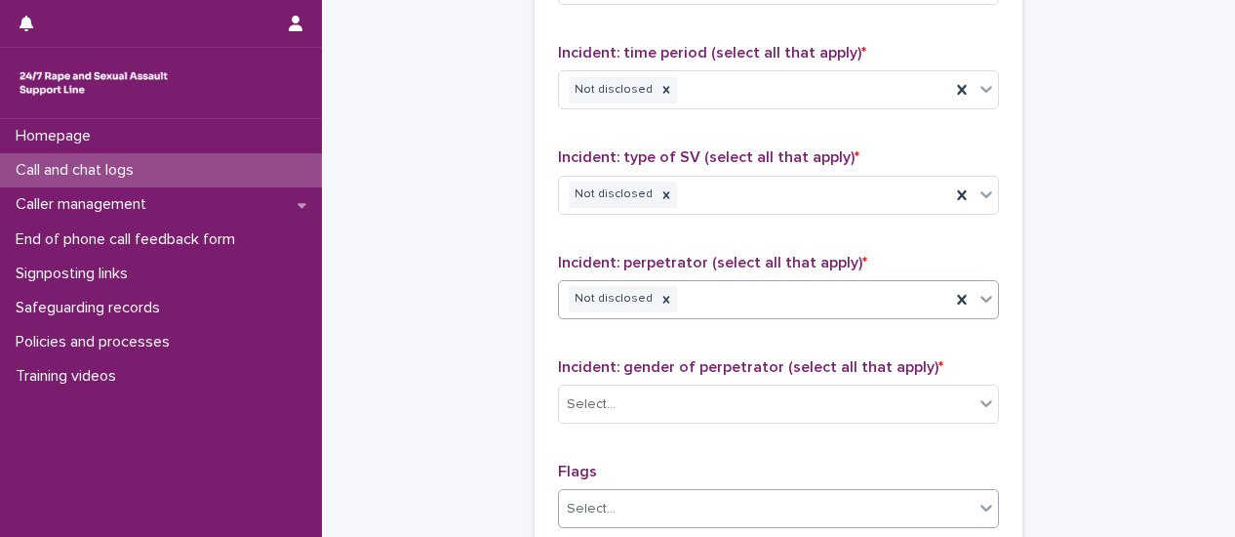
scroll to position [1757, 0]
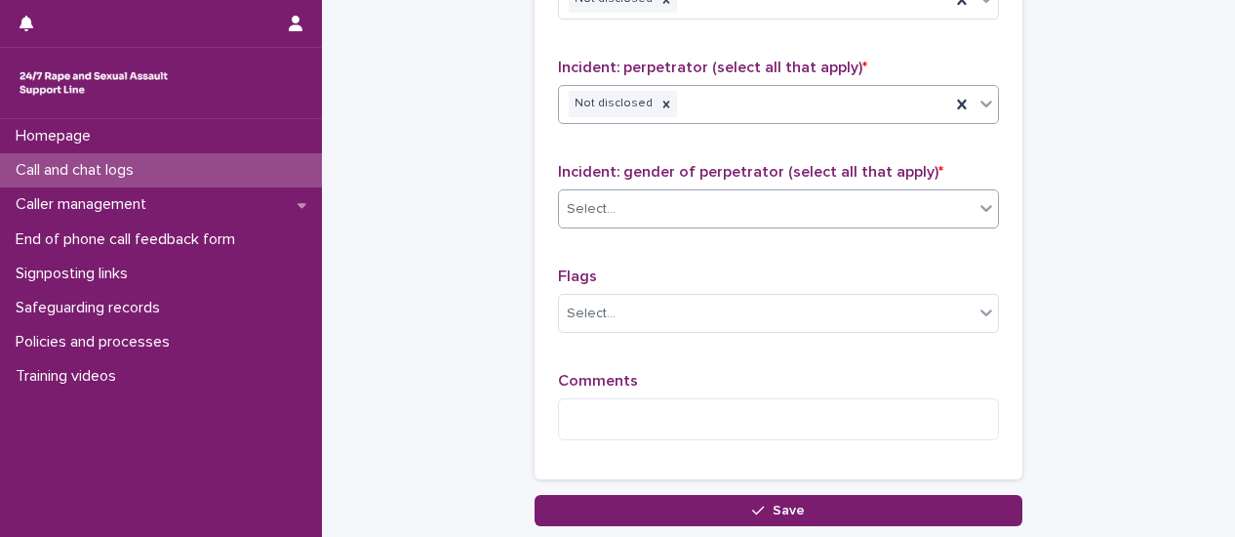
click at [981, 190] on div at bounding box center [986, 207] width 23 height 35
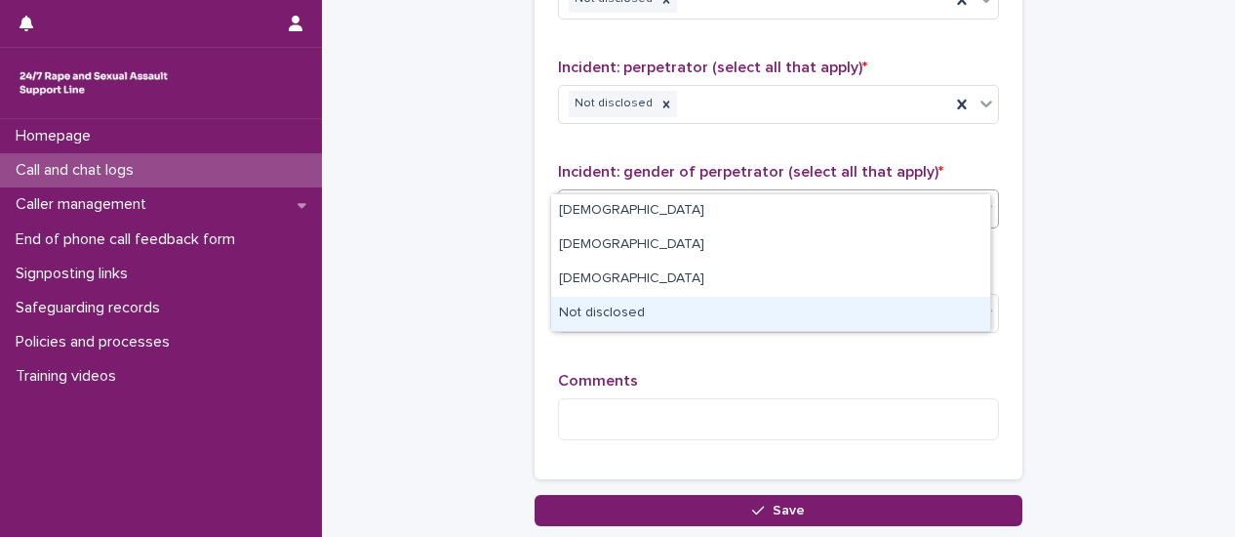
click at [928, 304] on div "Not disclosed" at bounding box center [770, 314] width 439 height 34
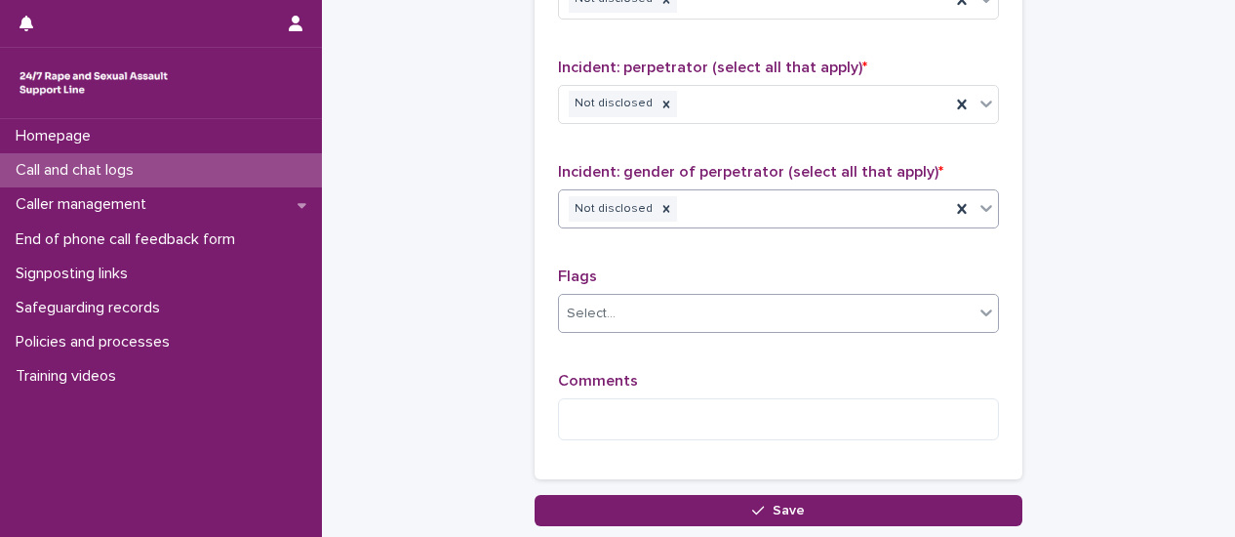
click at [979, 295] on div at bounding box center [986, 312] width 23 height 35
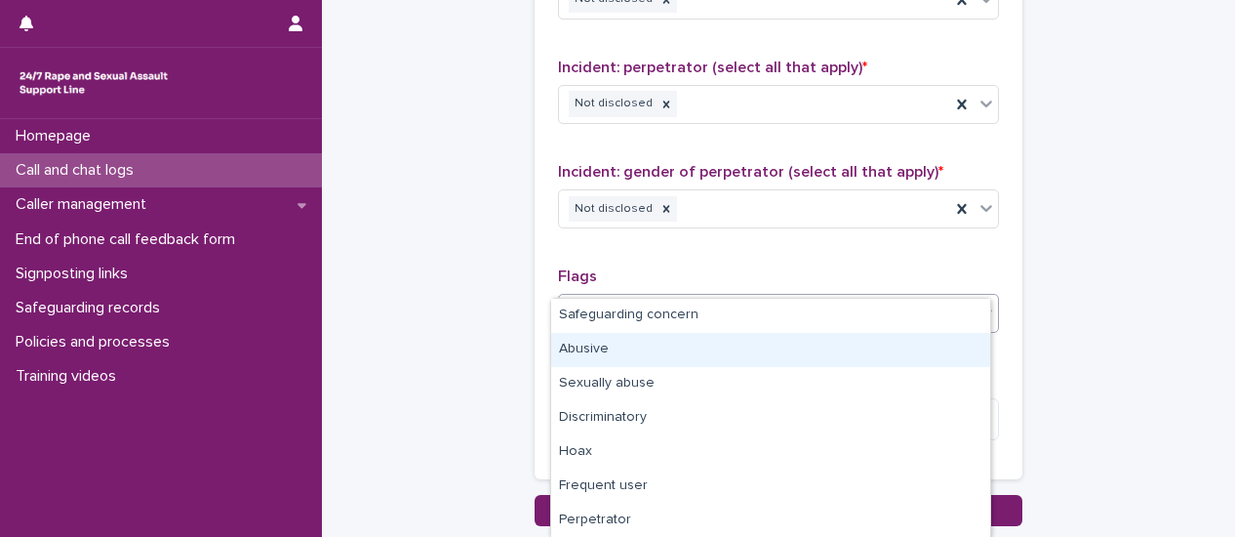
drag, startPoint x: 903, startPoint y: 368, endPoint x: 891, endPoint y: 341, distance: 29.7
click at [891, 341] on div "Abusive" at bounding box center [770, 350] width 439 height 34
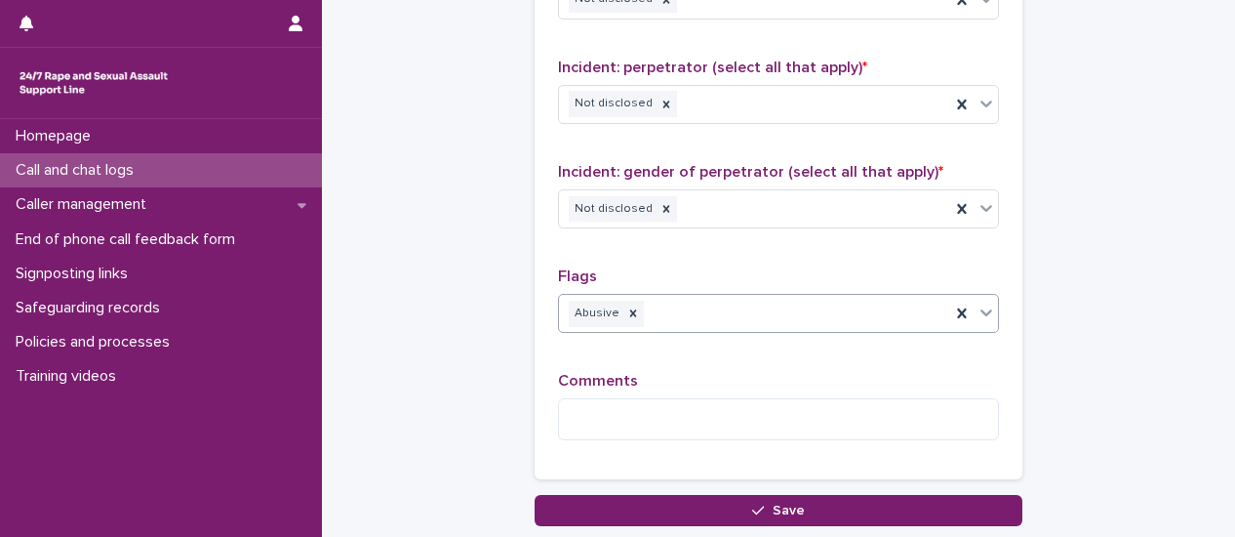
click at [984, 303] on icon at bounding box center [987, 313] width 20 height 20
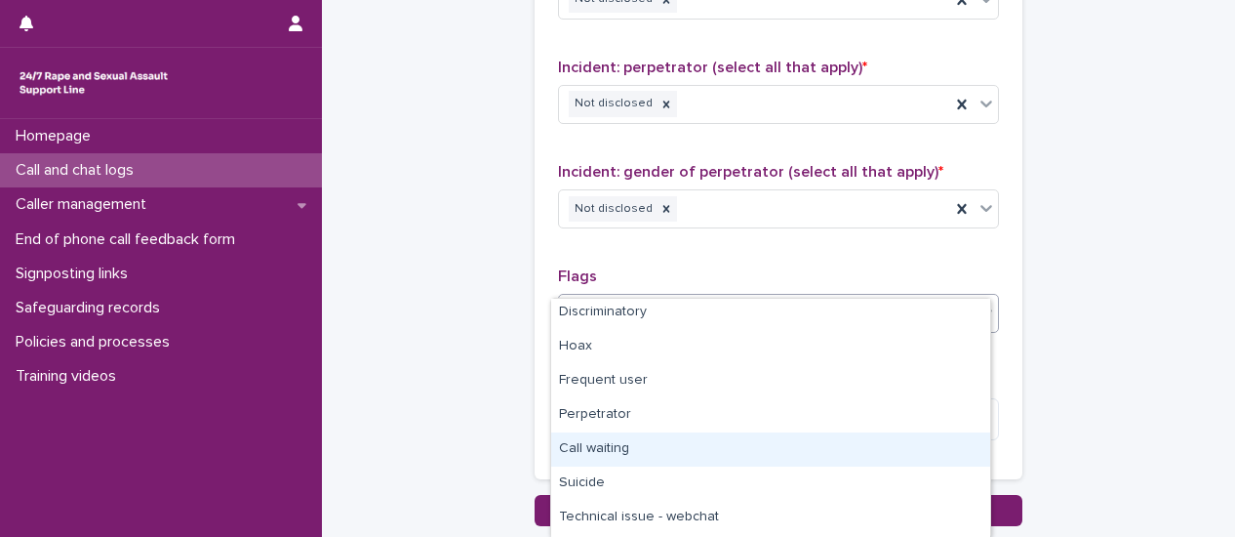
scroll to position [98, 0]
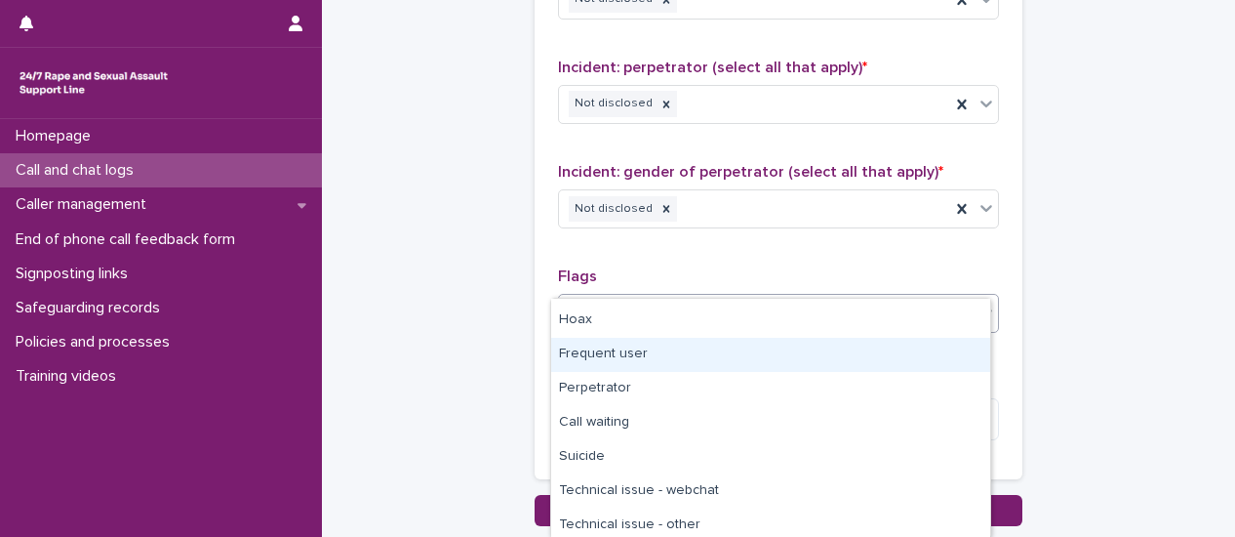
click at [753, 346] on div "Frequent user" at bounding box center [770, 355] width 439 height 34
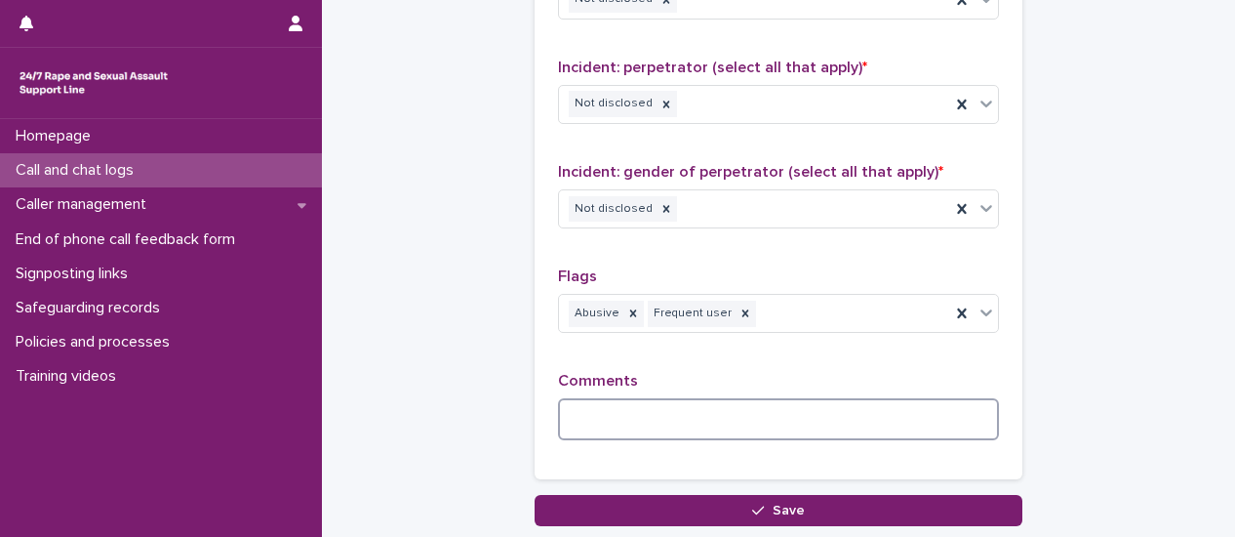
click at [683, 398] on textarea at bounding box center [778, 418] width 441 height 41
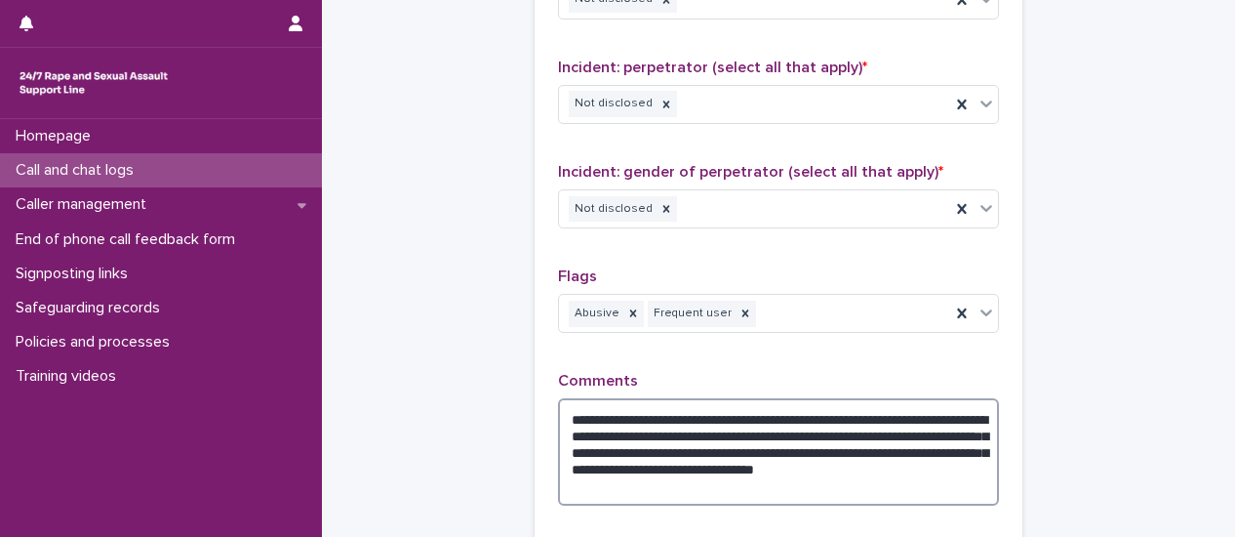
click at [758, 400] on textarea "**********" at bounding box center [778, 451] width 441 height 106
click at [885, 403] on textarea "**********" at bounding box center [778, 451] width 441 height 106
click at [952, 398] on textarea "**********" at bounding box center [778, 451] width 441 height 106
click at [610, 450] on textarea "**********" at bounding box center [778, 451] width 441 height 106
click at [607, 451] on textarea "**********" at bounding box center [778, 451] width 441 height 106
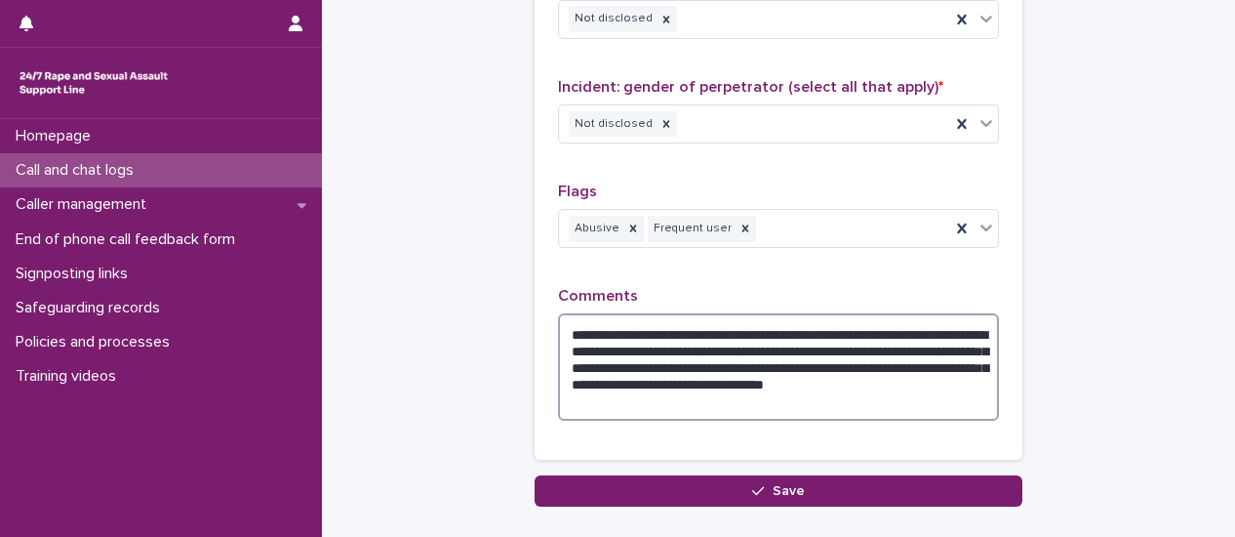
scroll to position [1928, 0]
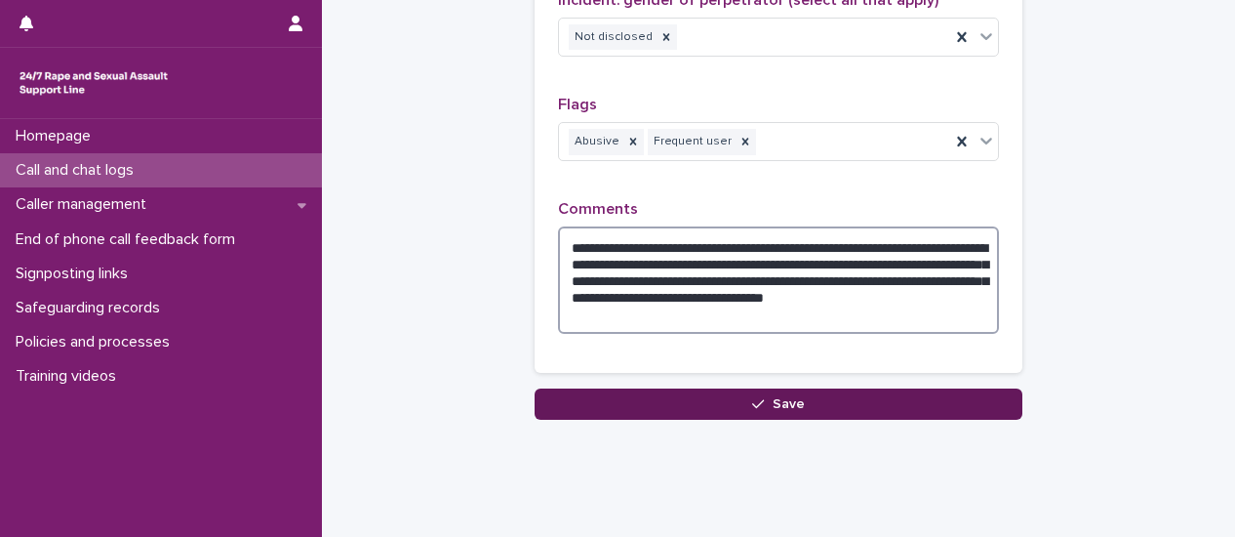
type textarea "**********"
click at [795, 397] on span "Save" at bounding box center [789, 404] width 32 height 14
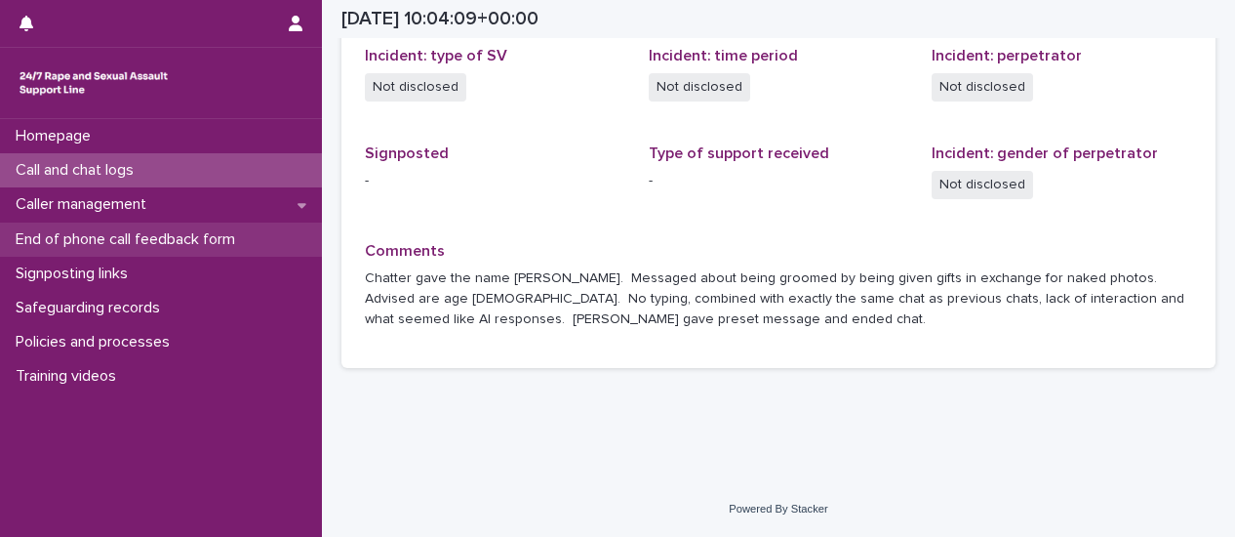
scroll to position [689, 0]
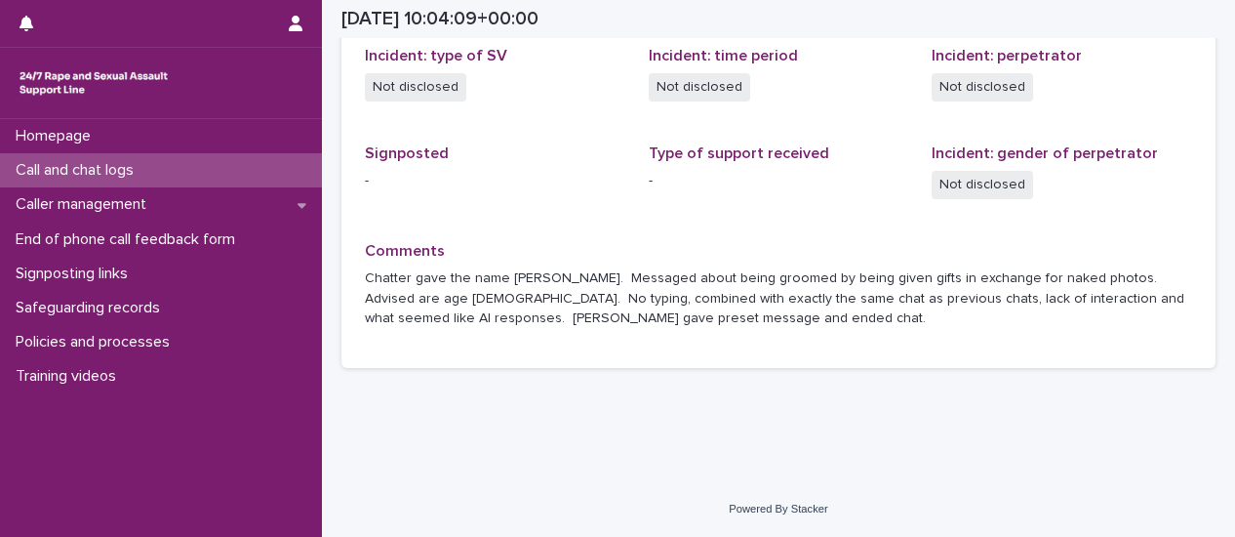
click at [152, 181] on div "Call and chat logs" at bounding box center [161, 170] width 322 height 34
